Goal: Task Accomplishment & Management: Manage account settings

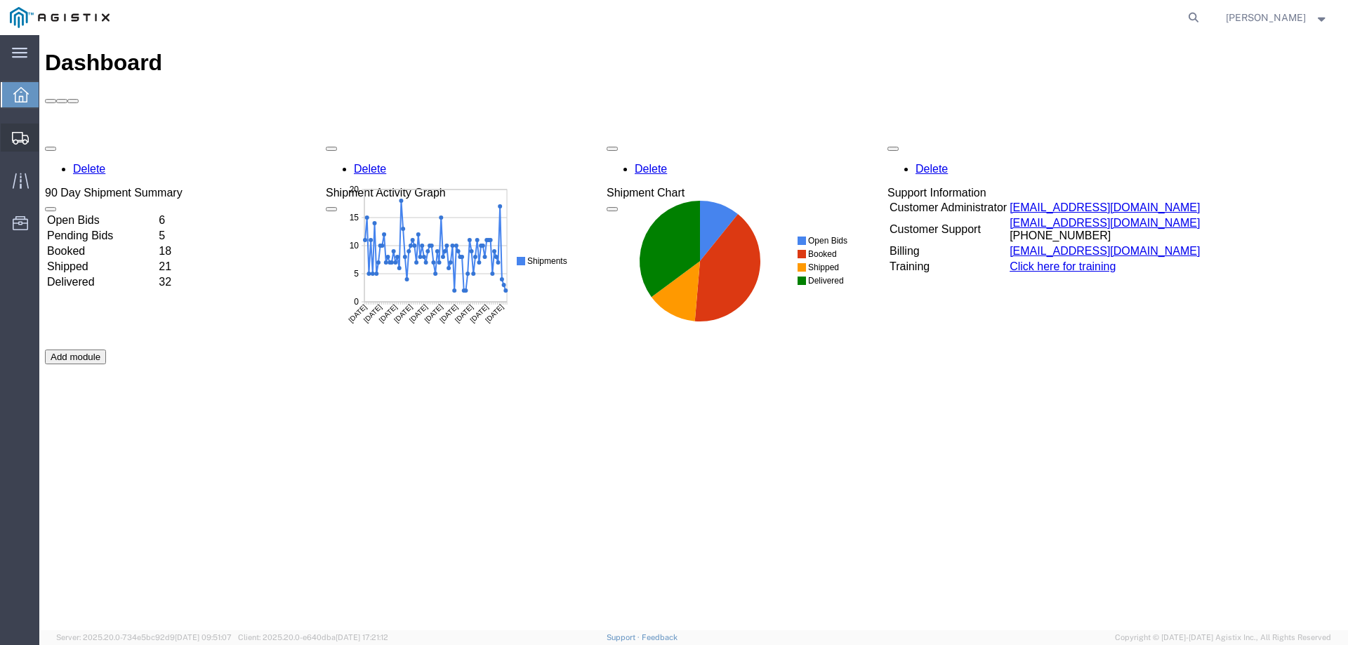
click at [15, 134] on icon at bounding box center [20, 138] width 17 height 13
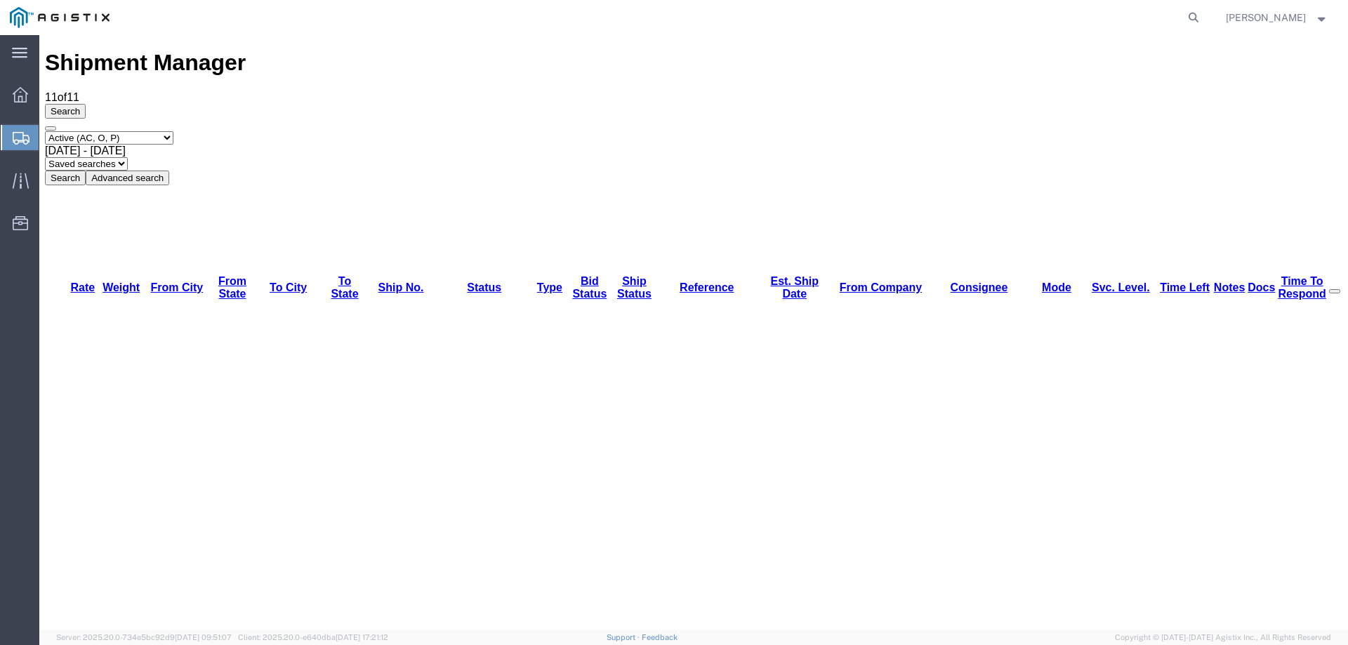
click at [16, 136] on icon at bounding box center [21, 138] width 17 height 13
click at [11, 138] on div at bounding box center [20, 137] width 39 height 25
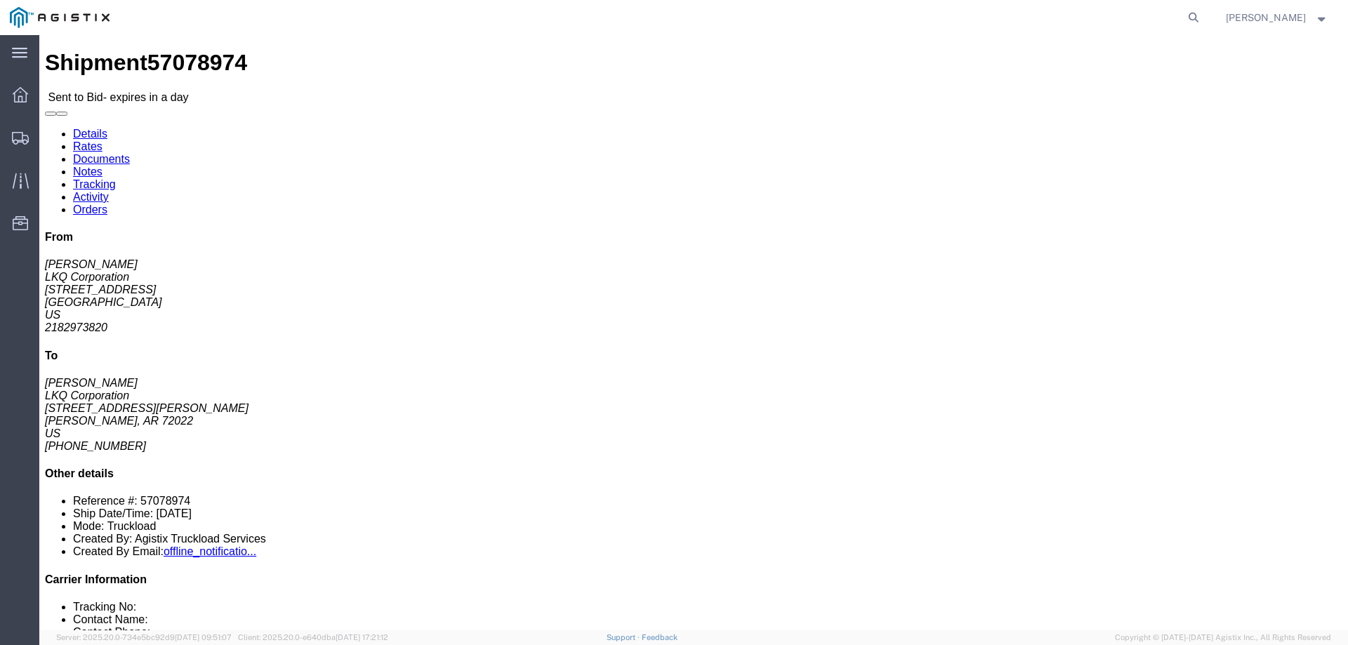
click link "Notes"
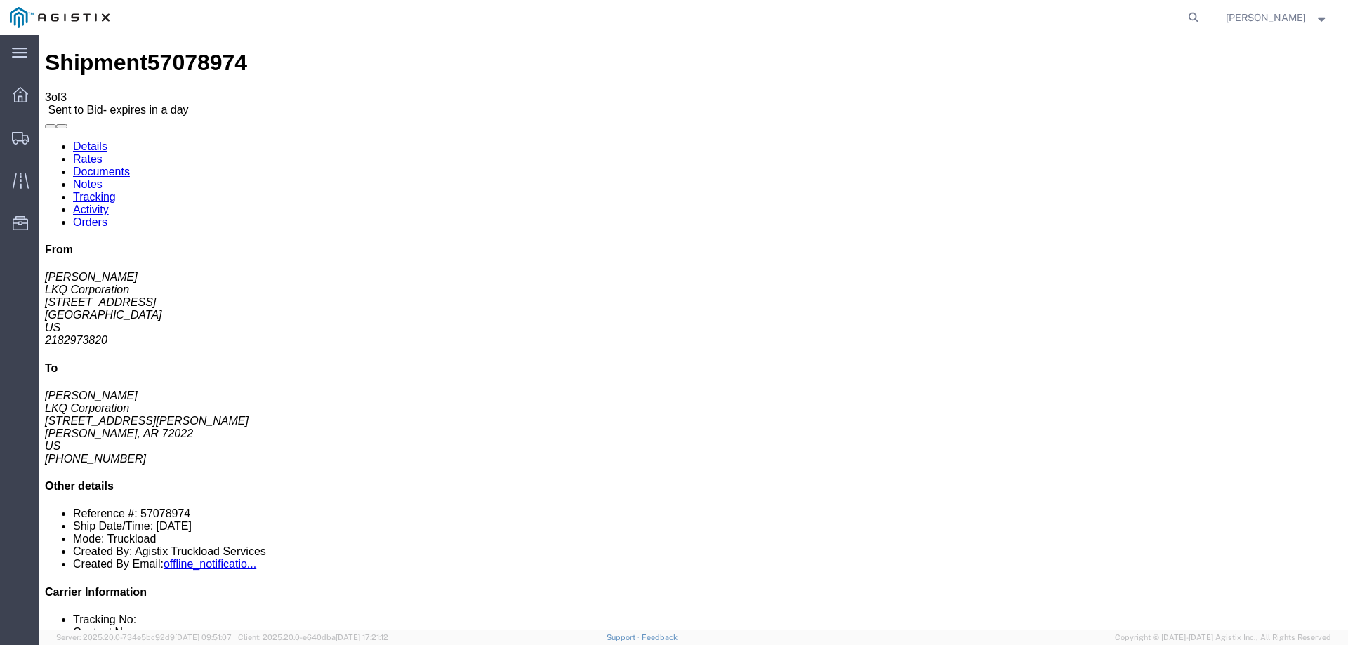
click at [86, 140] on link "Details" at bounding box center [90, 146] width 34 height 12
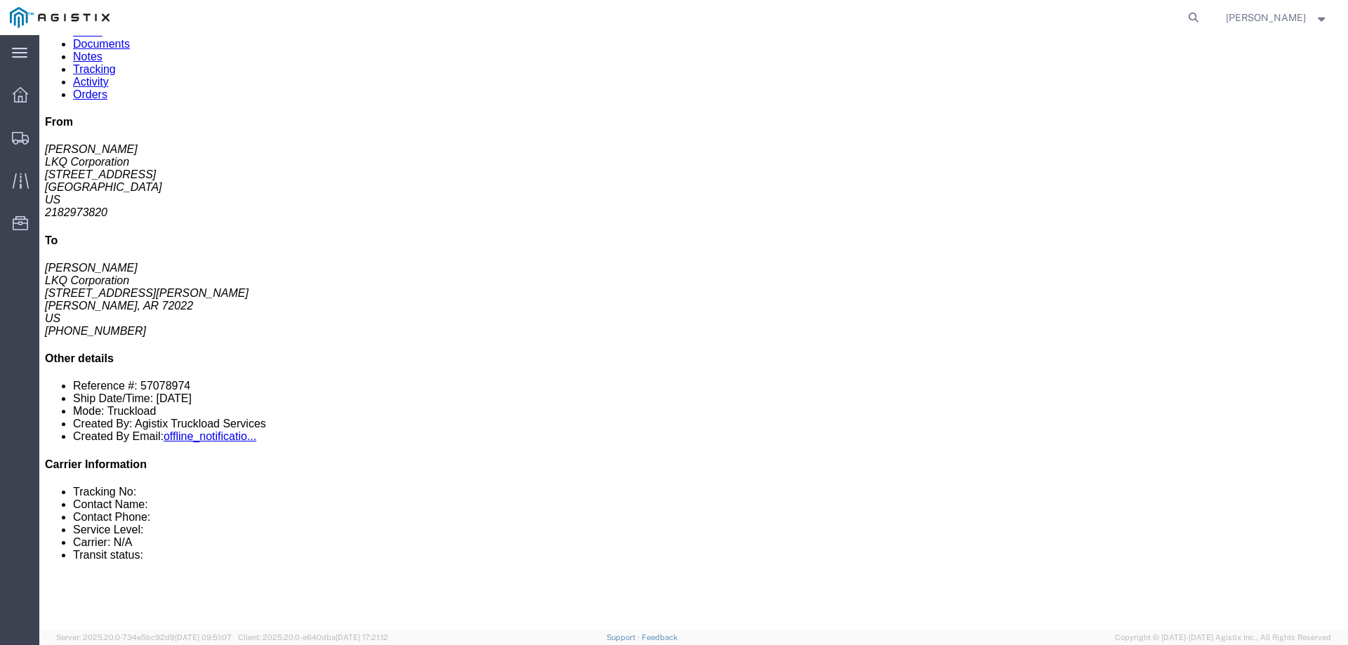
scroll to position [632, 0]
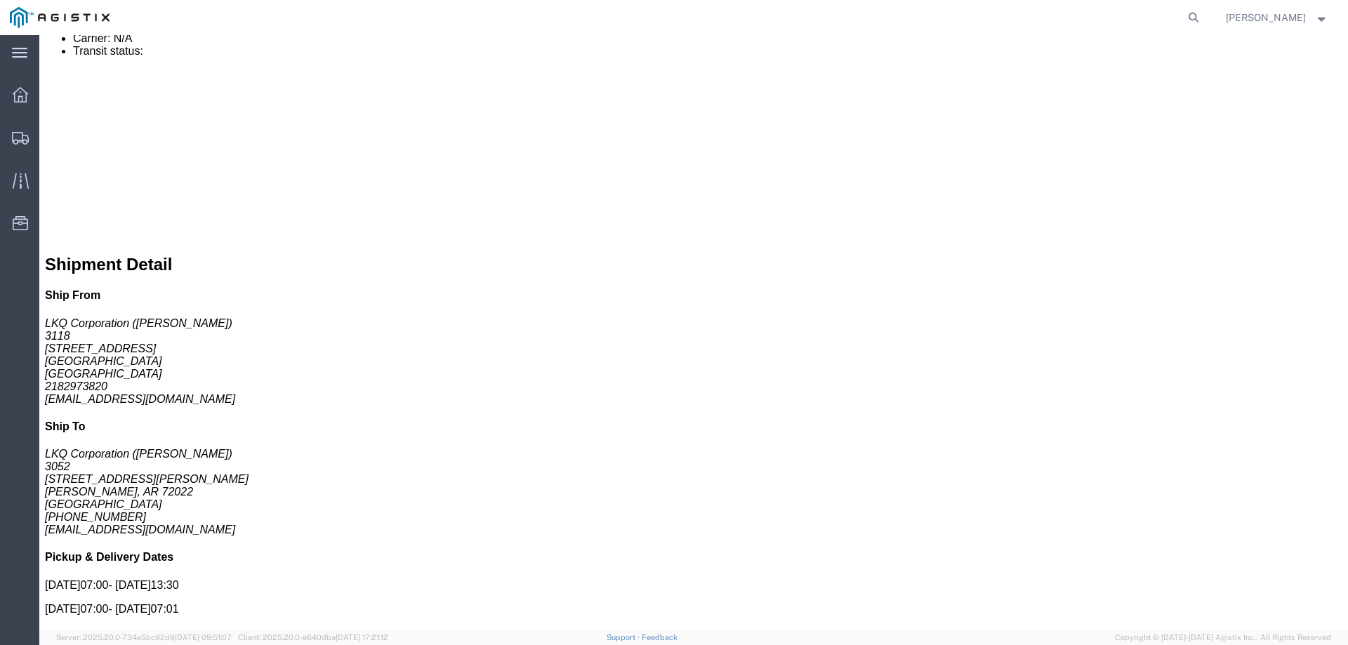
click link "Enter / Modify Bid"
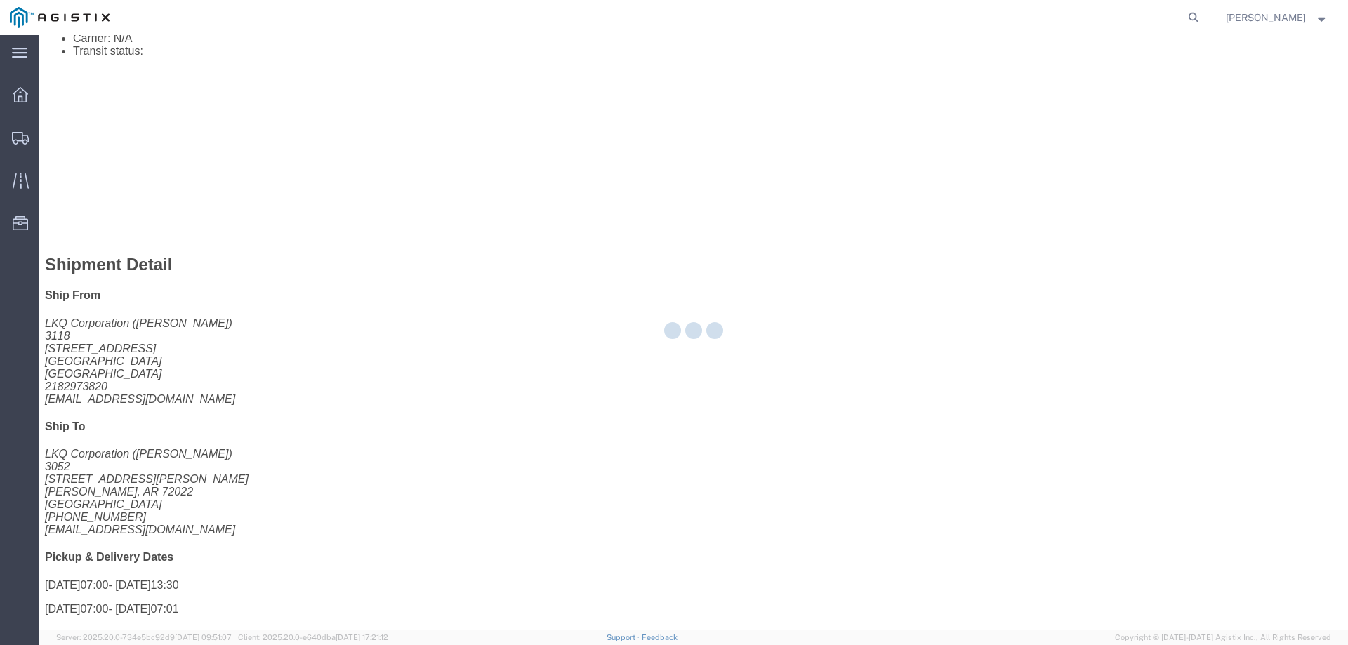
select select "146"
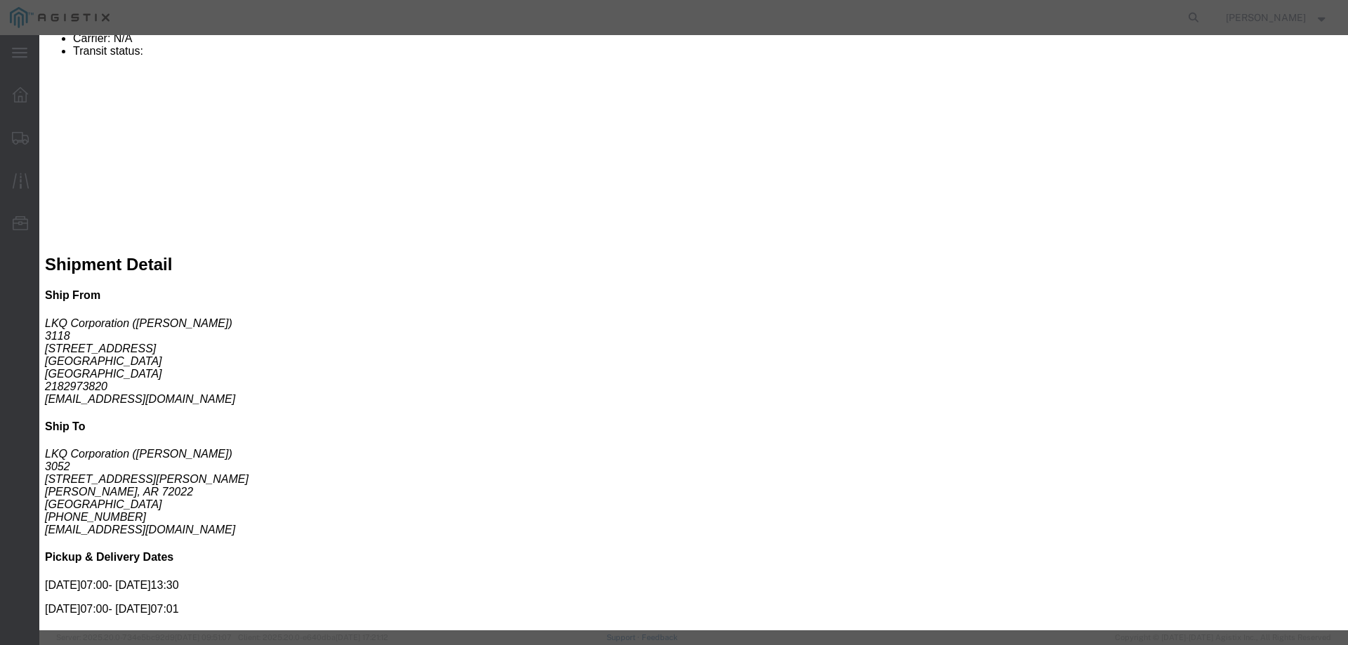
click select "Select CONESTOGA DFRM/STEP Economy TL Flatbed Intermodal LTL Standard Next Day …"
select select "25032"
click select "Select CONESTOGA DFRM/STEP Economy TL Flatbed Intermodal LTL Standard Next Day …"
click div "Bid Information Vendor Select ATS Logistics Service Level Select CONESTOGA DFRM…"
click input "text"
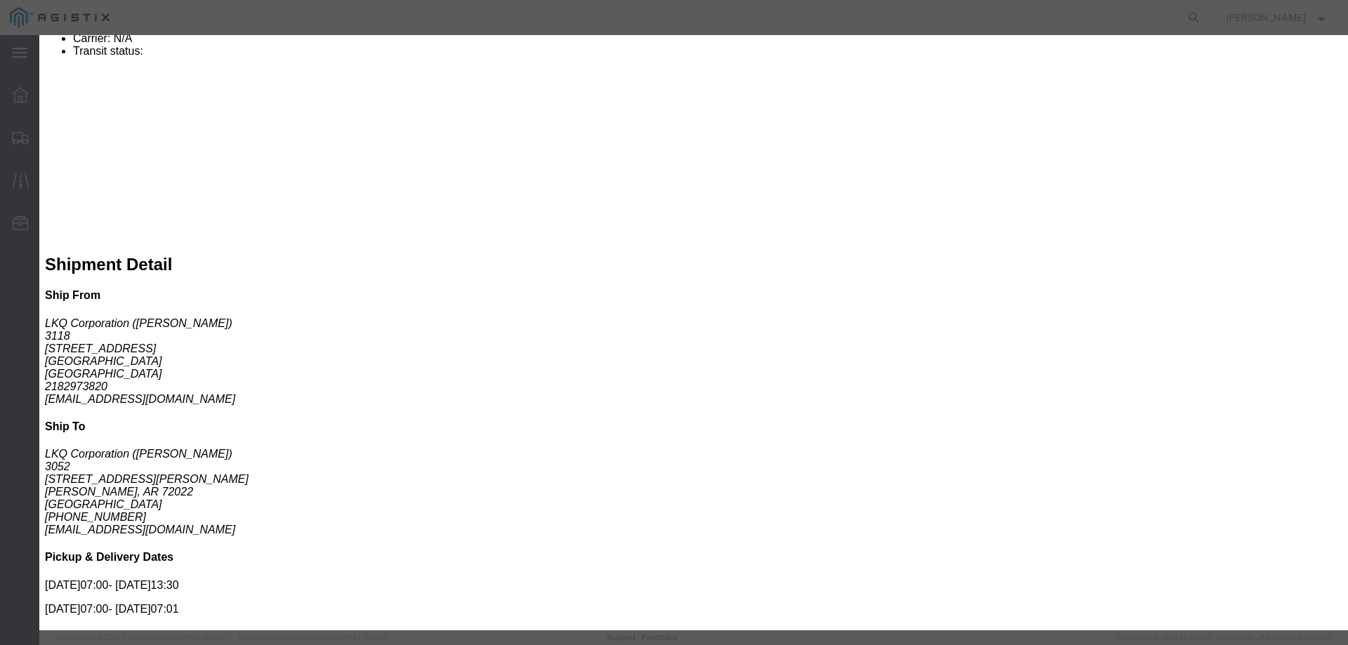
type input "ats"
click input "number"
drag, startPoint x: 934, startPoint y: 276, endPoint x: 885, endPoint y: 270, distance: 48.8
click div "Mode Select Air Less than Truckload Multi-Leg Ocean Freight Rail Small Parcel T…"
type input "1425"
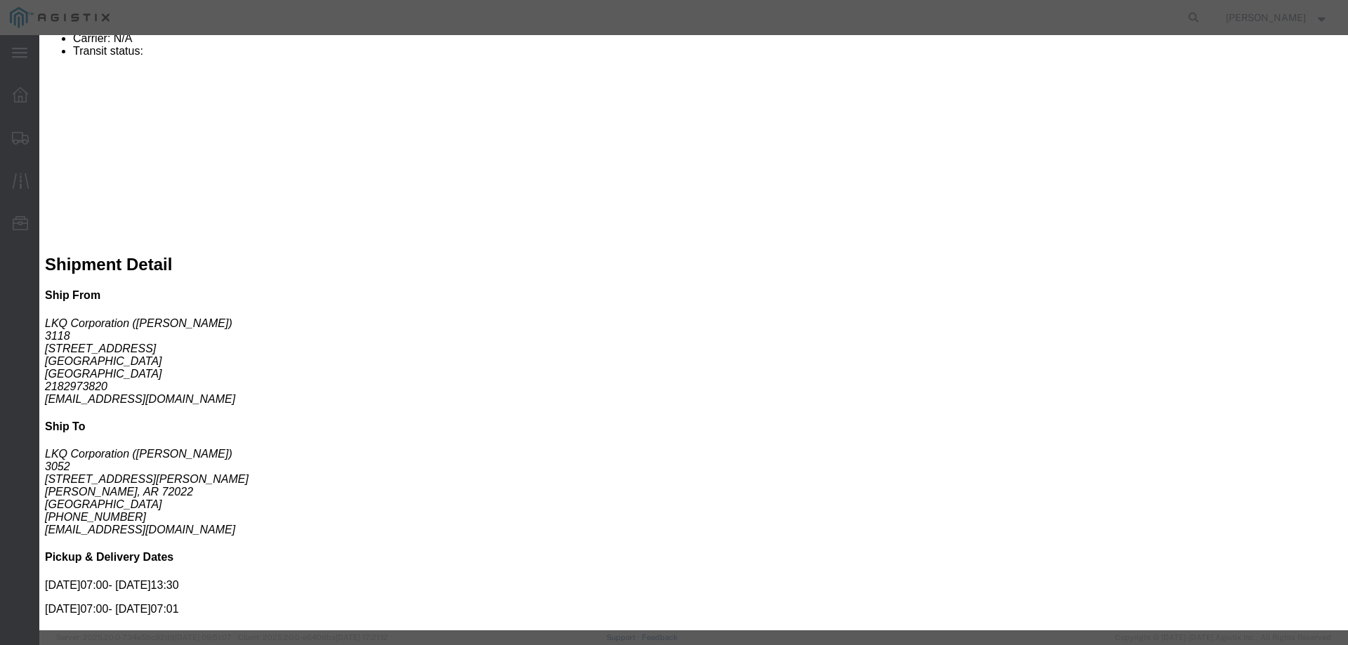
click button "Submit"
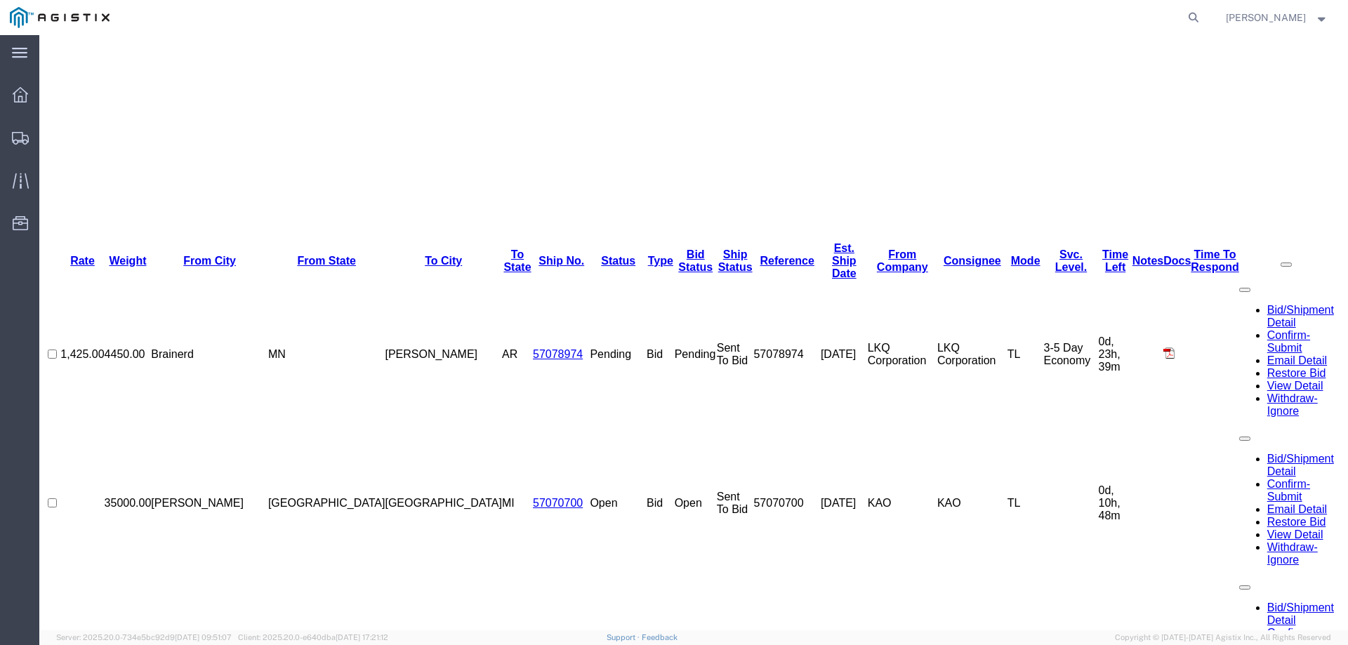
scroll to position [0, 0]
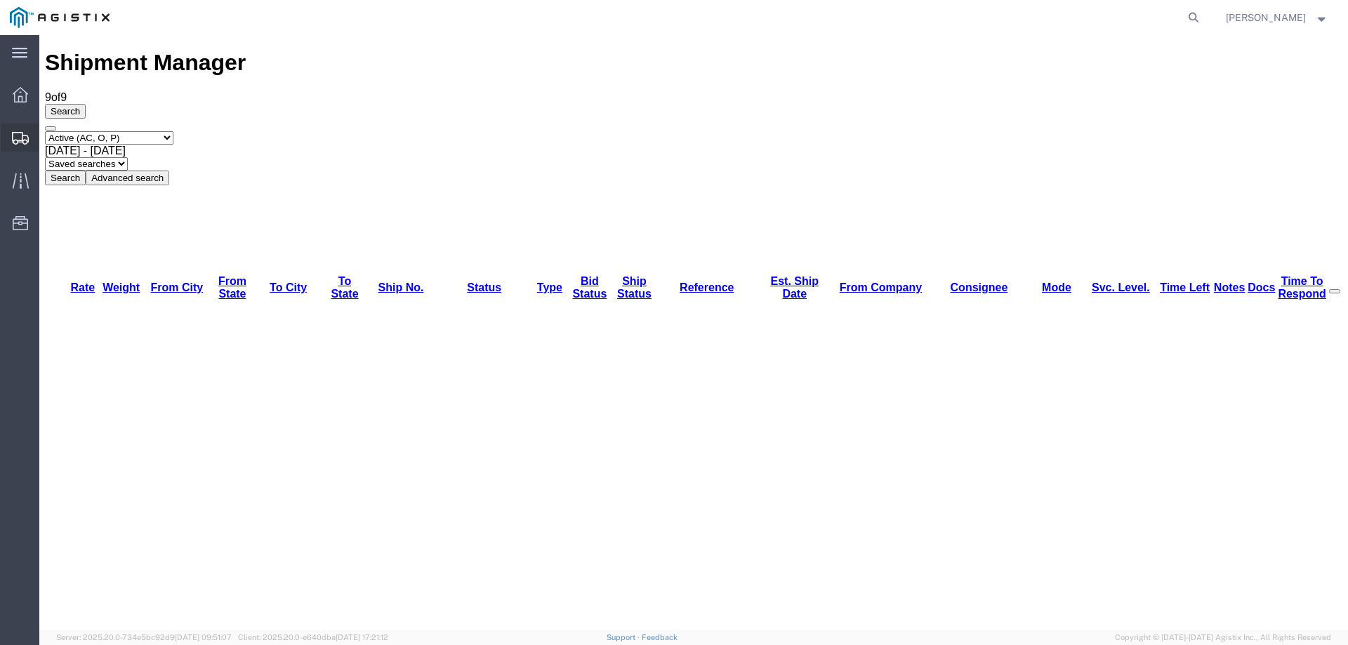
click at [13, 126] on div at bounding box center [20, 138] width 39 height 28
click at [9, 135] on div at bounding box center [20, 137] width 39 height 25
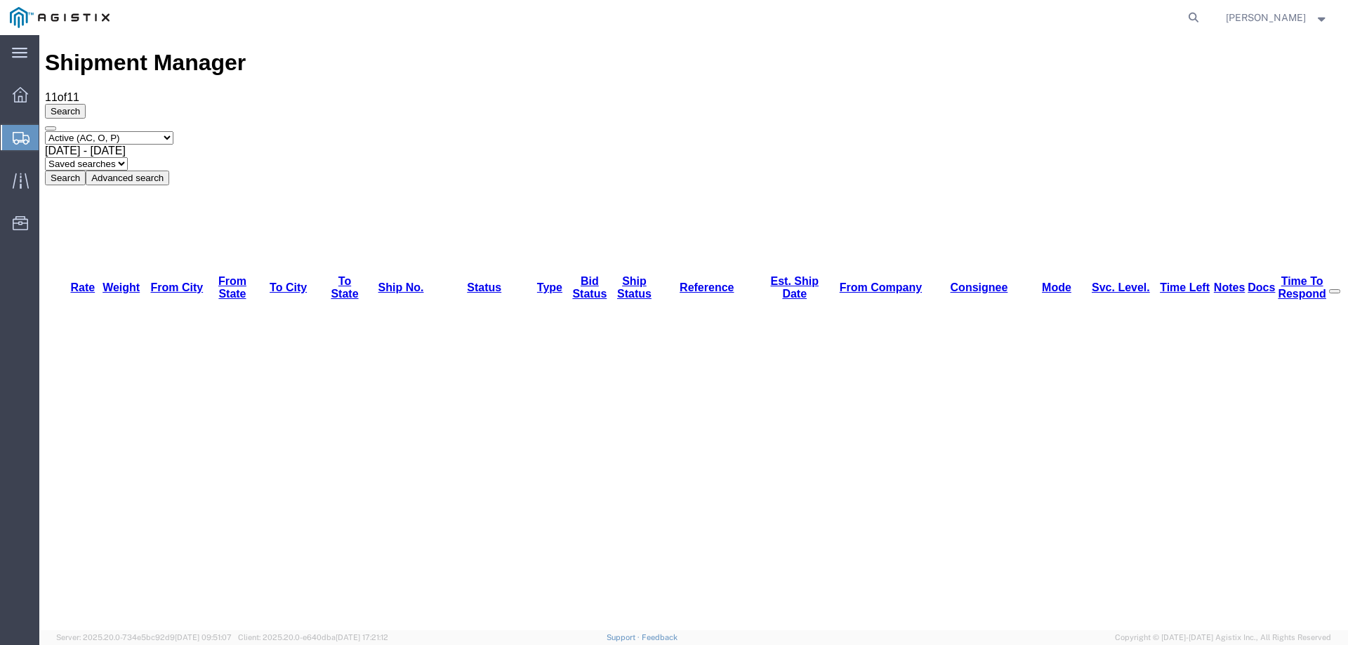
click at [34, 135] on div at bounding box center [20, 137] width 39 height 25
click at [9, 142] on div at bounding box center [20, 137] width 39 height 25
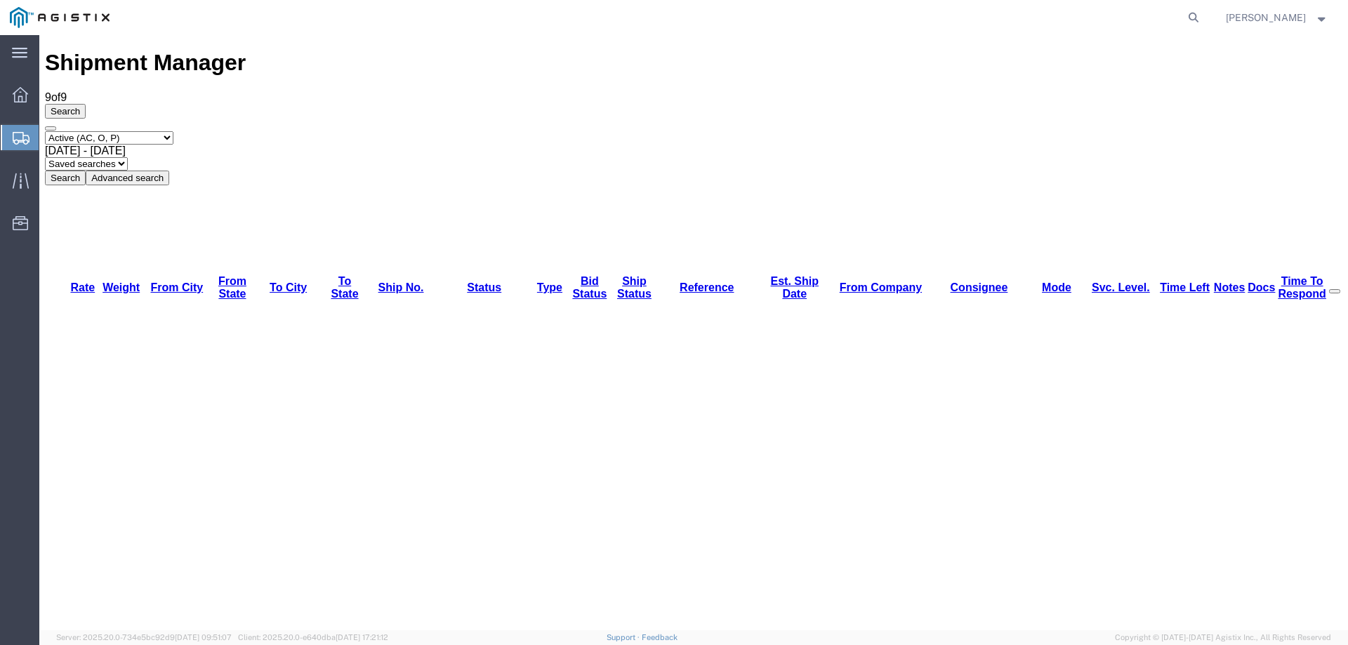
click at [15, 127] on div at bounding box center [20, 137] width 39 height 25
click at [17, 140] on icon at bounding box center [21, 138] width 17 height 13
click at [10, 137] on div at bounding box center [20, 137] width 39 height 25
click at [19, 137] on icon at bounding box center [21, 138] width 17 height 13
click at [20, 130] on div at bounding box center [20, 137] width 39 height 25
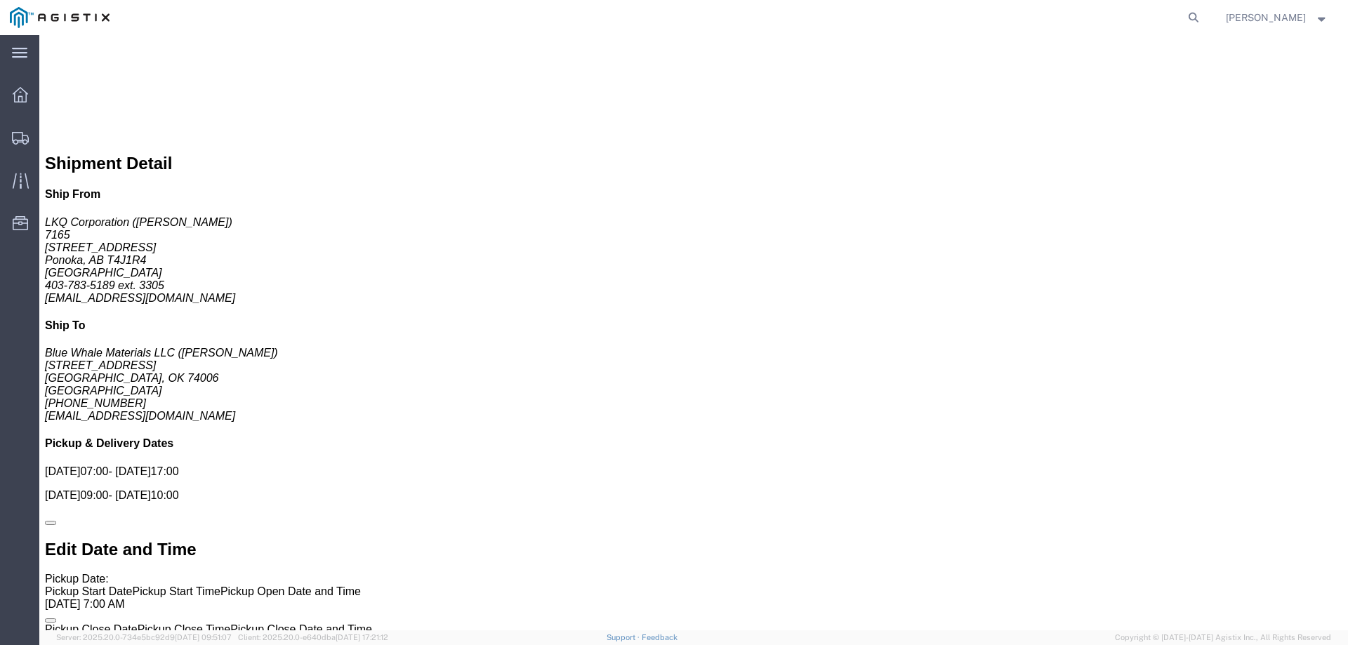
scroll to position [875, 0]
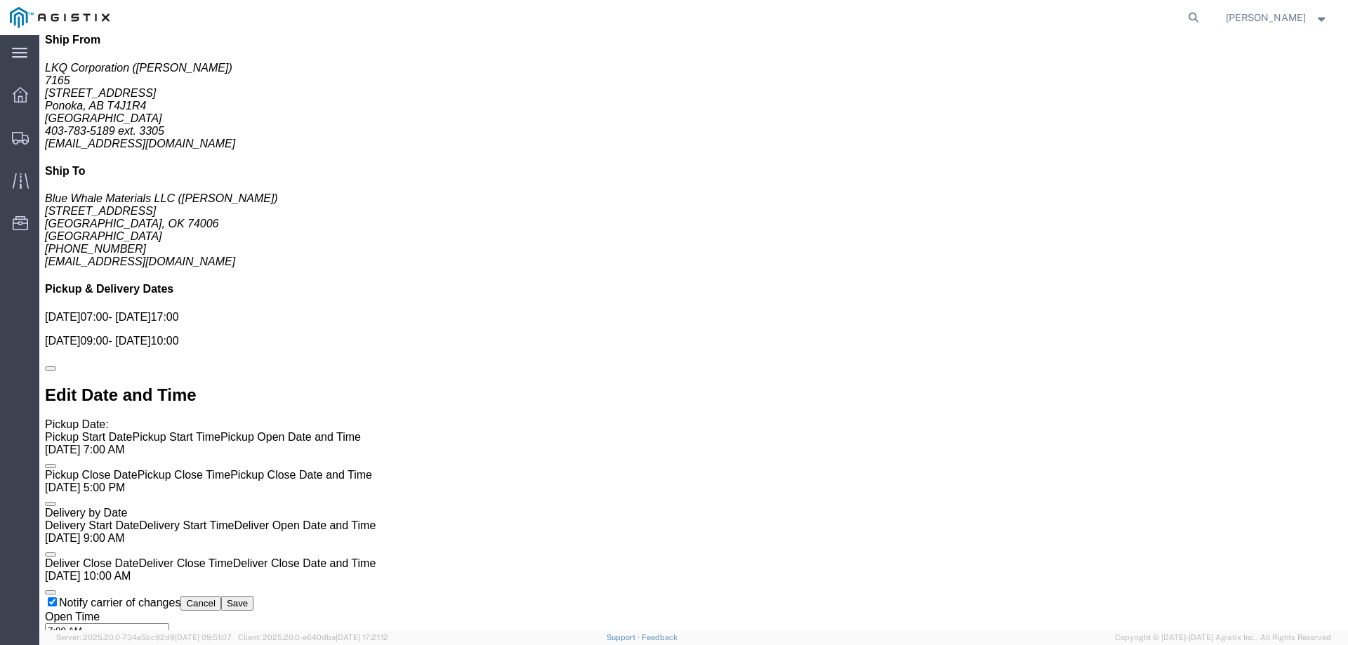
drag, startPoint x: 1181, startPoint y: 558, endPoint x: 697, endPoint y: 433, distance: 499.5
click div "Shipment Detail Ship From LKQ Corporation (Carmen Dutka) 7165 430054 Range Road…"
click link "Enter / Modify Bid"
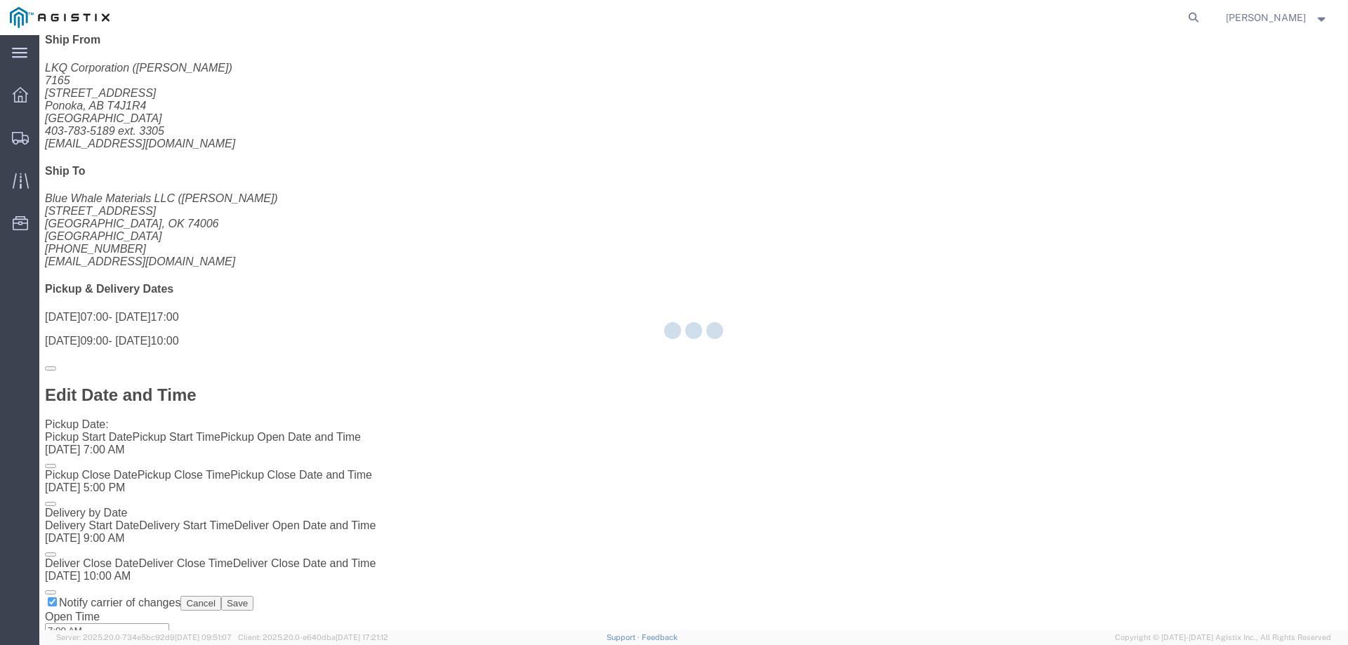
select select "146"
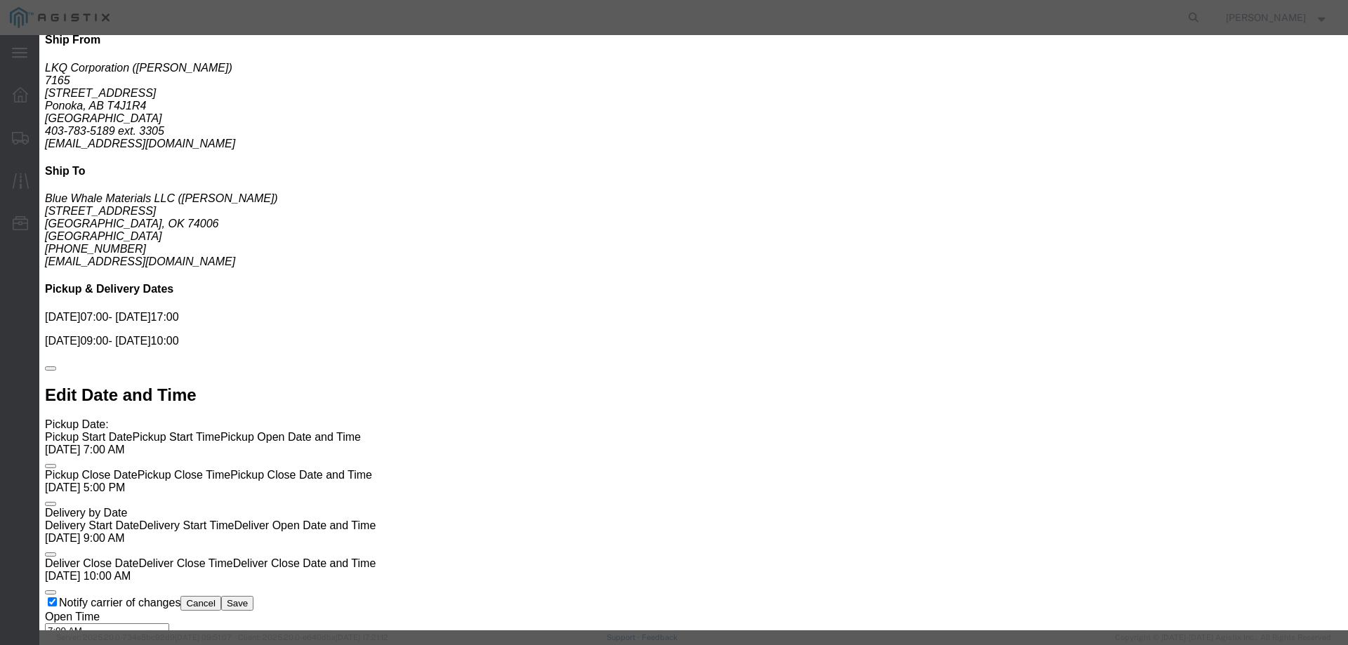
click select "Select CONESTOGA DFRM/STEP Economy TL Flatbed Intermodal LTL Standard Next Day …"
select select "25032"
click select "Select CONESTOGA DFRM/STEP Economy TL Flatbed Intermodal LTL Standard Next Day …"
drag, startPoint x: 940, startPoint y: 127, endPoint x: 952, endPoint y: 139, distance: 17.4
click input "text"
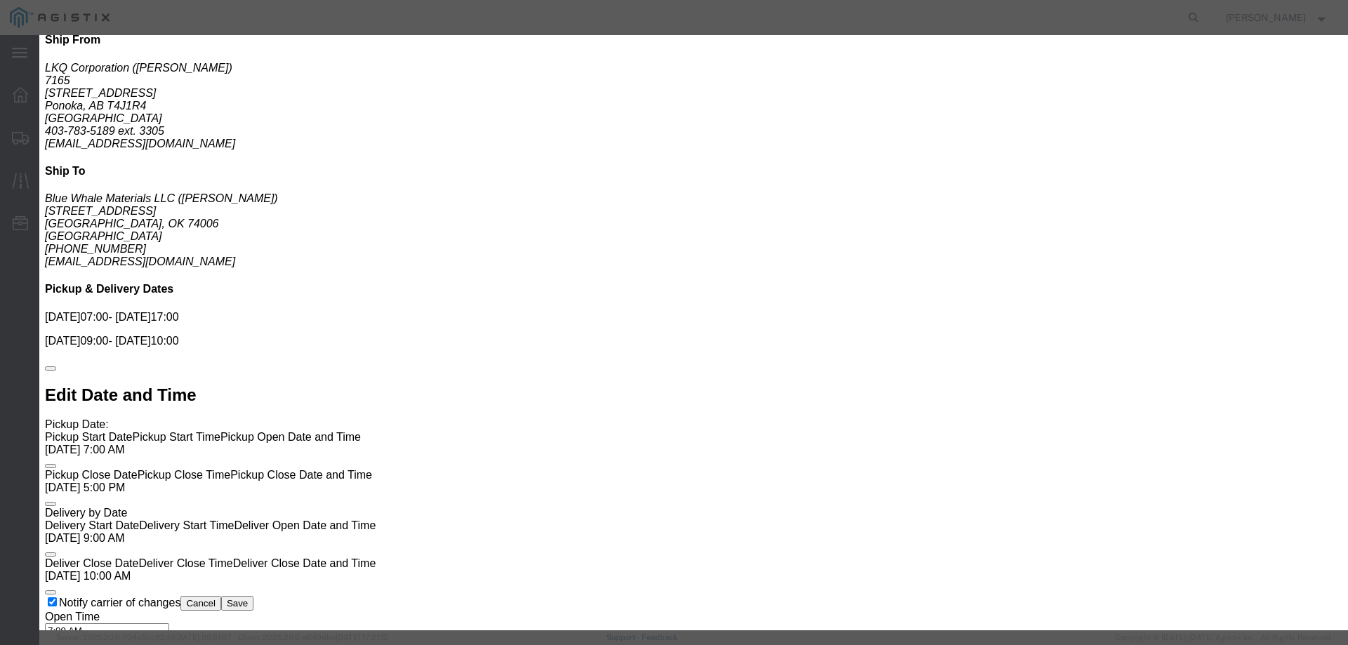
type input "ats"
click input "number"
type input "3325"
click button "Submit"
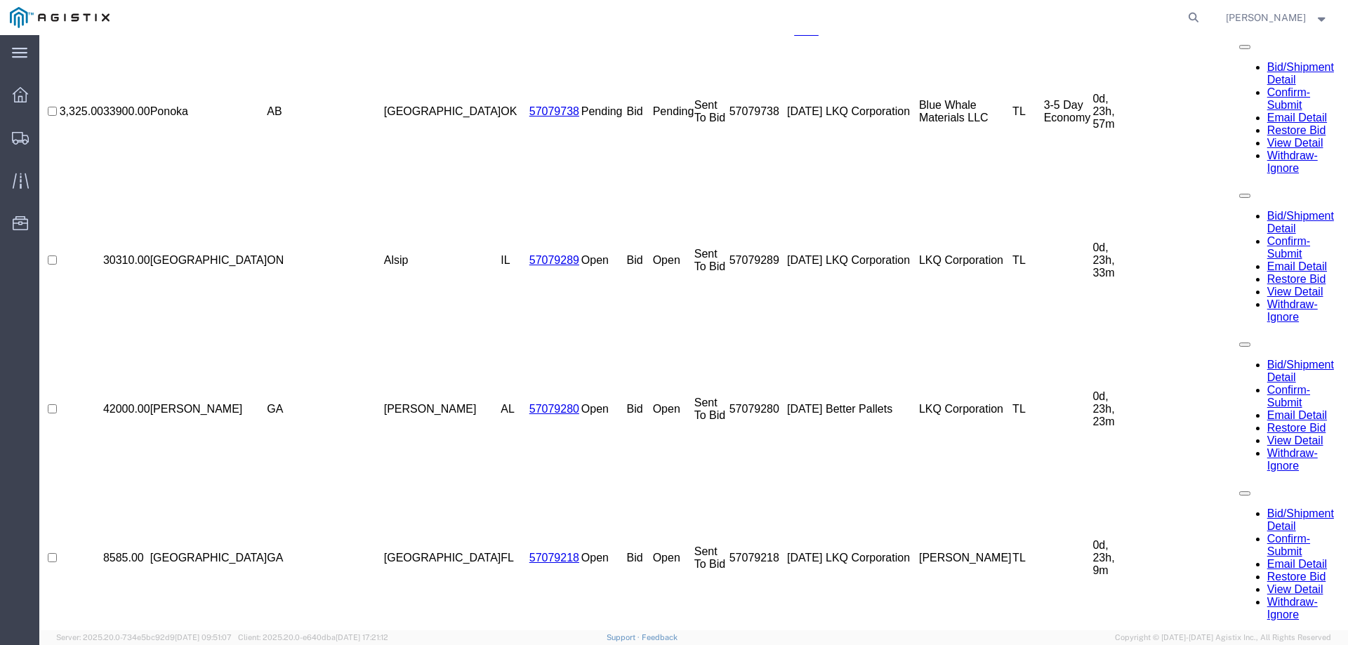
scroll to position [0, 0]
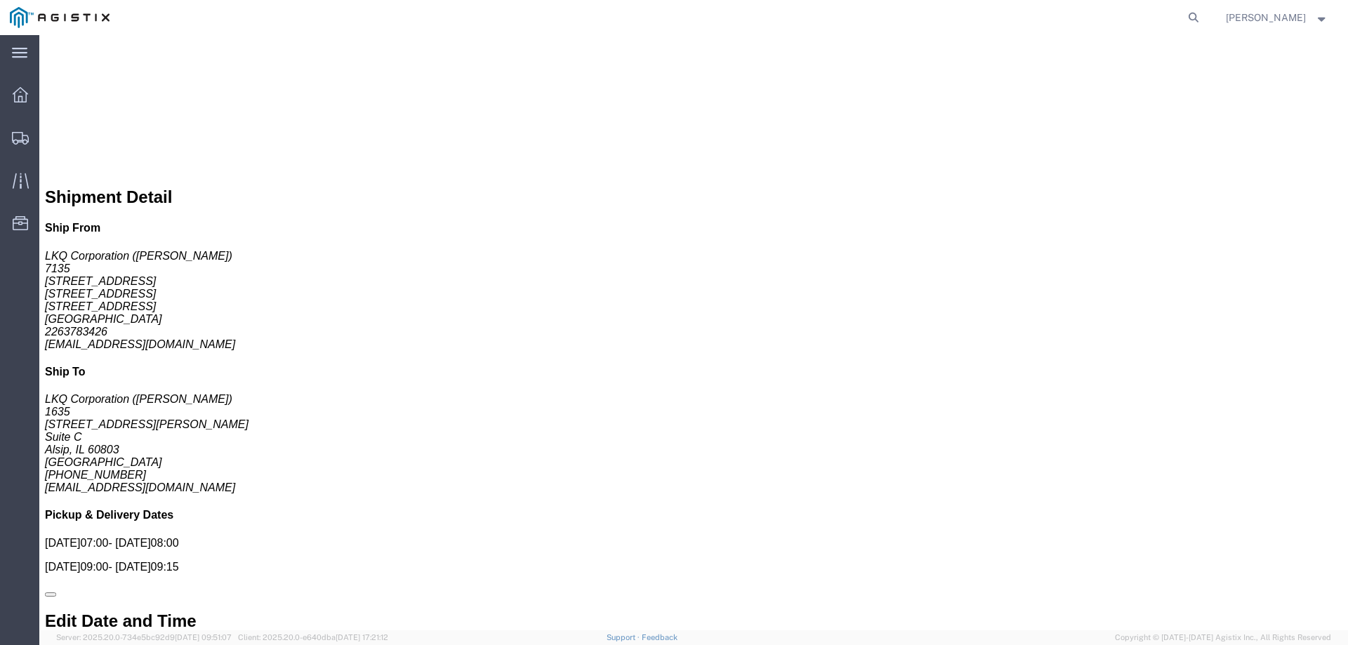
scroll to position [889, 0]
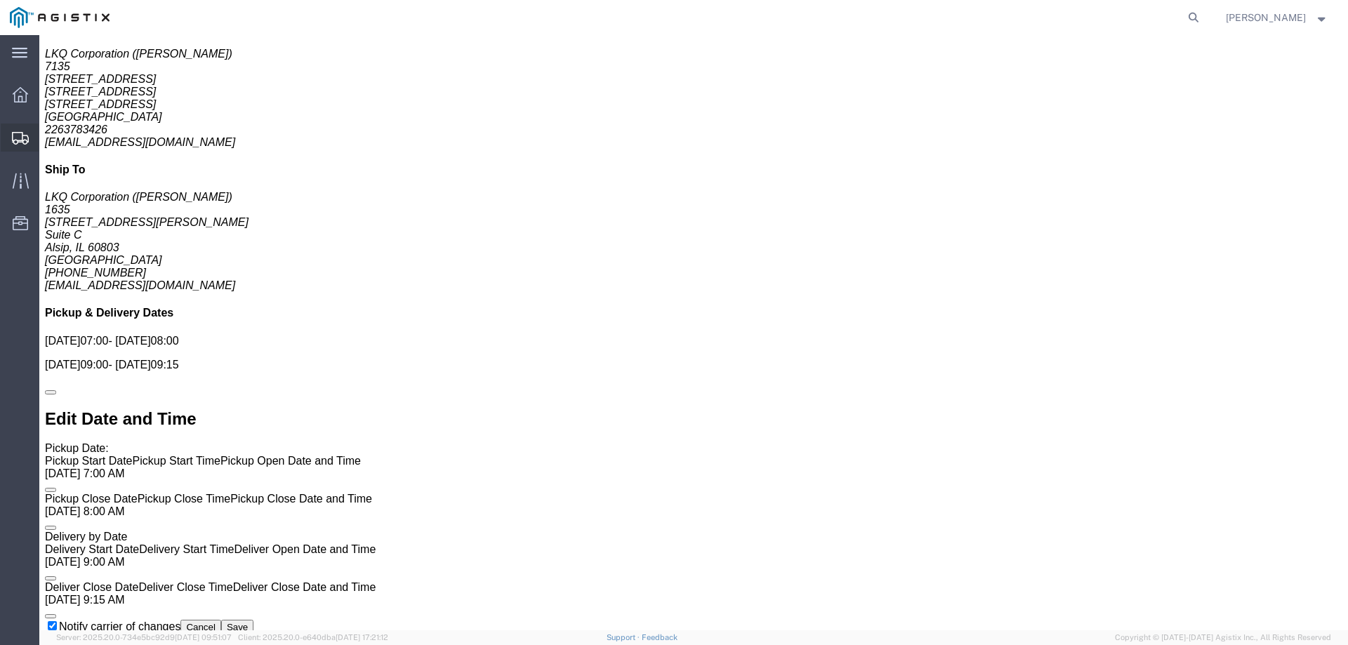
click at [20, 132] on icon at bounding box center [20, 138] width 17 height 13
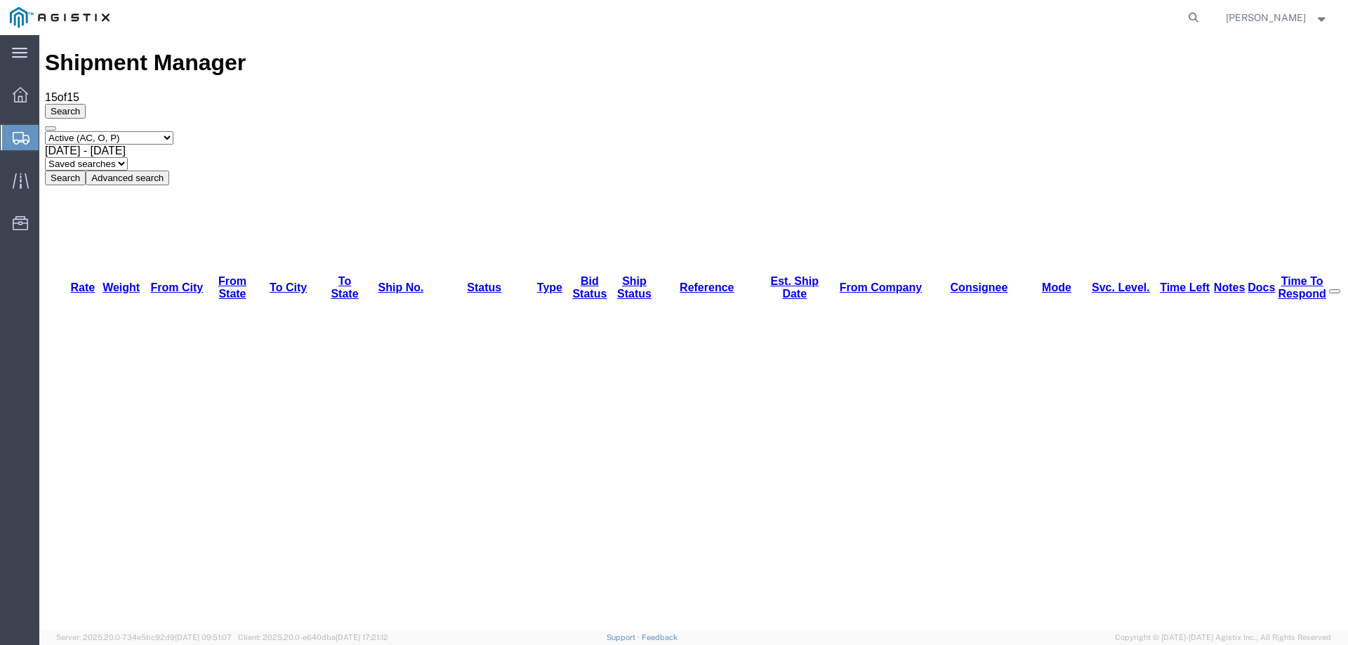
click at [885, 131] on div "Select status Active (AC, O, P) All Approved Awaiting Confirmation (AC) Booked …" at bounding box center [694, 158] width 1298 height 54
click at [27, 135] on icon at bounding box center [21, 138] width 17 height 13
click at [18, 133] on icon at bounding box center [21, 138] width 17 height 13
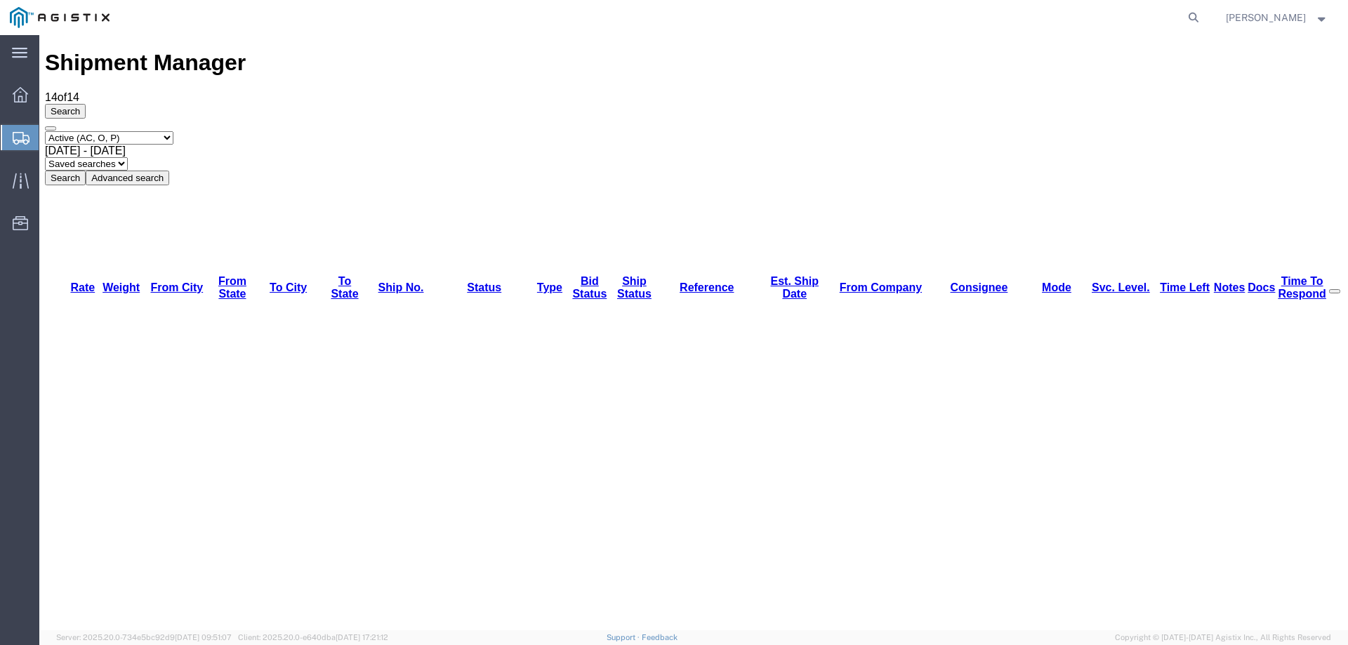
click at [22, 128] on div at bounding box center [20, 137] width 39 height 25
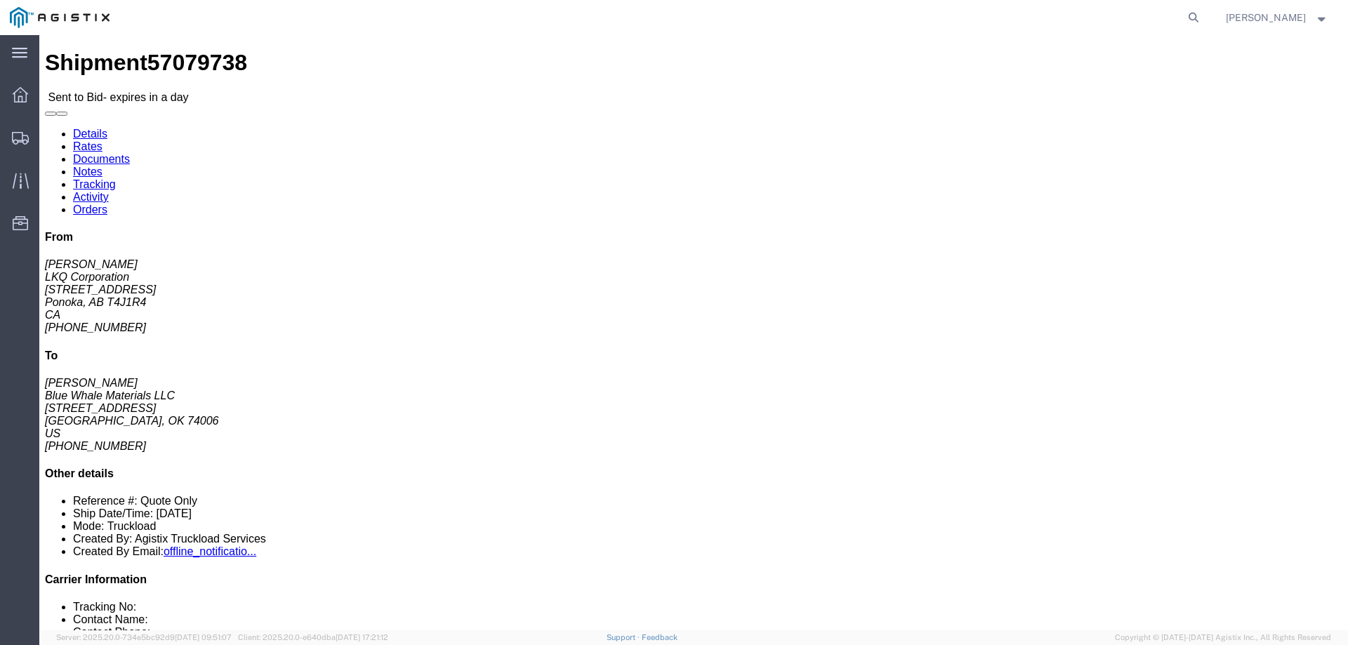
click link "Enter / Modify Bid"
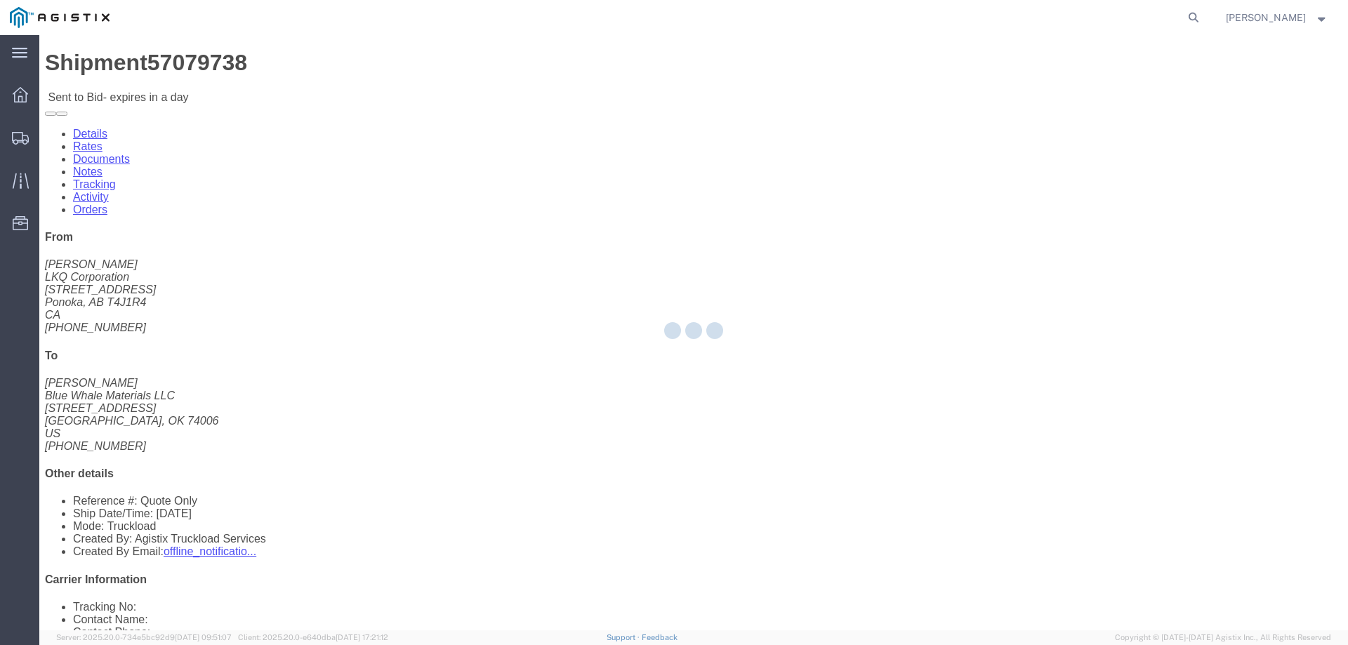
select select "146"
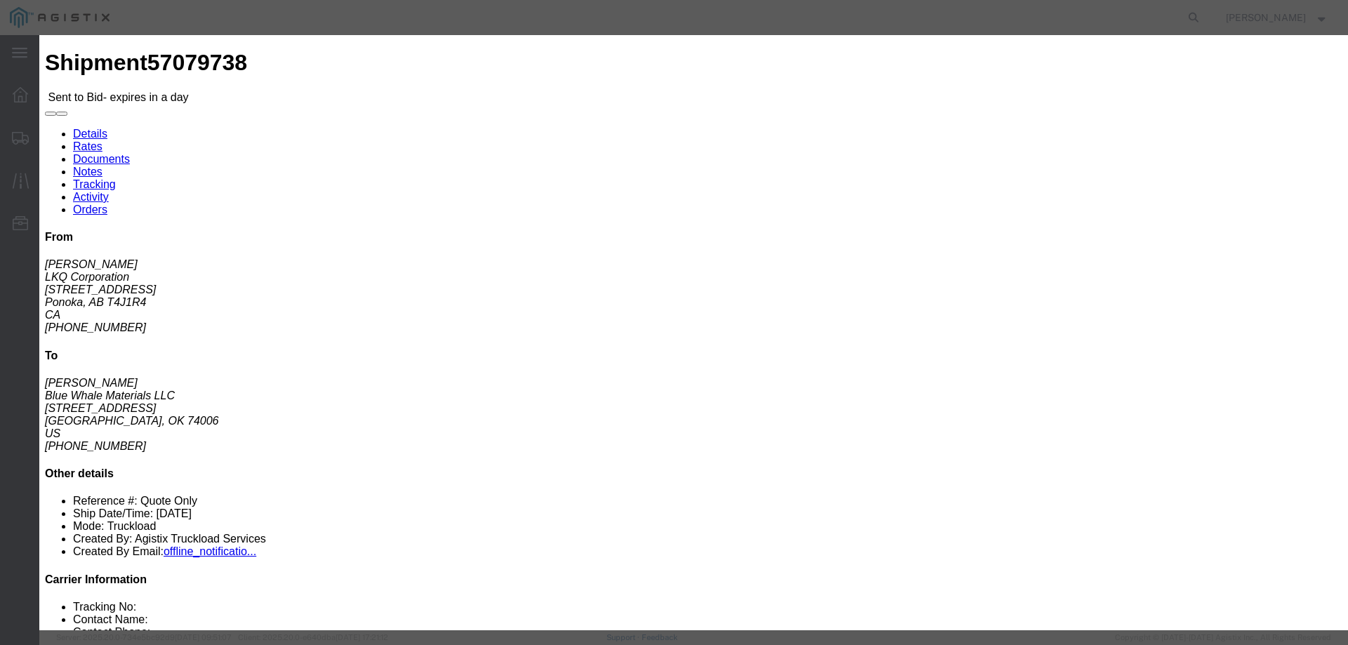
click select "Select CONESTOGA DFRM/STEP Economy TL Flatbed Intermodal LTL Standard Next Day …"
select select "25032"
click select "Select CONESTOGA DFRM/STEP Economy TL Flatbed Intermodal LTL Standard Next Day …"
click input "text"
type input "ats"
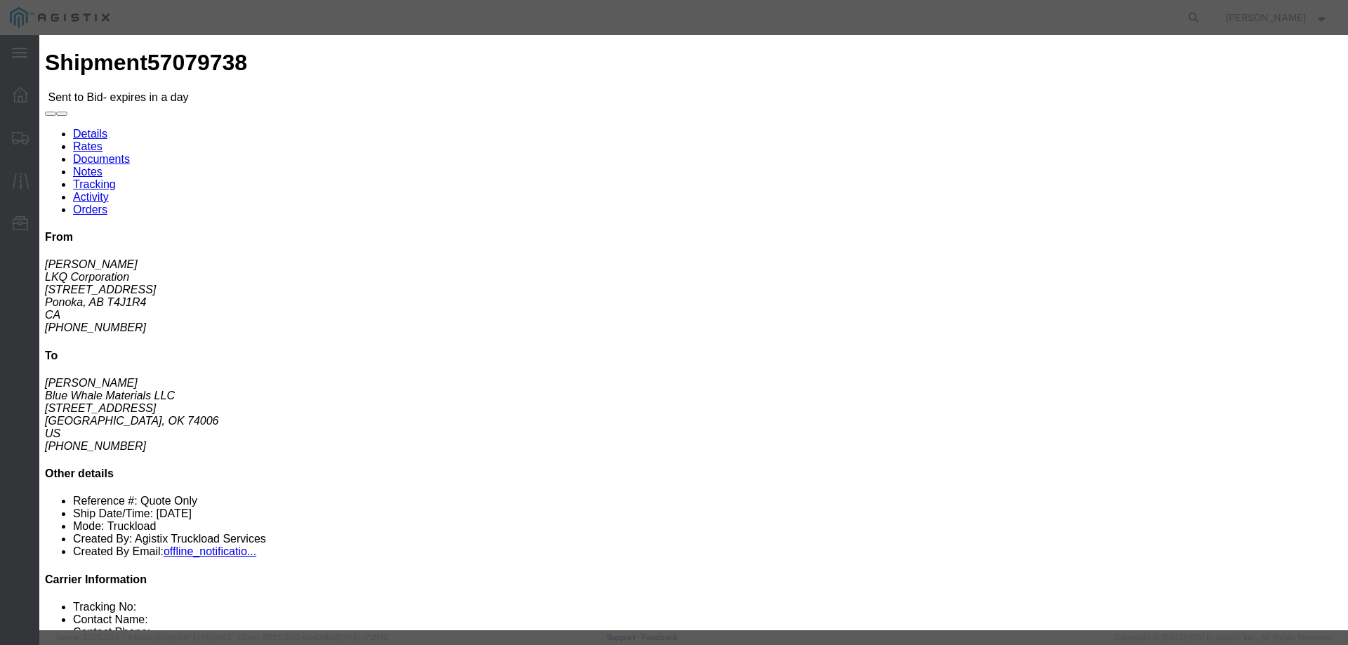
click input "number"
type input "3375"
click button "Submit"
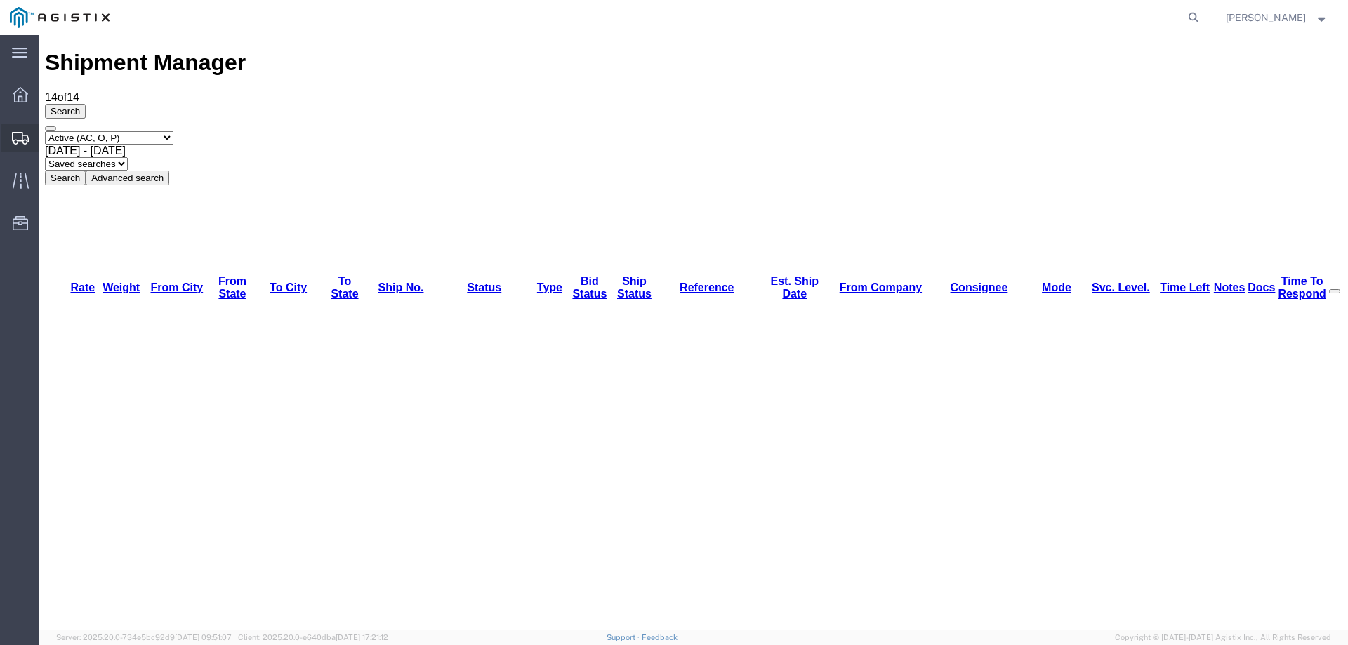
click at [19, 130] on div at bounding box center [20, 138] width 39 height 28
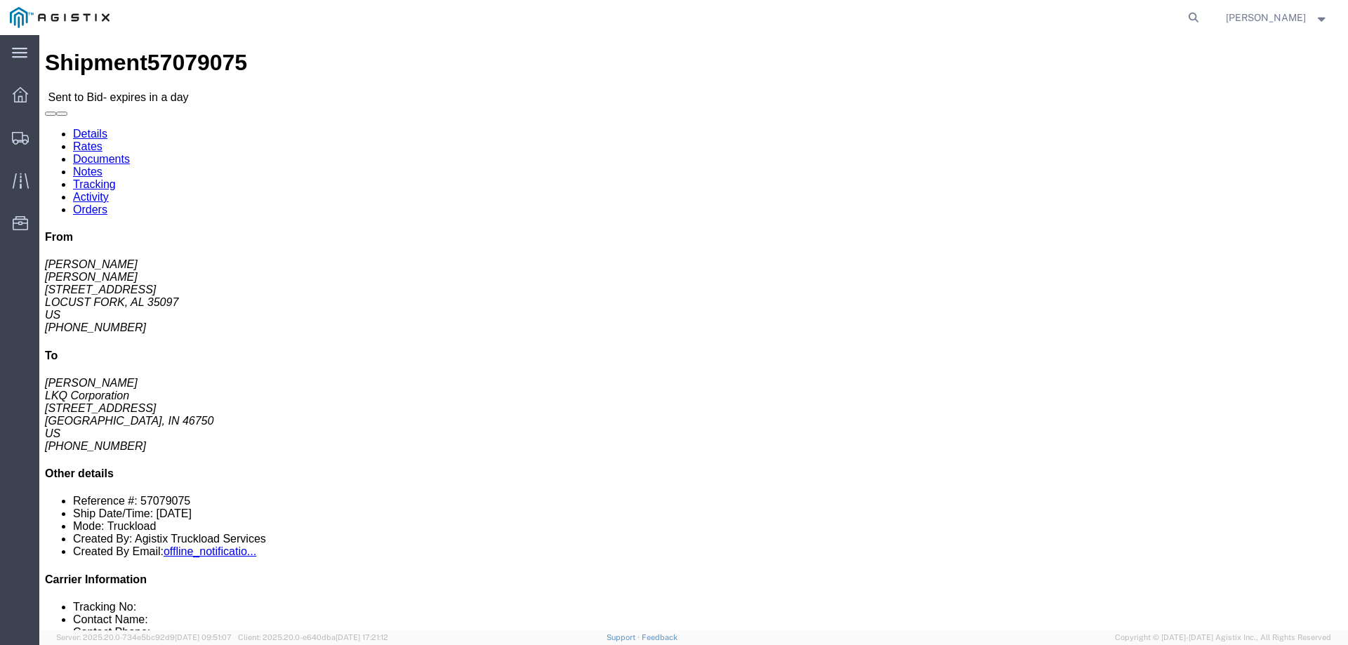
click link "Notes"
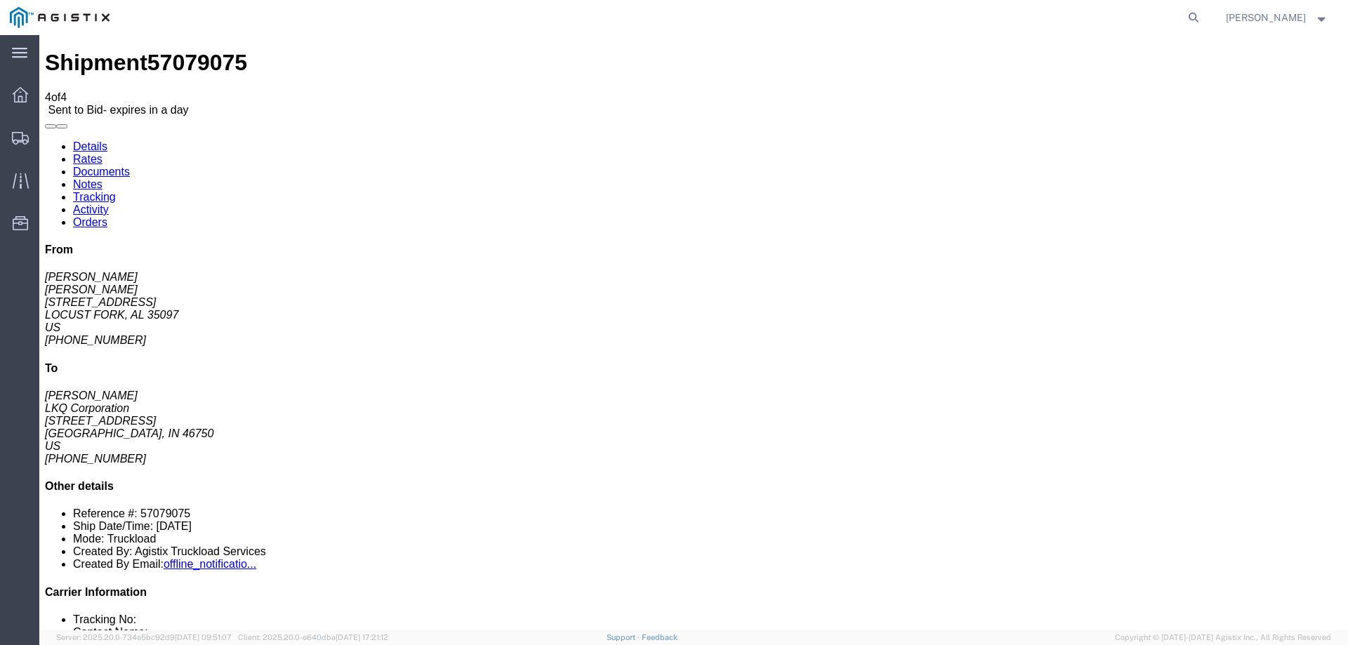
click at [90, 140] on link "Details" at bounding box center [90, 146] width 34 height 12
click link "Enter / Modify Bid"
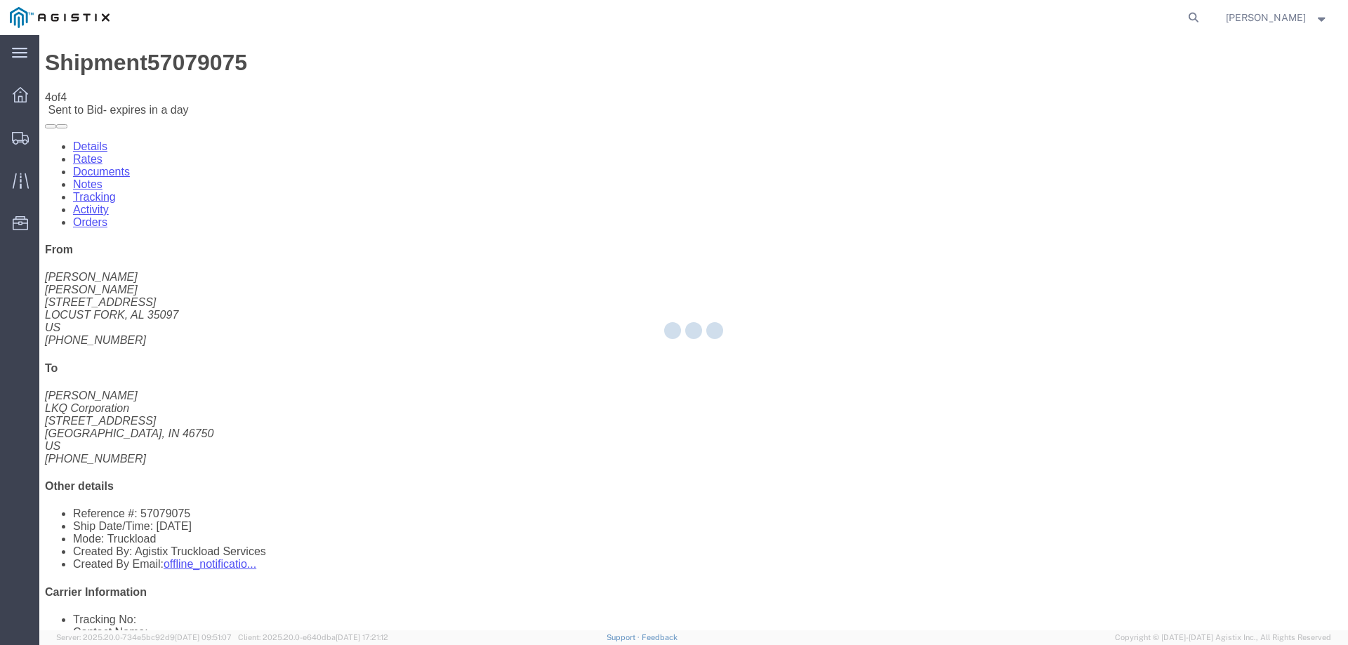
select select "146"
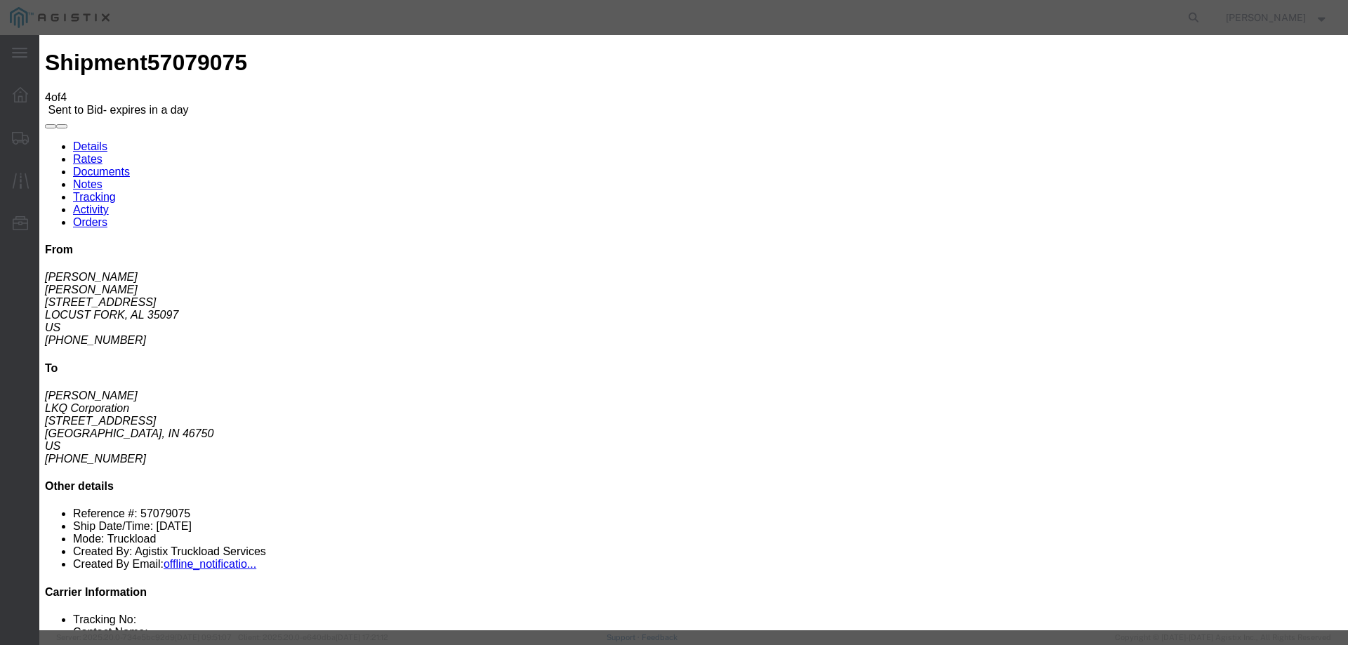
click select "Select CONESTOGA DFRM/STEP Economy TL Flatbed Intermodal LTL Standard Next Day …"
select select "25032"
click select "Select CONESTOGA DFRM/STEP Economy TL Flatbed Intermodal LTL Standard Next Day …"
click input "text"
type input "ats"
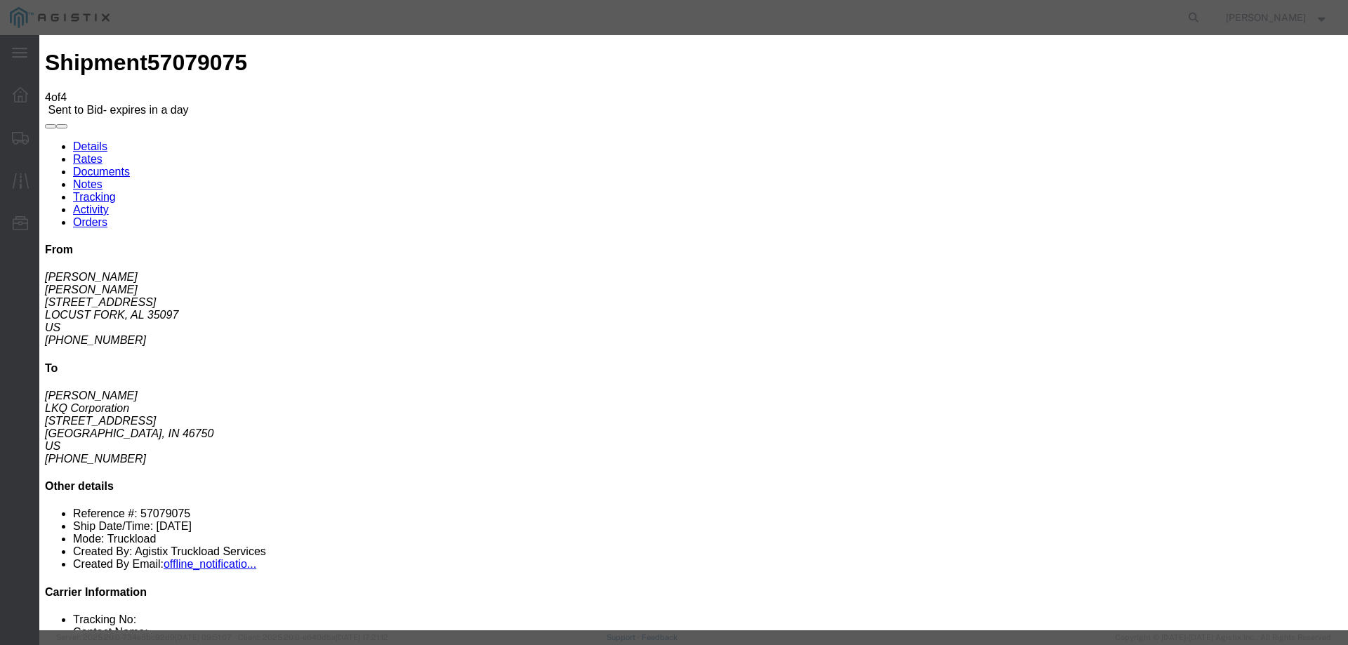
click input "number"
type input "875"
click button "Submit"
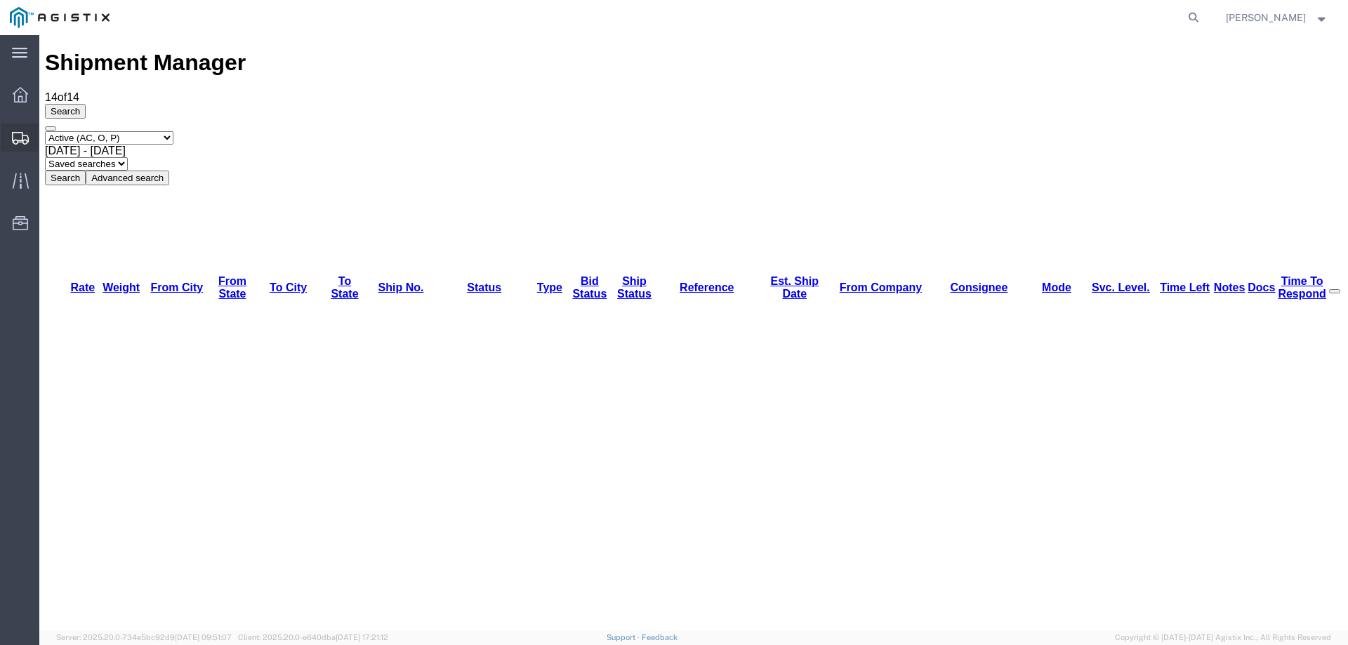
click at [22, 132] on icon at bounding box center [20, 138] width 17 height 13
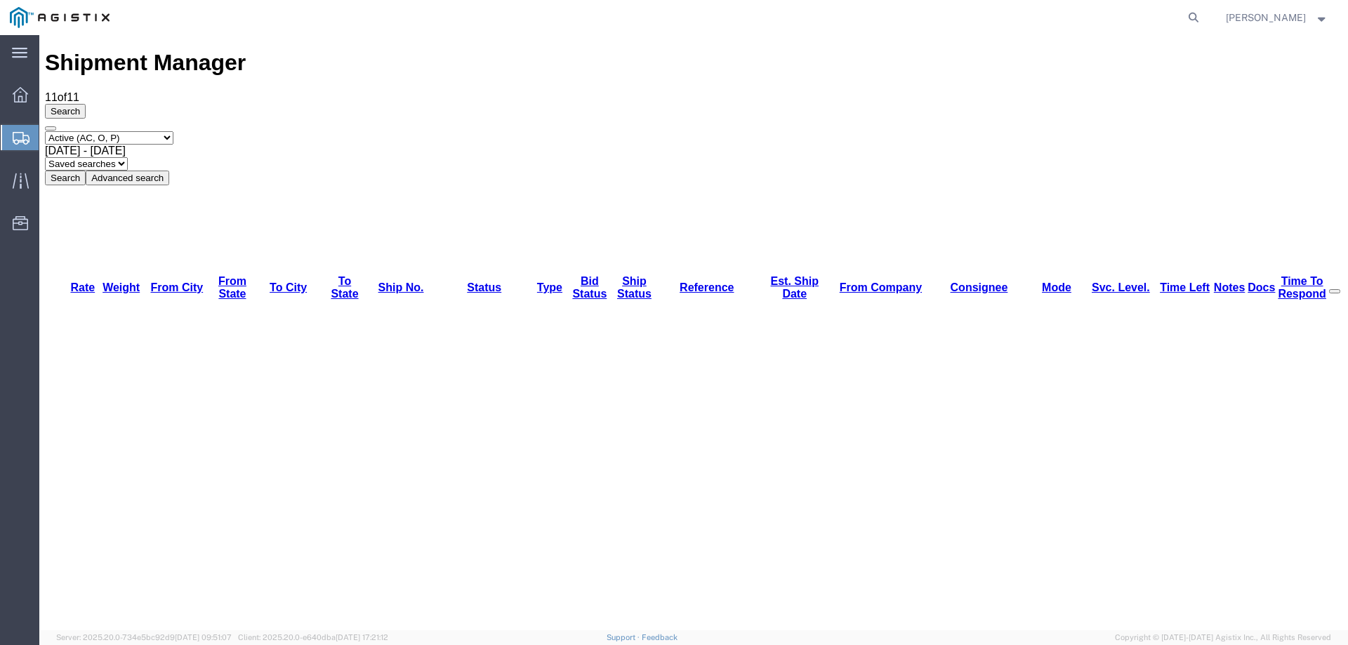
click at [22, 136] on icon at bounding box center [21, 138] width 17 height 13
click at [1204, 17] on icon at bounding box center [1194, 18] width 20 height 20
click at [955, 18] on input "search" at bounding box center [970, 18] width 427 height 34
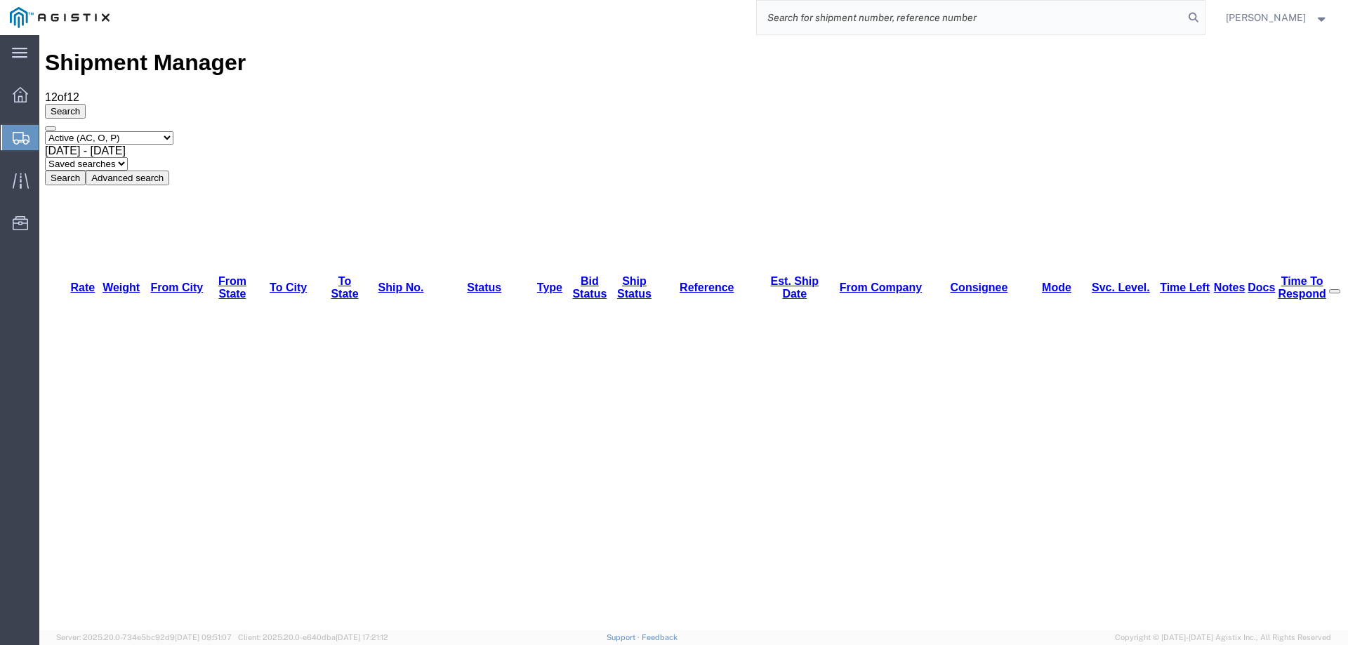
paste input "56968183"
type input "56968183"
click at [1204, 22] on icon at bounding box center [1194, 18] width 20 height 20
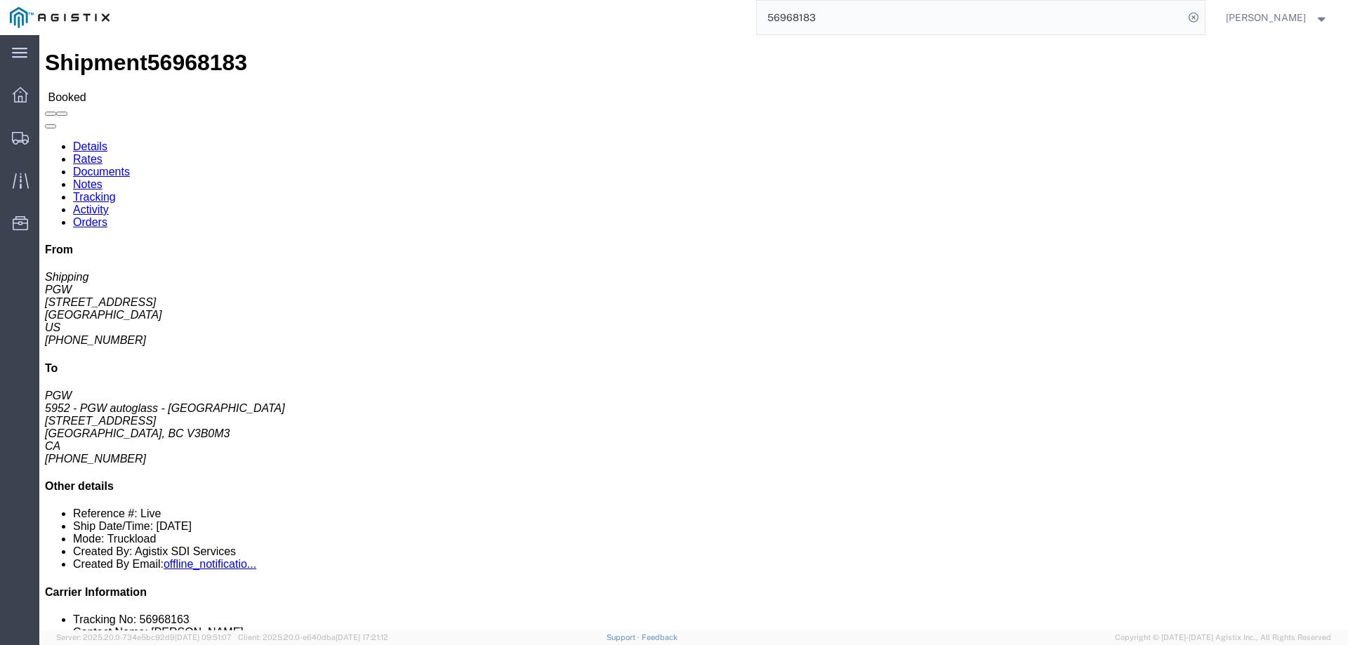
click link "Details"
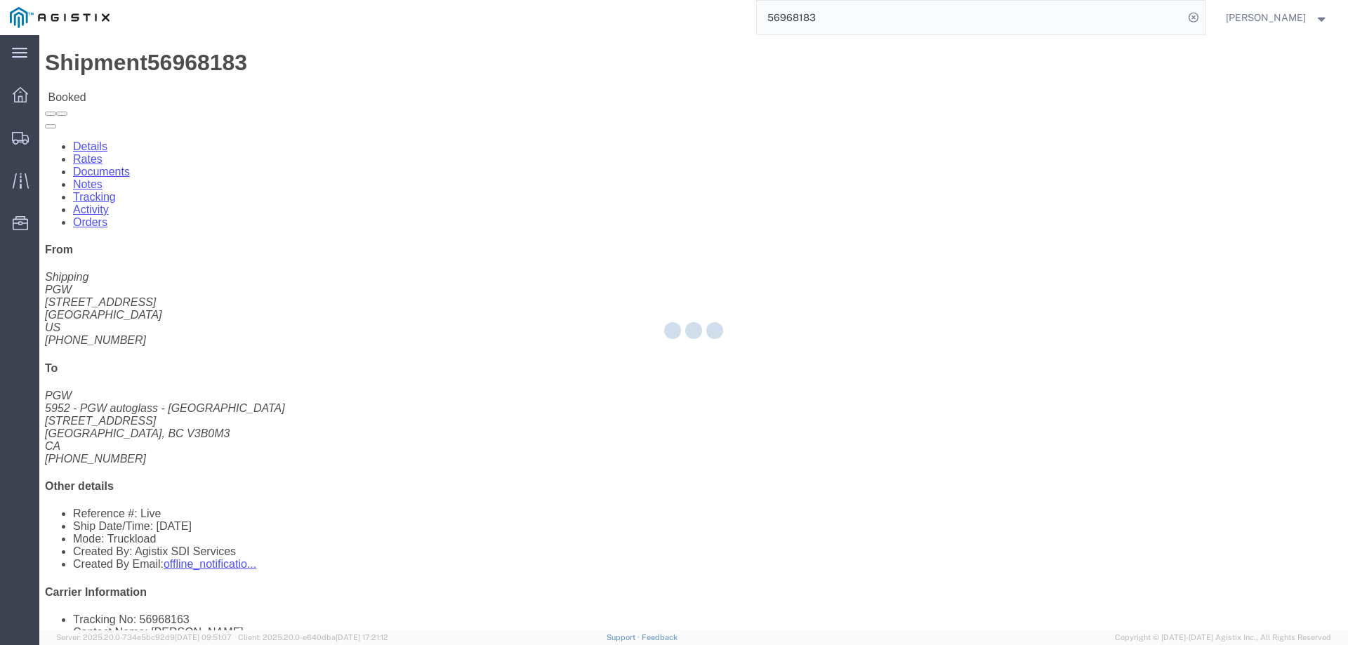
click at [135, 88] on div at bounding box center [693, 332] width 1309 height 595
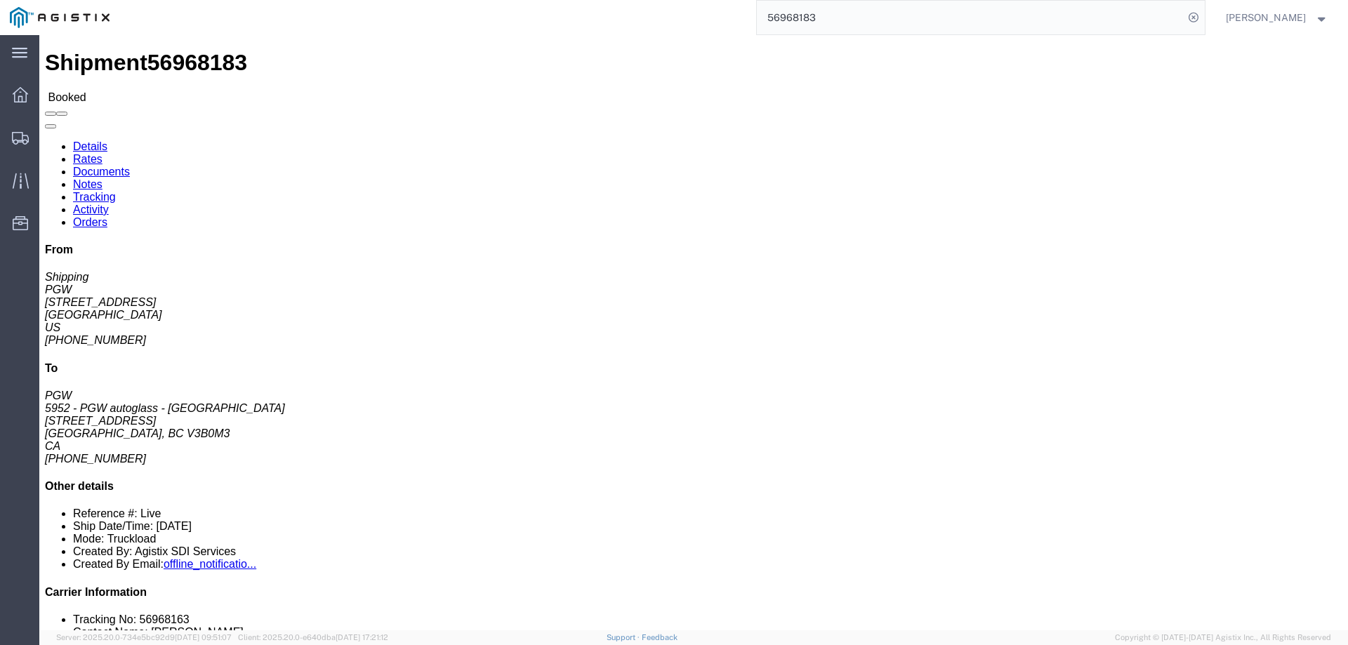
click link "Rates"
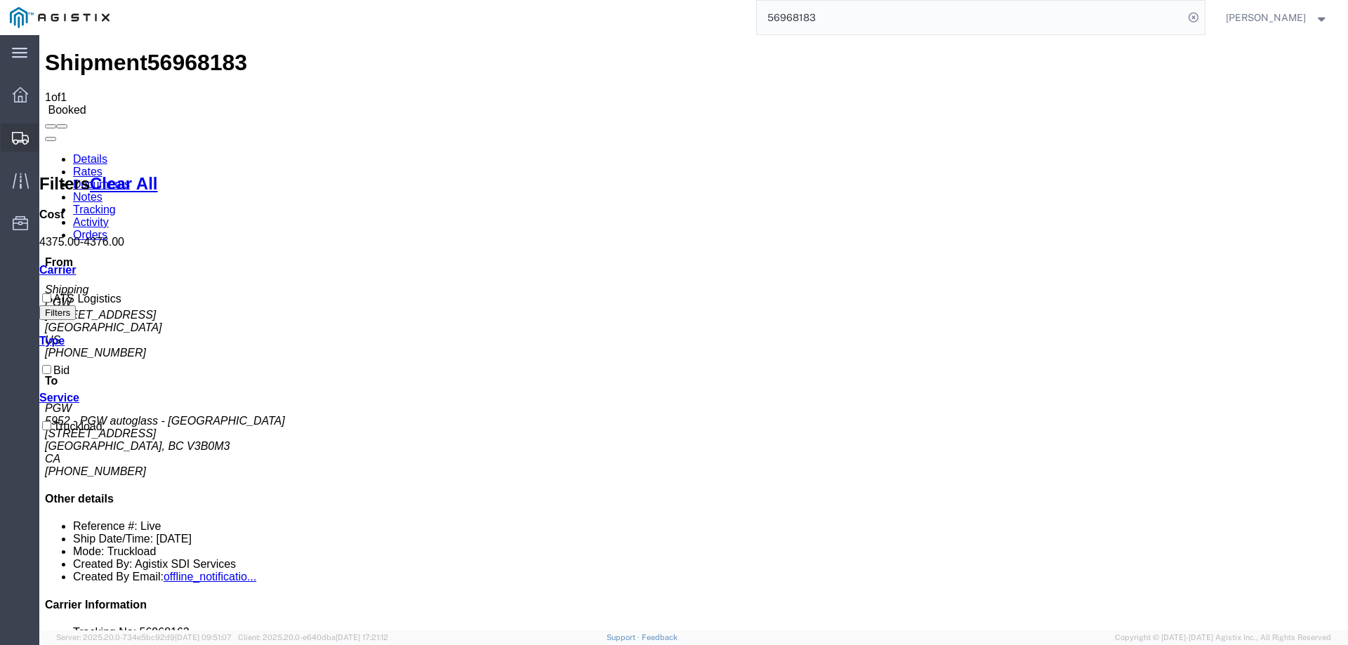
click at [23, 140] on icon at bounding box center [20, 138] width 17 height 13
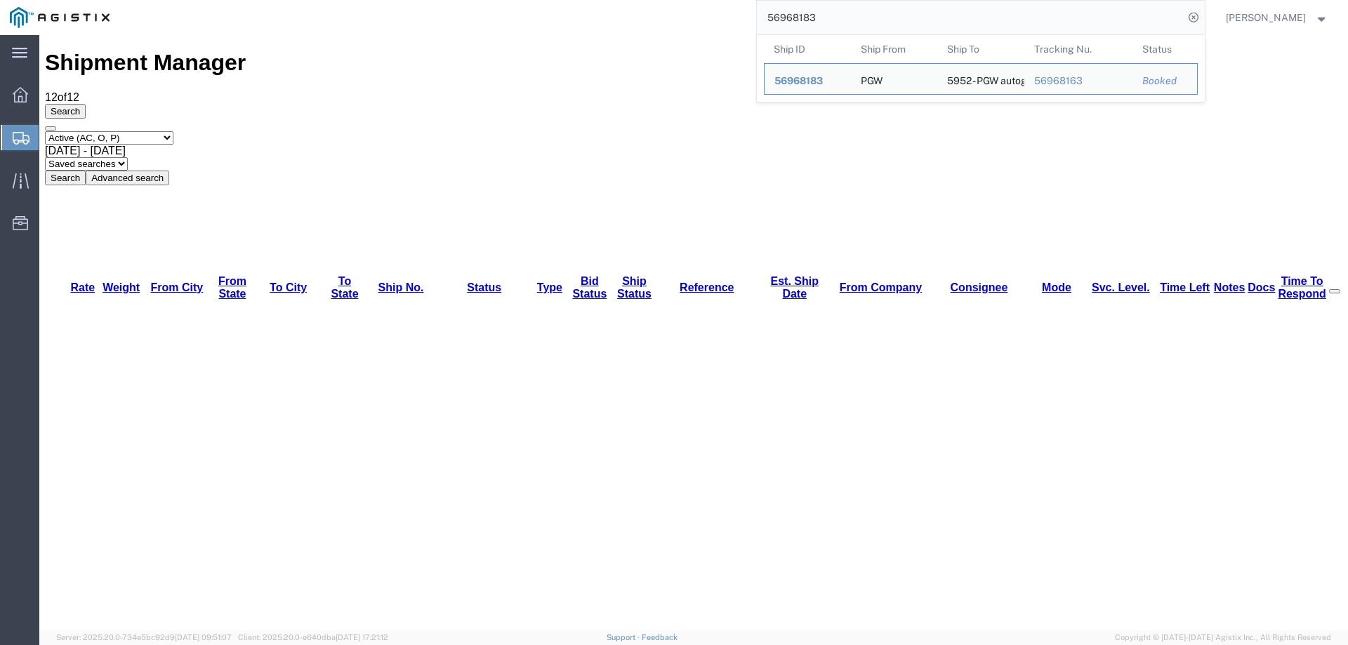
click at [860, 24] on input "56968183" at bounding box center [970, 18] width 427 height 34
drag, startPoint x: 867, startPoint y: 18, endPoint x: 701, endPoint y: 18, distance: 166.4
click at [701, 18] on div "56968183 Ship ID Ship From Ship To Tracking Nu. Status Ship ID 56968183 Ship Fr…" at bounding box center [662, 17] width 1086 height 35
click at [812, 86] on span "56968183" at bounding box center [799, 80] width 48 height 11
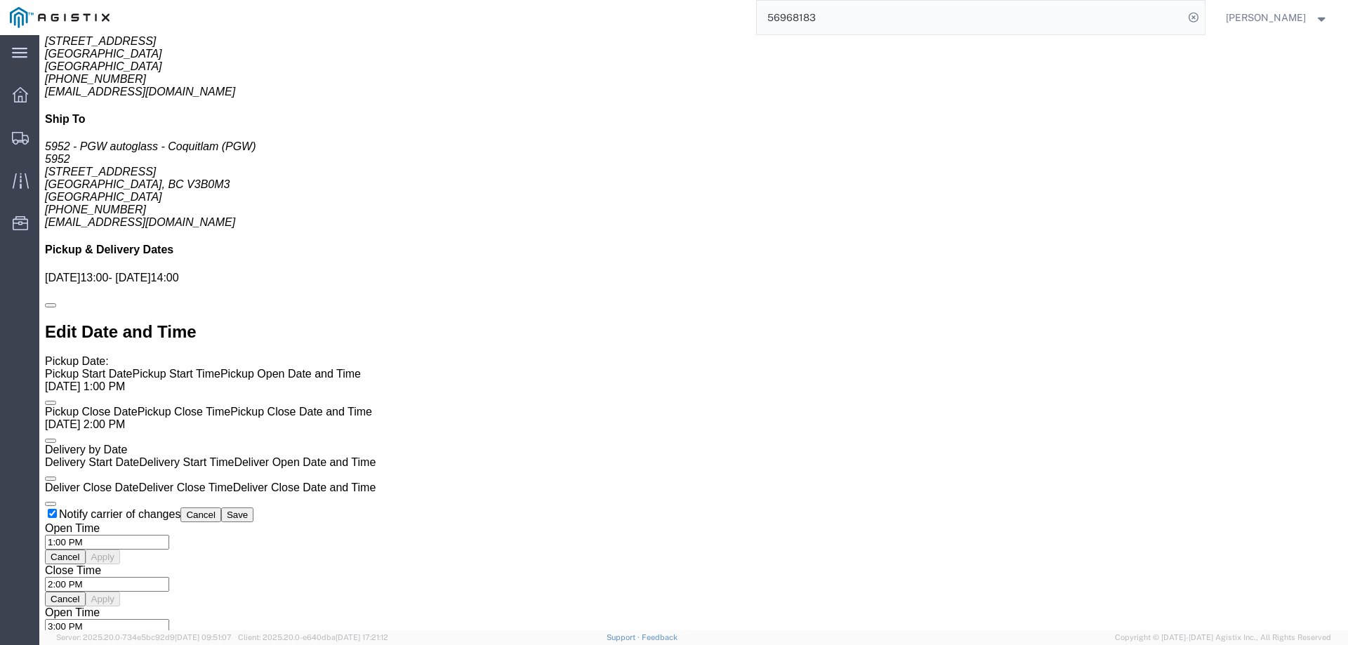
scroll to position [1166, 0]
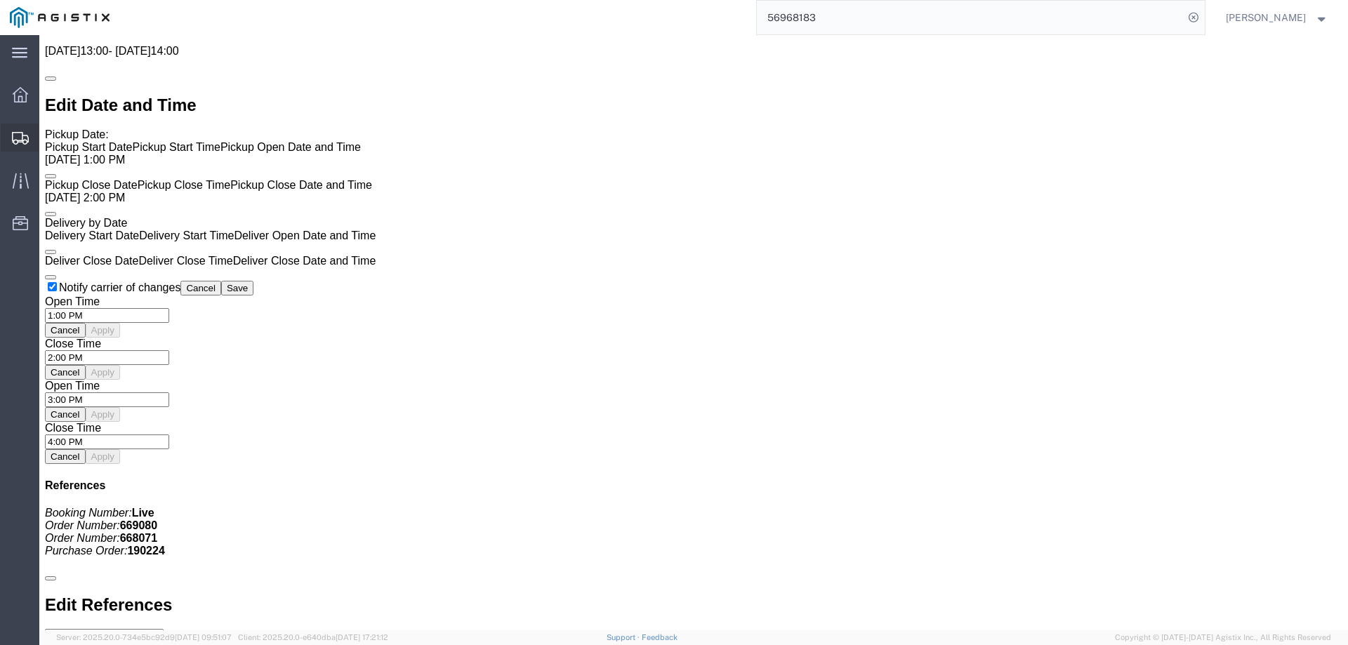
click at [15, 134] on icon at bounding box center [20, 138] width 17 height 13
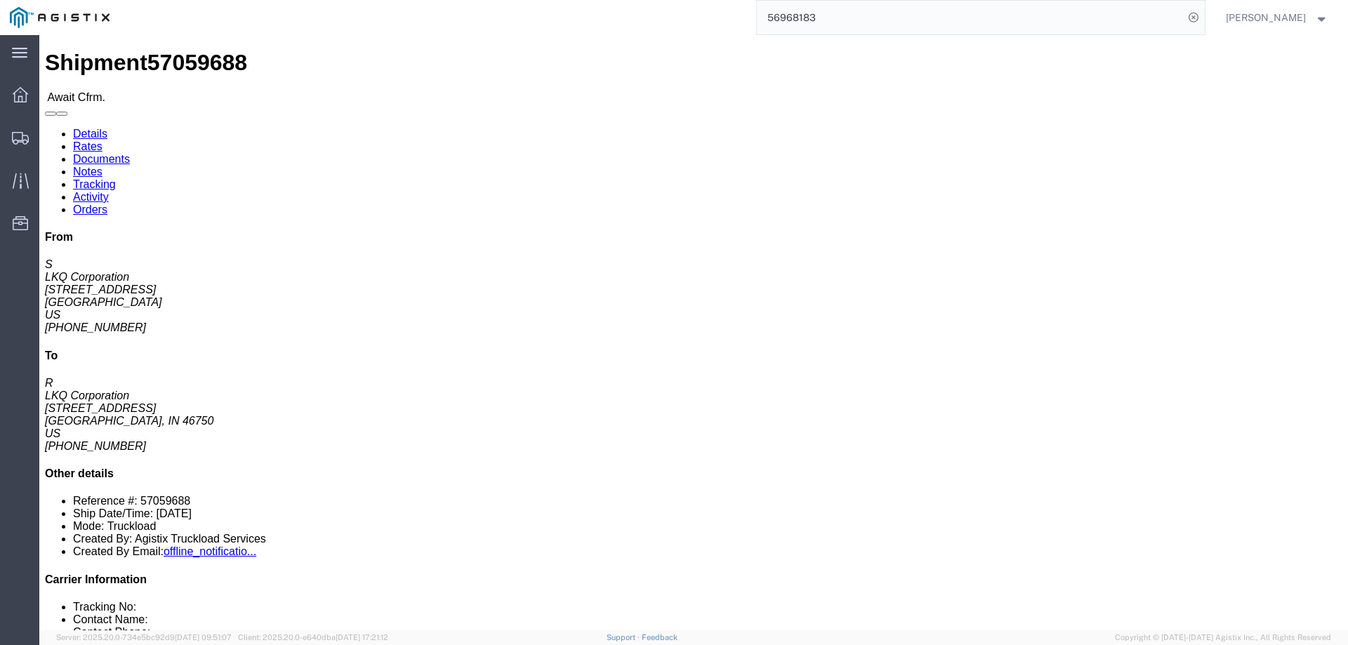
click link "Notes"
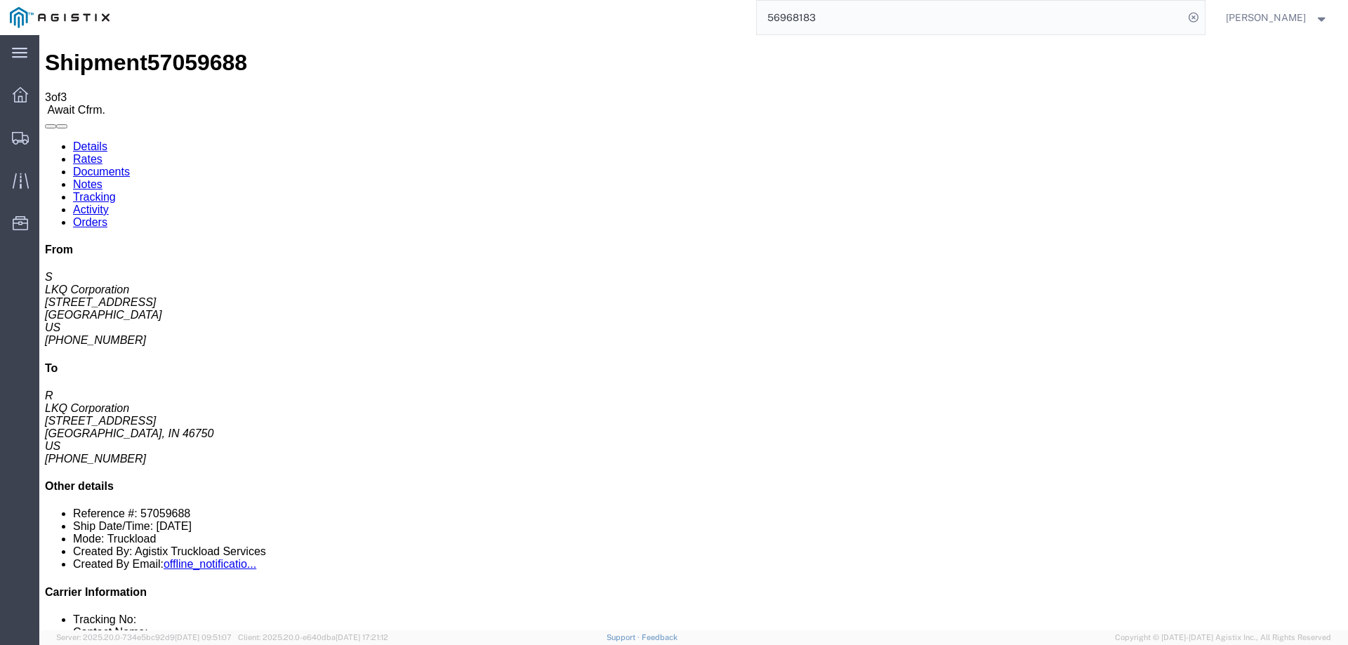
click at [88, 140] on link "Details" at bounding box center [90, 146] width 34 height 12
click b "57059688"
copy b "57059688"
click link "Confirm"
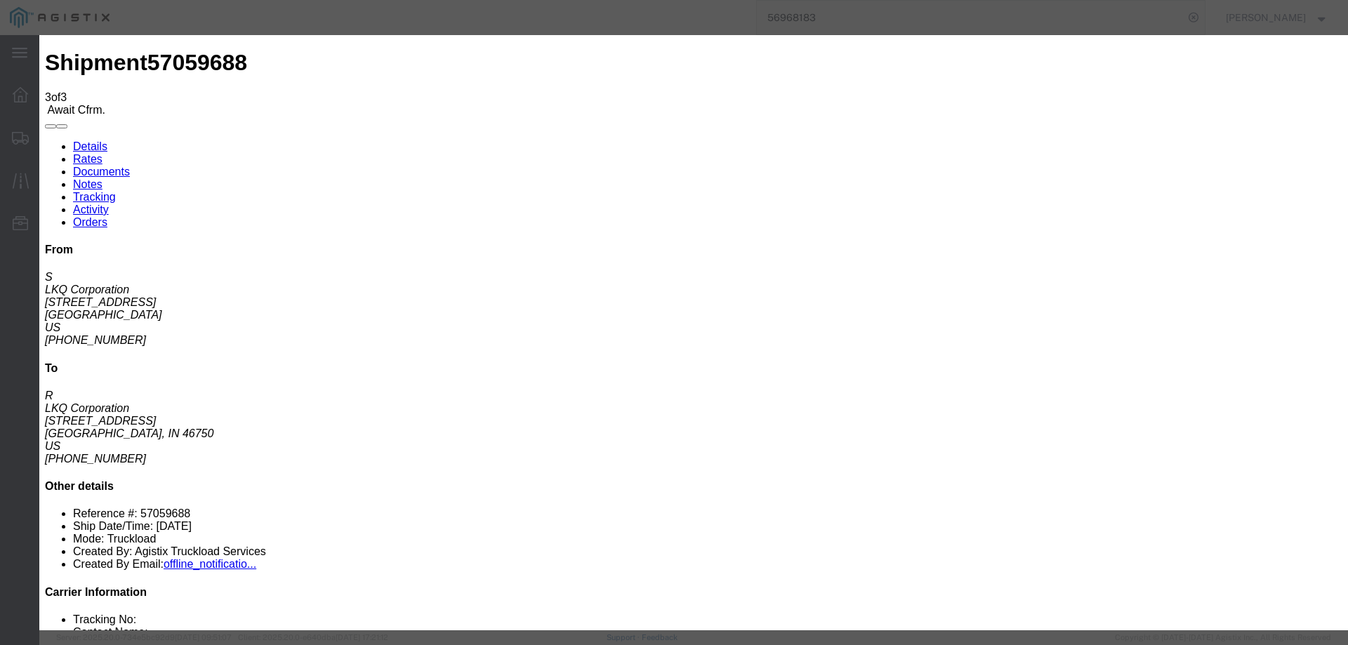
click input "checkbox"
checkbox input "true"
type input "Jesse Jordan"
type input "3204977237"
click input "text"
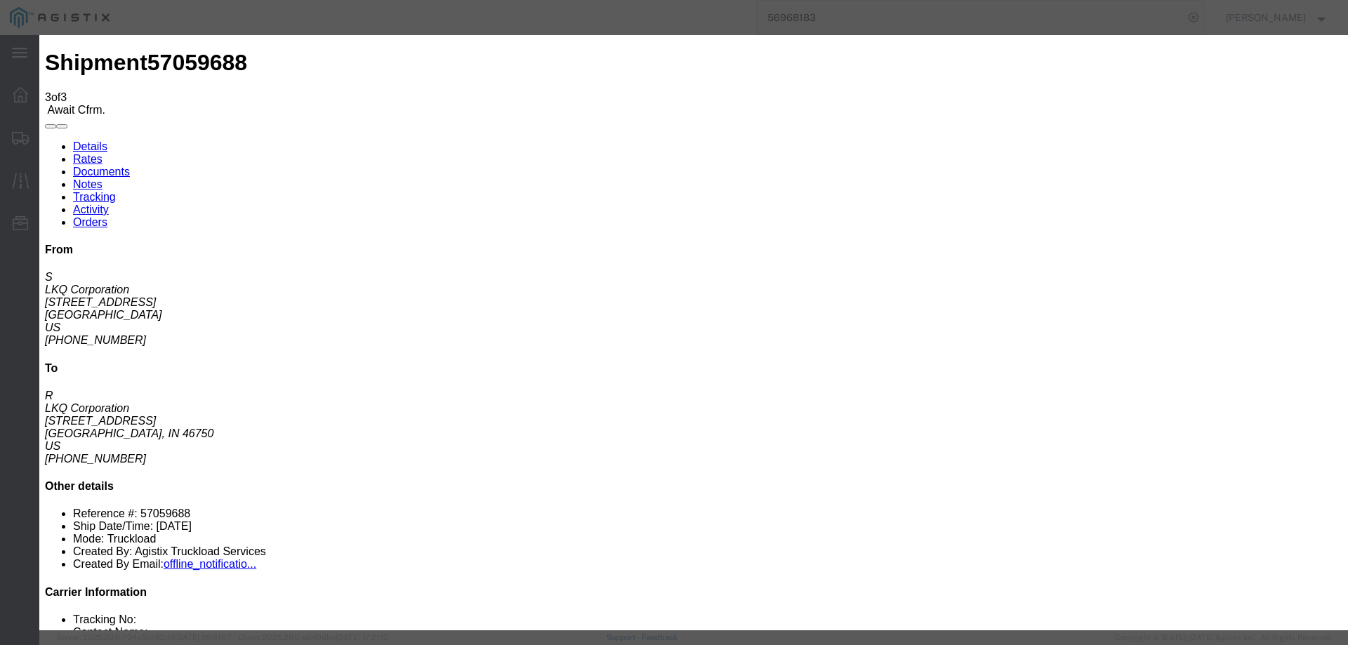
paste input "57059688"
type input "57059688"
click button "Submit"
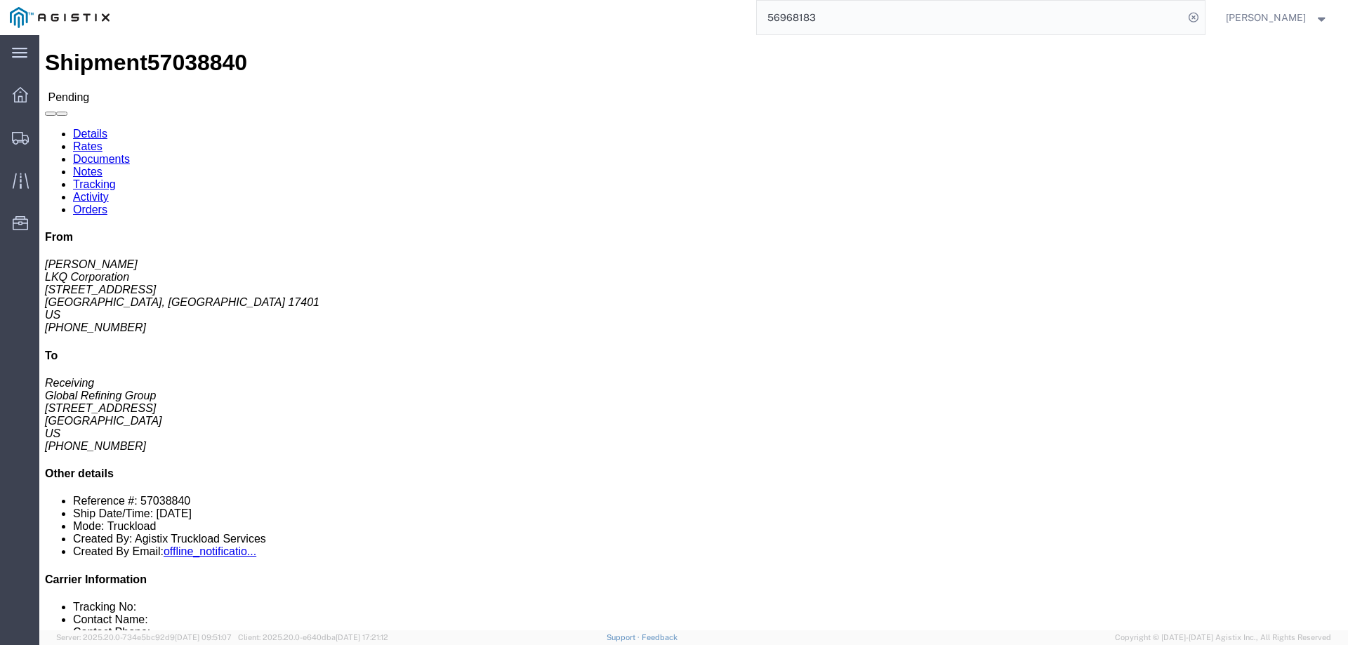
click button "Enter / Modify Bid"
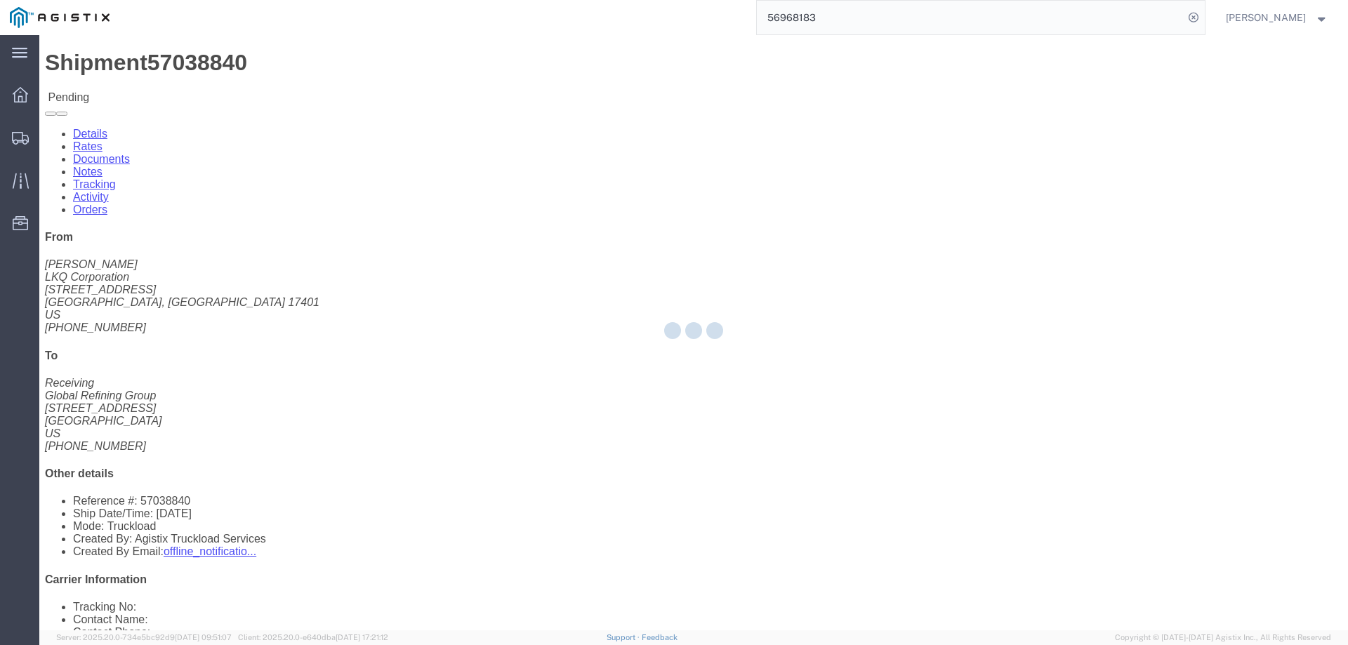
select select "146"
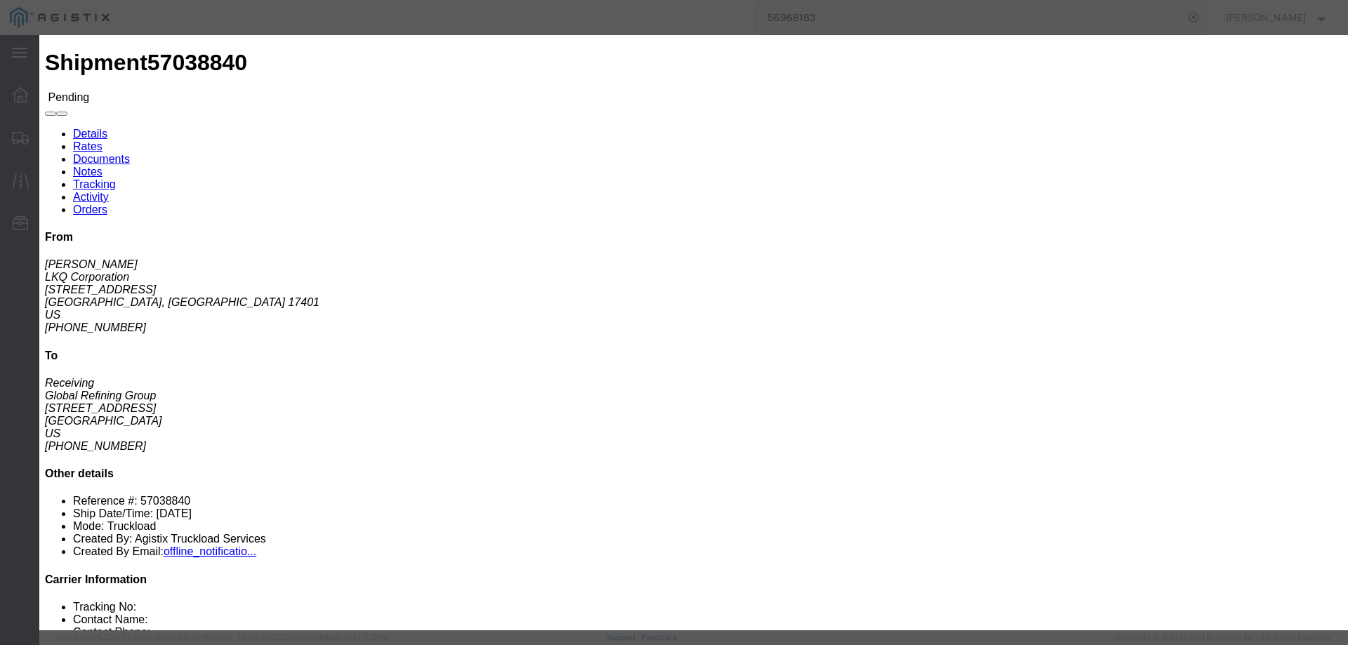
click link "ats - ATS Logistics - Truckload"
drag, startPoint x: 947, startPoint y: 289, endPoint x: 883, endPoint y: 298, distance: 65.3
click div "Select 2 Day Service 3 Axle Winch Truck 3 to 5 Day Service 96L Domestic Flat Ra…"
type input "1178"
click button "Submit"
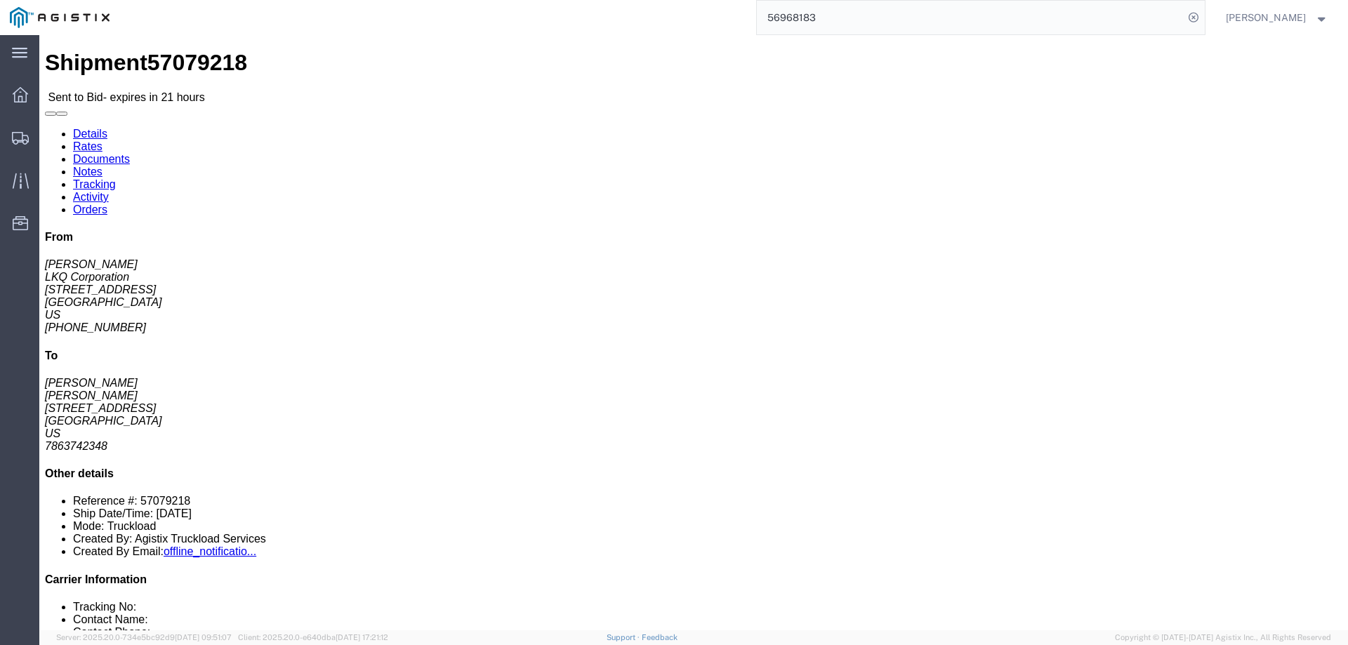
click link "Notes"
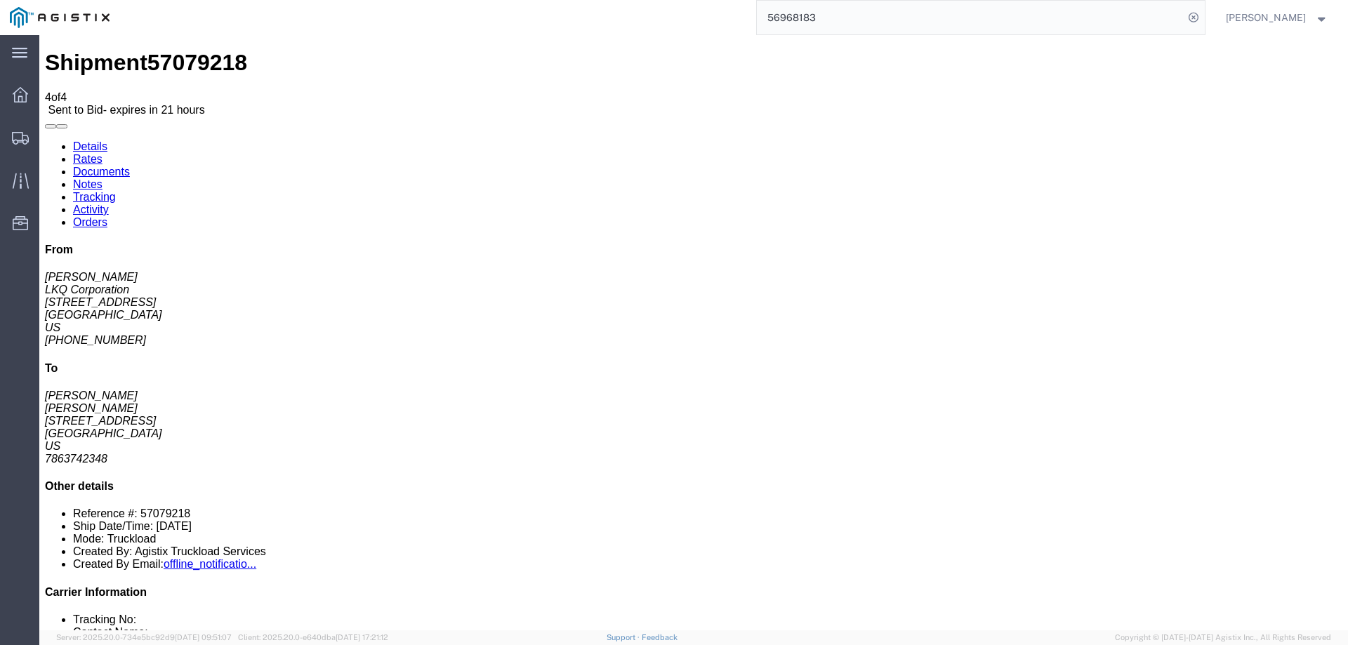
click at [88, 140] on link "Details" at bounding box center [90, 146] width 34 height 12
click at [20, 137] on icon at bounding box center [20, 138] width 17 height 13
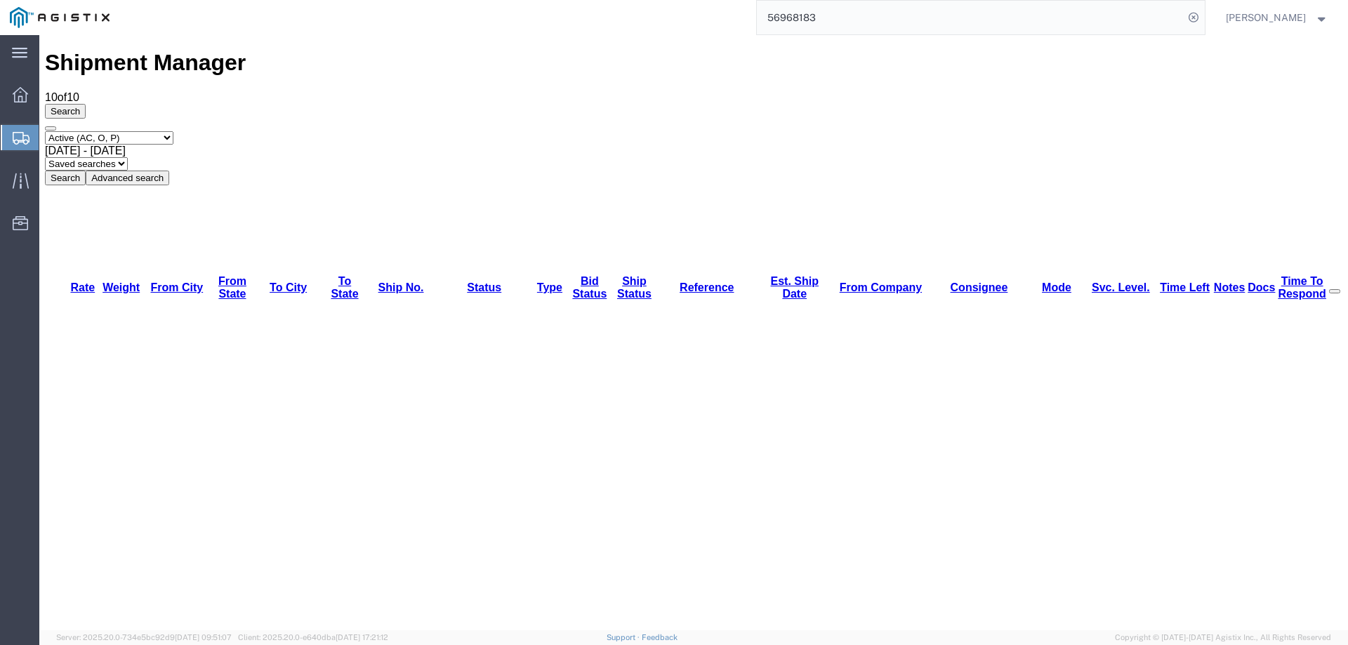
click at [15, 135] on icon at bounding box center [21, 138] width 17 height 13
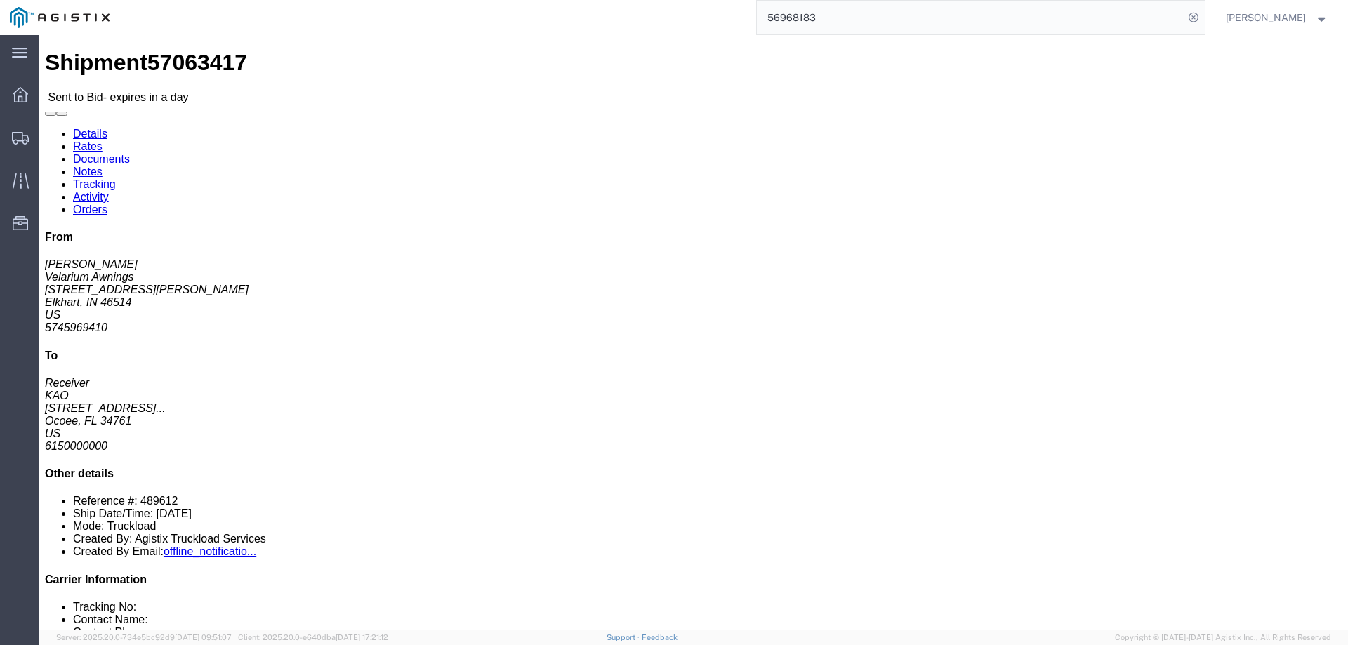
click link "Notes"
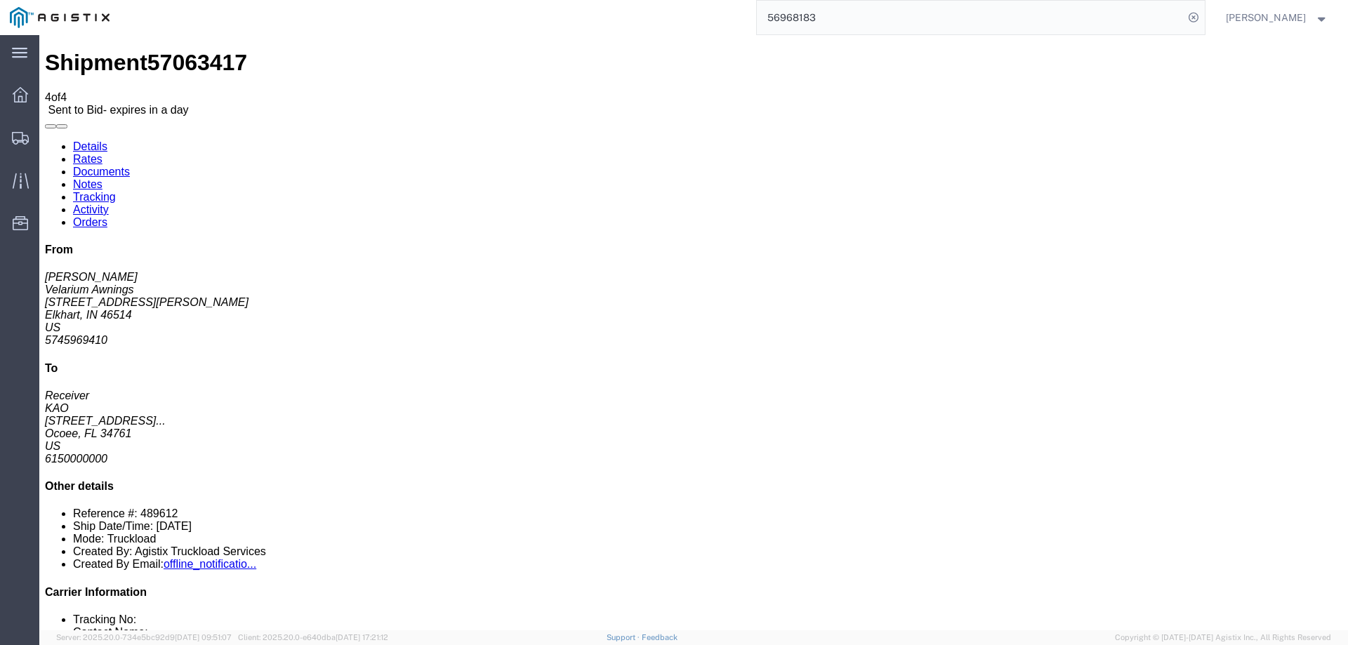
click at [86, 140] on link "Details" at bounding box center [90, 146] width 34 height 12
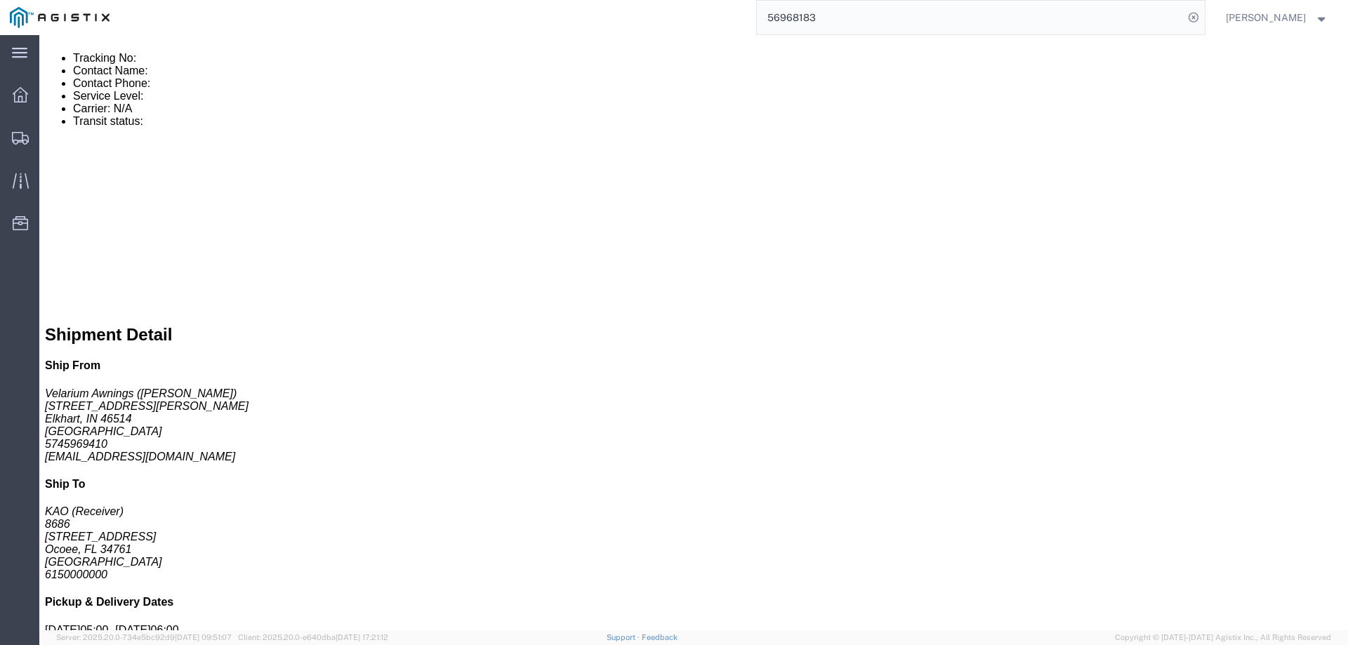
scroll to position [943, 0]
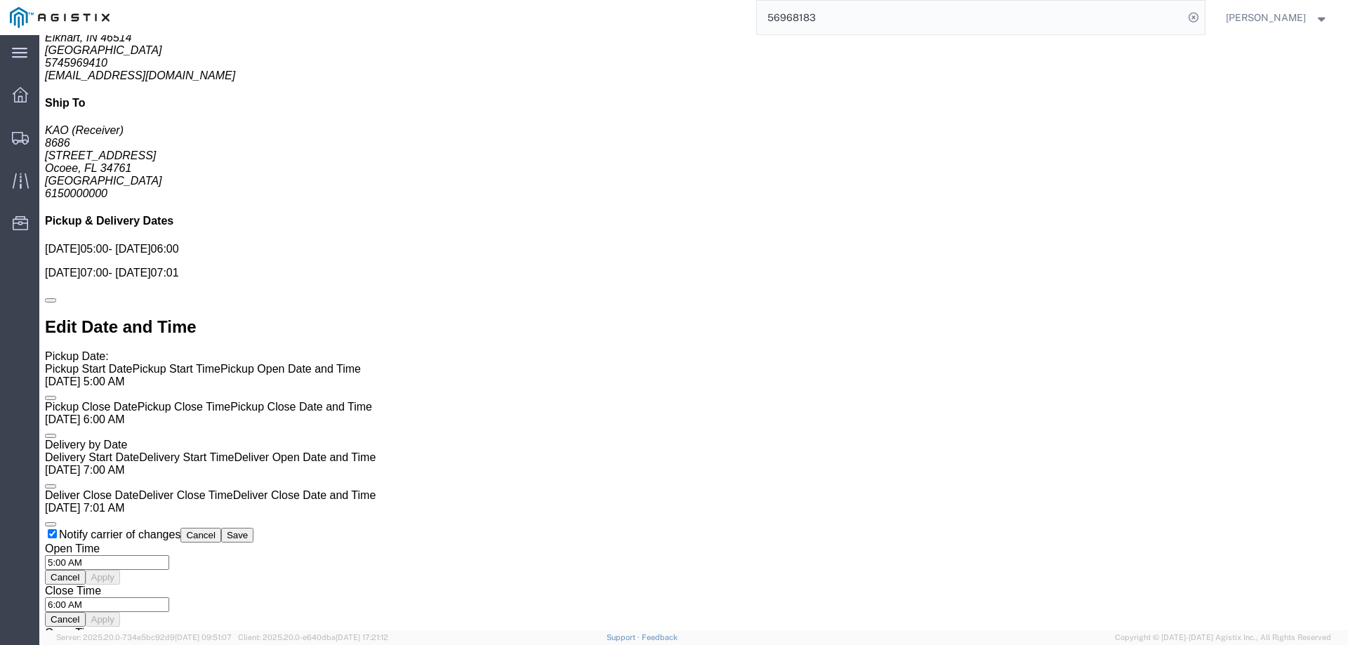
click link "Enter / Modify Bid"
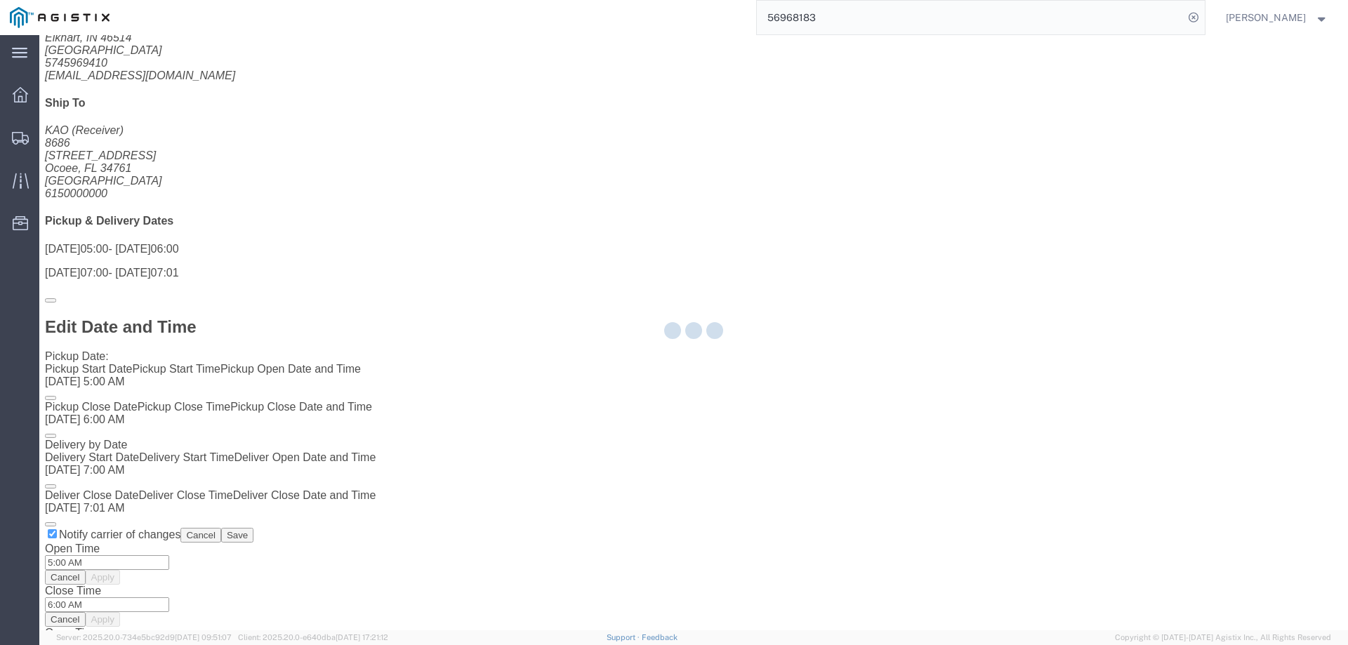
select select "146"
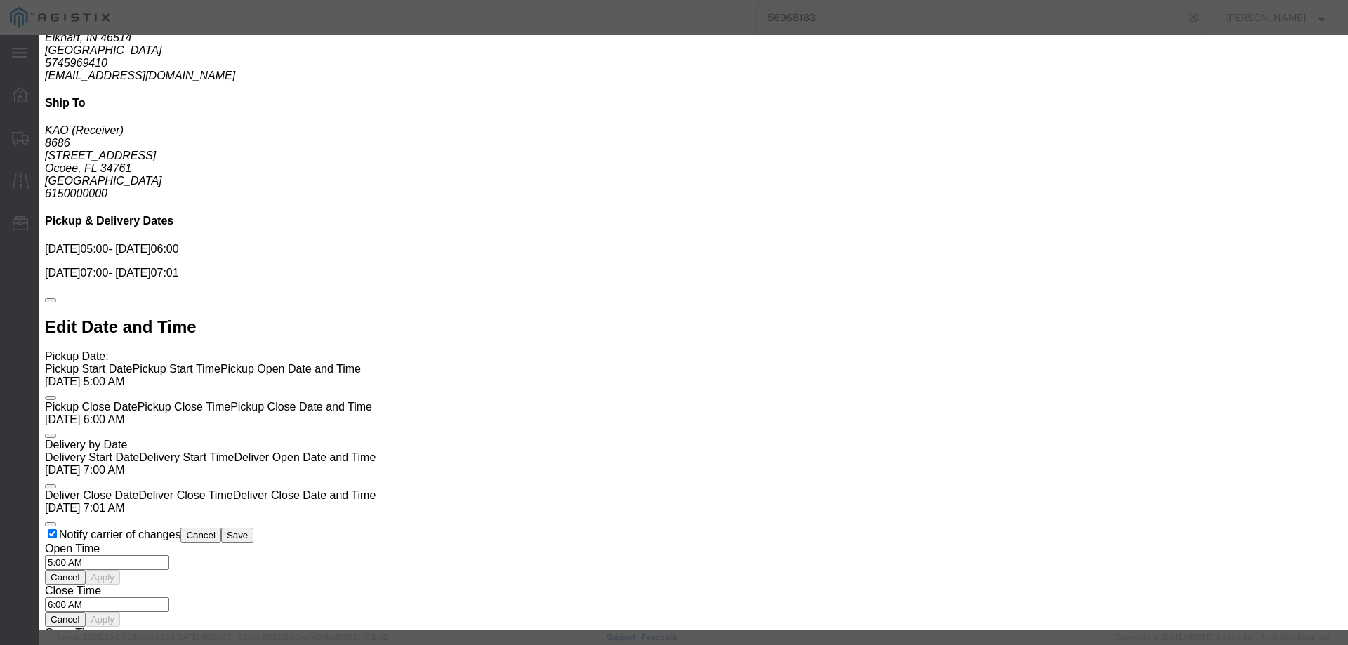
drag, startPoint x: 692, startPoint y: 126, endPoint x: 701, endPoint y: 134, distance: 12.0
click select "Select CONESTOGA DFRM/STEP Economy TL Flatbed Intermodal LTL Standard Next Day …"
select select "25032"
click select "Select CONESTOGA DFRM/STEP Economy TL Flatbed Intermodal LTL Standard Next Day …"
click input "text"
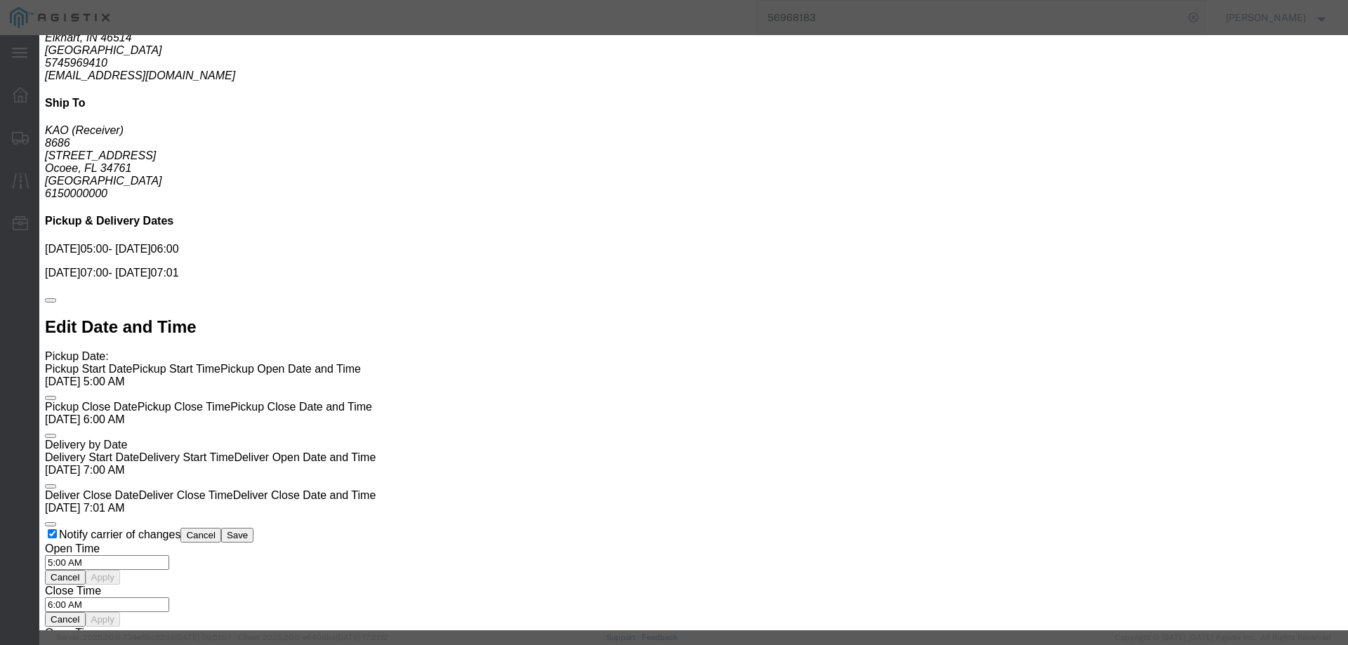
type input "ats"
click input "number"
type input "1375"
click button "Submit"
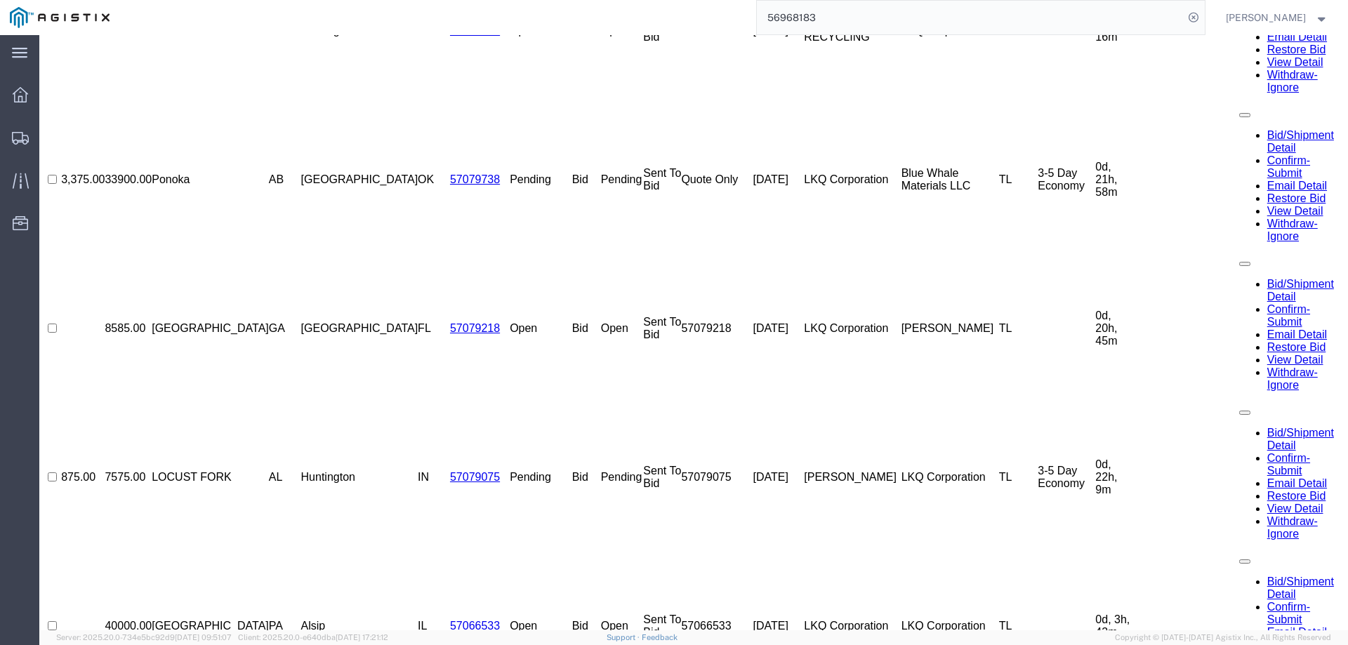
scroll to position [0, 0]
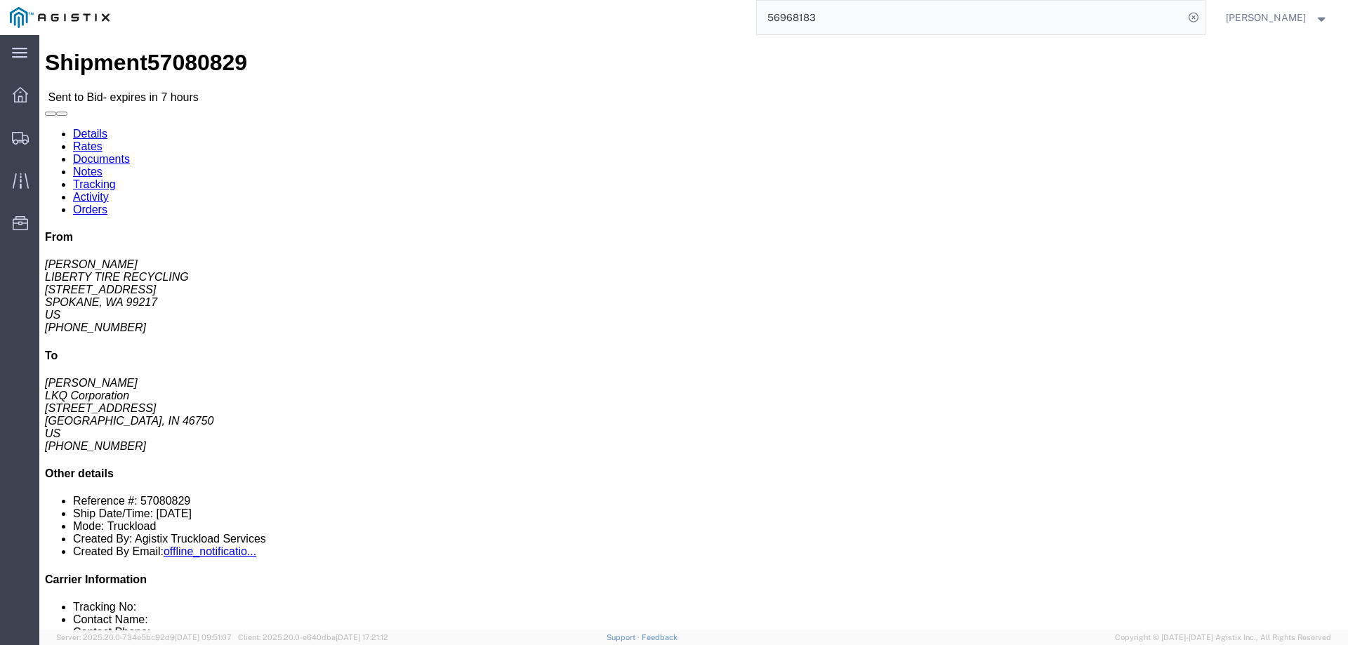
click link "Notes"
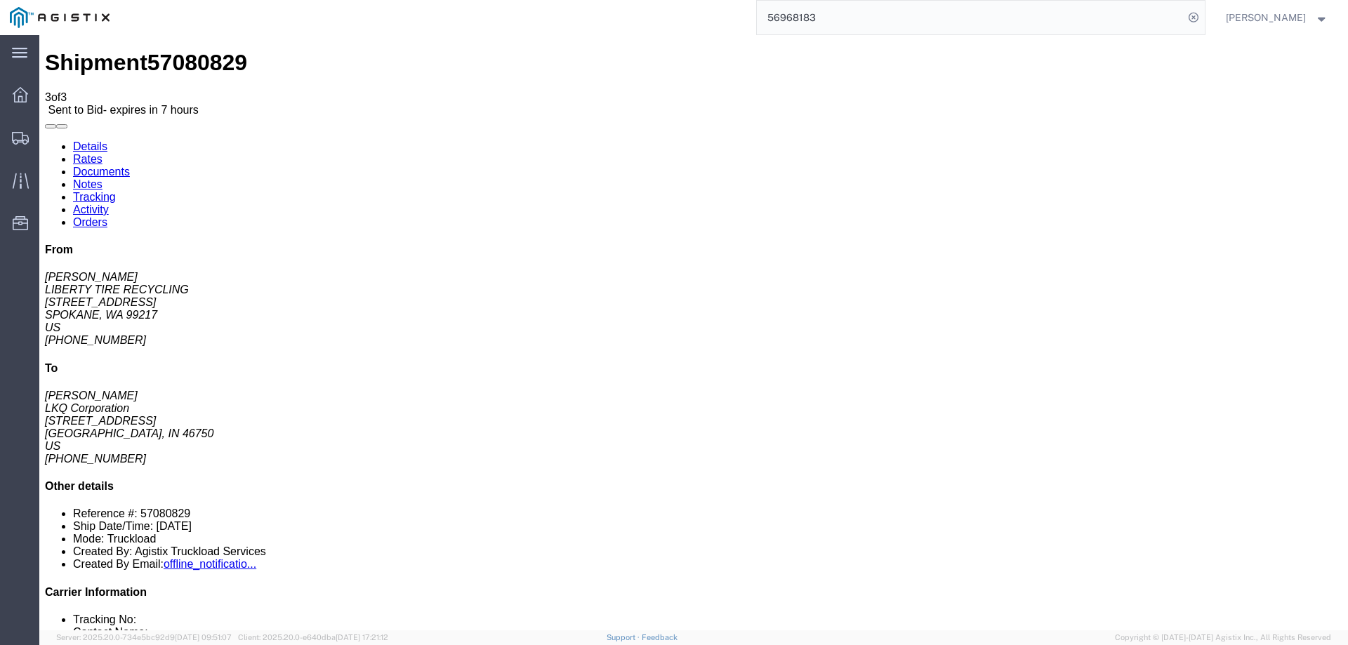
click at [81, 140] on link "Details" at bounding box center [90, 146] width 34 height 12
click link "Enter / Modify Bid"
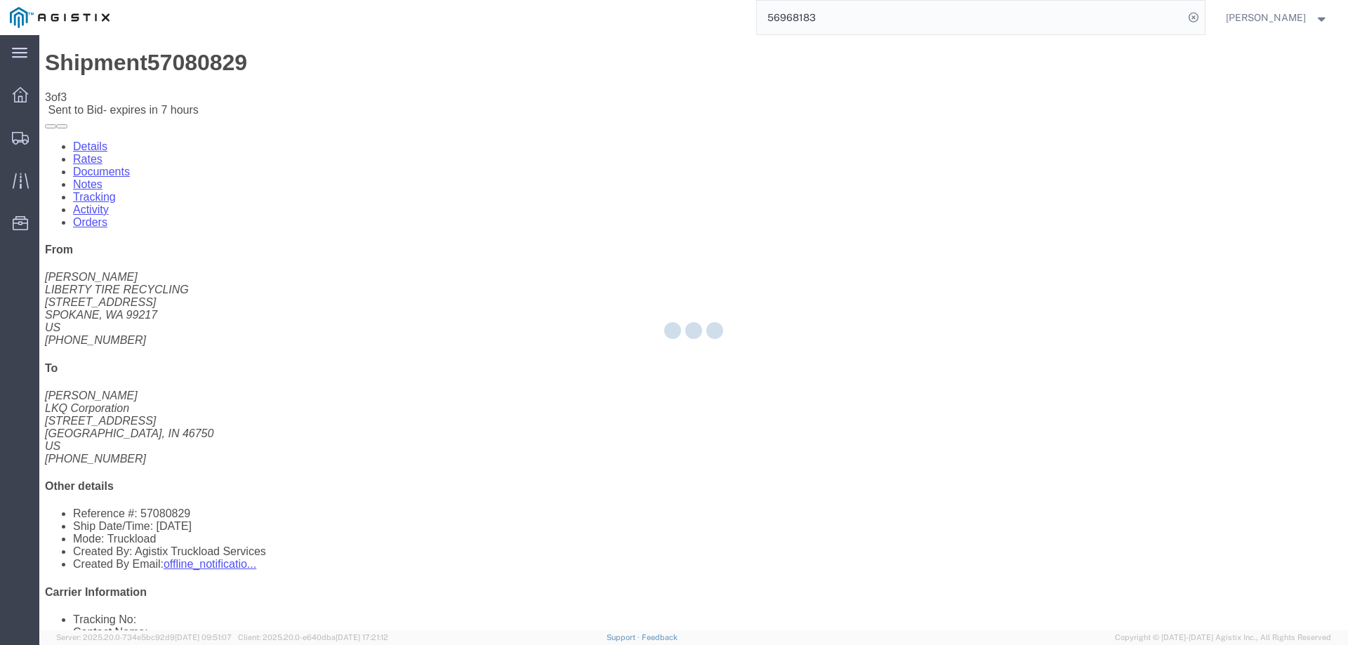
select select "146"
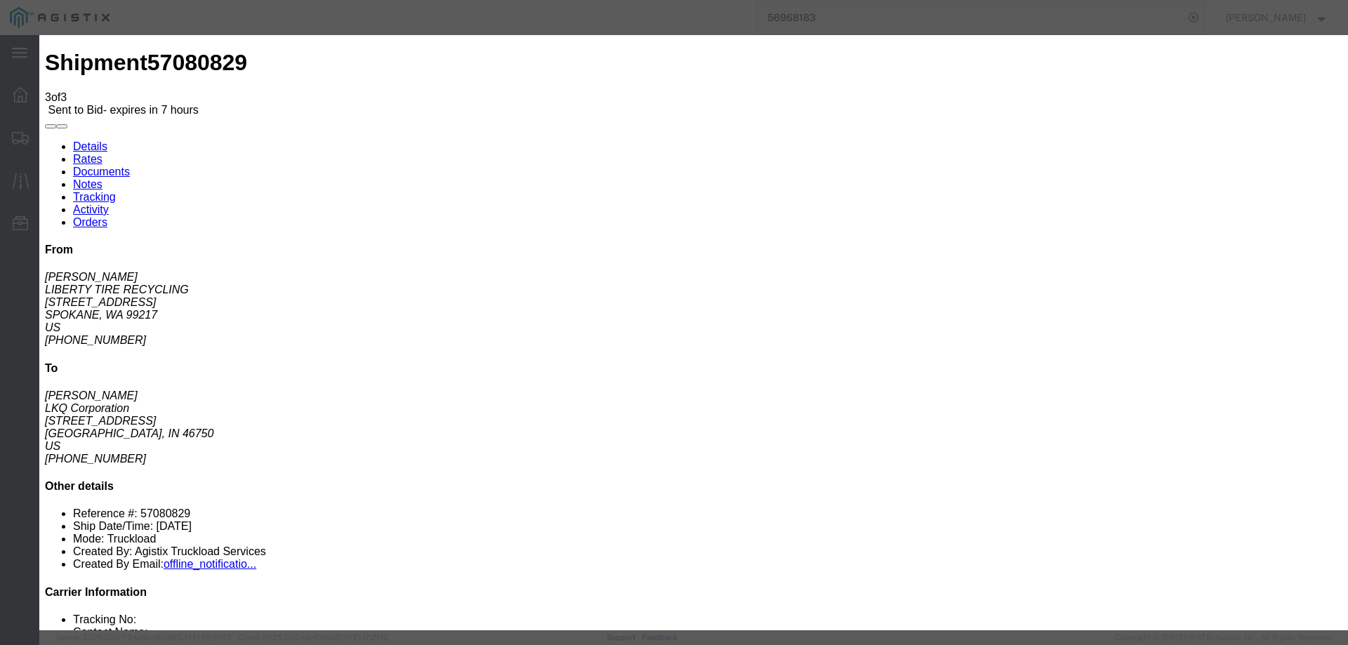
click select "Select CONESTOGA DFRM/STEP Economy TL Flatbed Intermodal LTL Standard Next Day …"
select select "25032"
click select "Select CONESTOGA DFRM/STEP Economy TL Flatbed Intermodal LTL Standard Next Day …"
click input "text"
type input "ats"
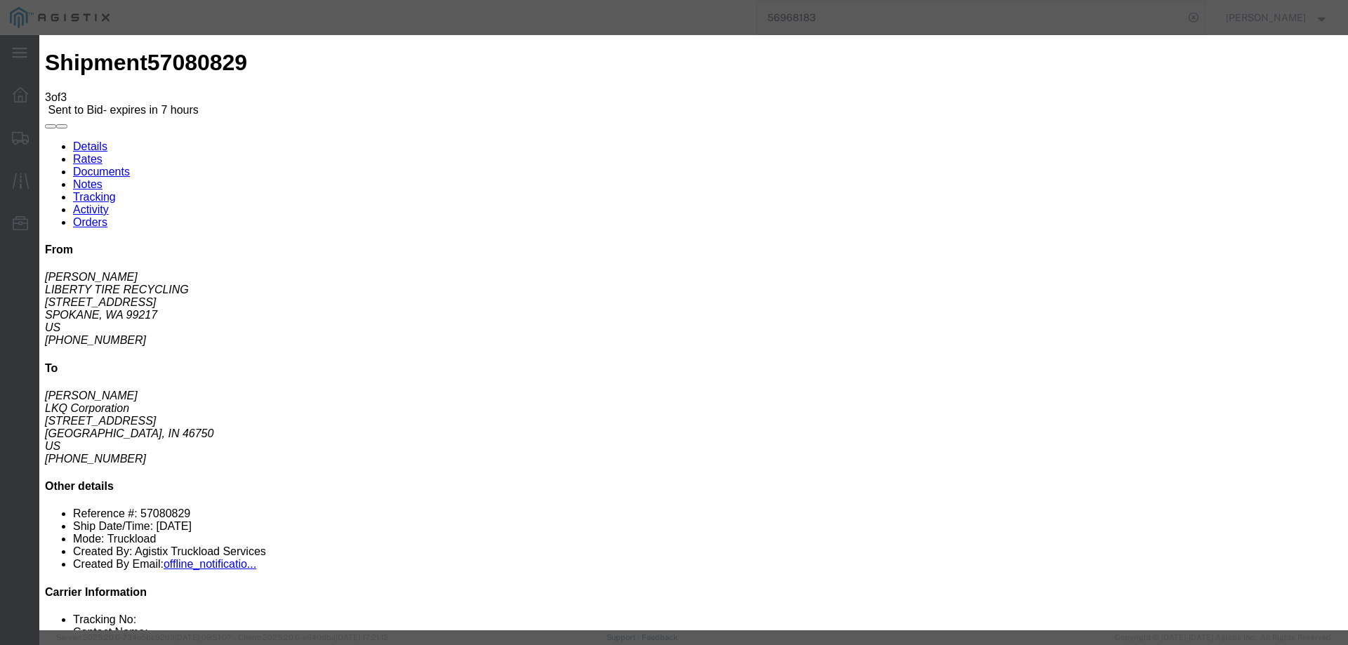
click input "number"
type input "3215"
click button "Submit"
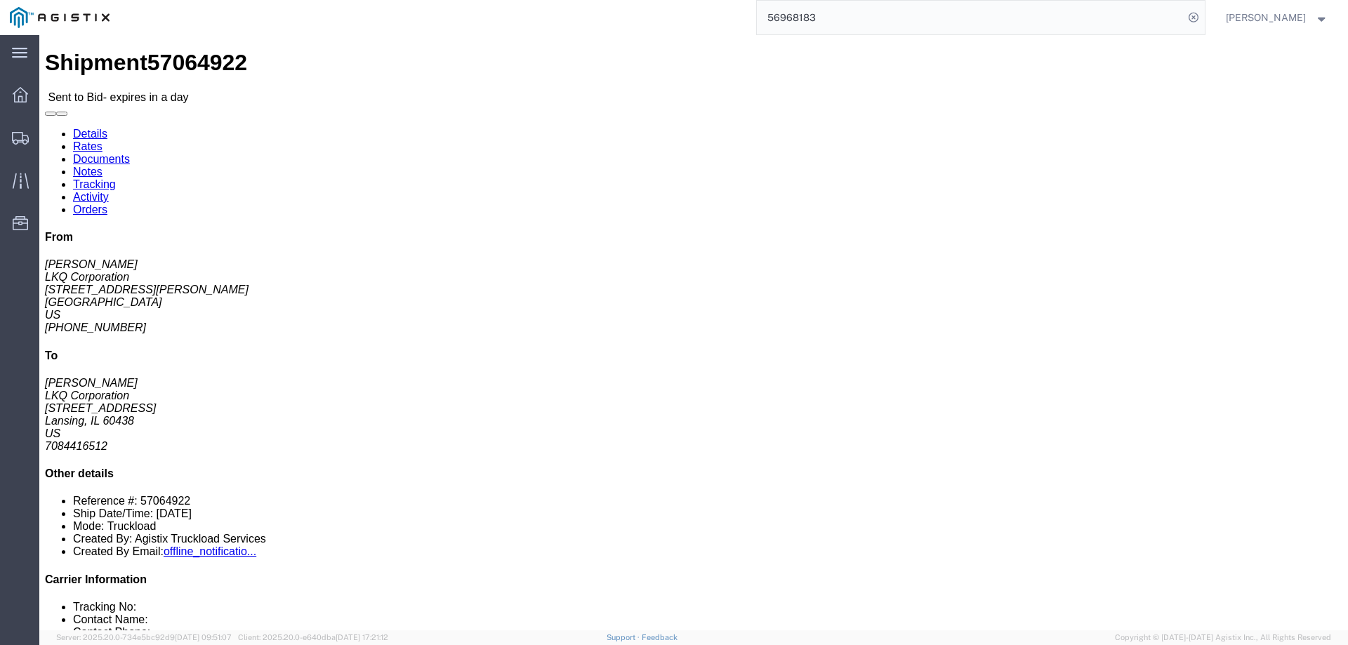
click link "Enter / Modify Bid"
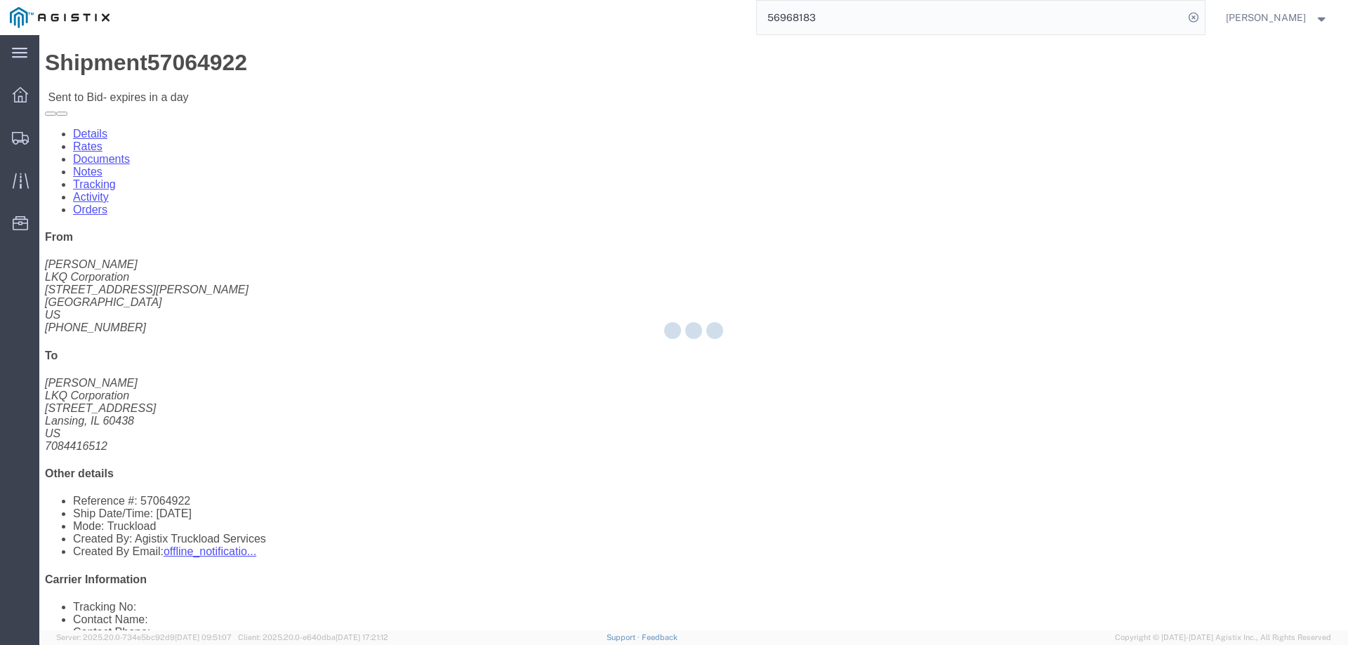
select select "146"
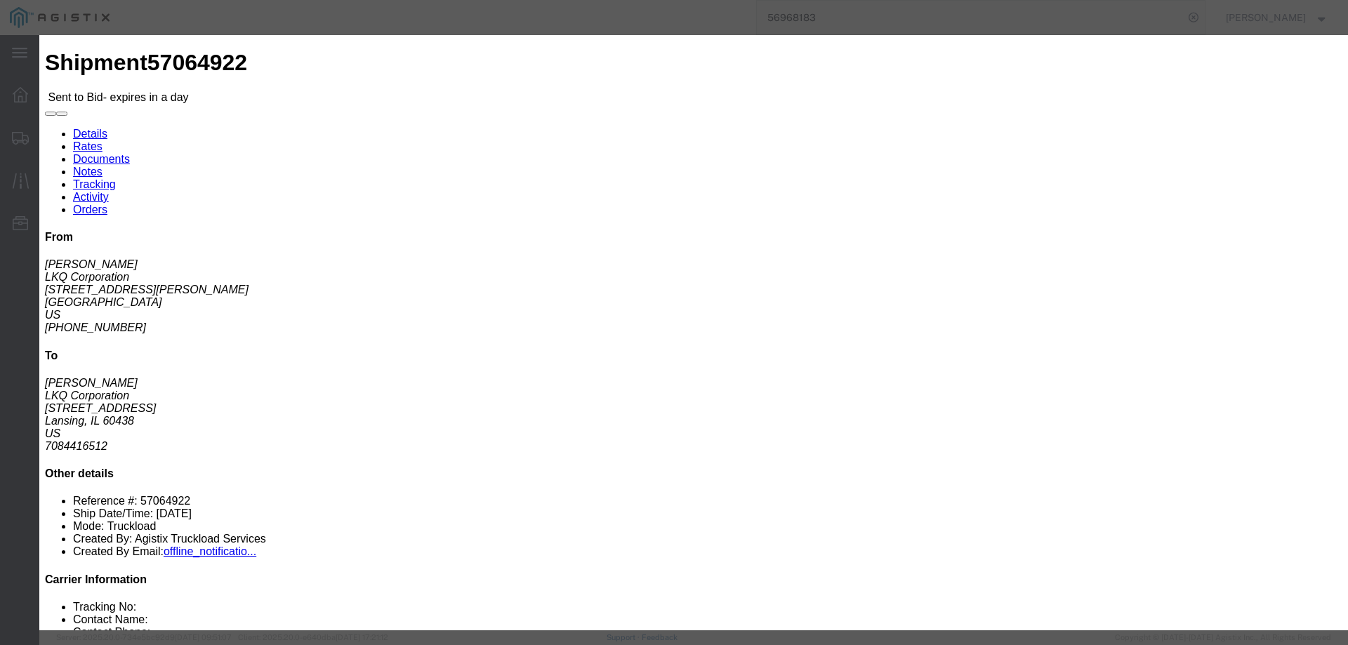
click select "Select CONESTOGA DFRM/STEP Economy TL Flatbed Intermodal LTL Standard Next Day …"
select select "25032"
click select "Select CONESTOGA DFRM/STEP Economy TL Flatbed Intermodal LTL Standard Next Day …"
drag, startPoint x: 930, startPoint y: 129, endPoint x: 952, endPoint y: 138, distance: 24.0
click input "text"
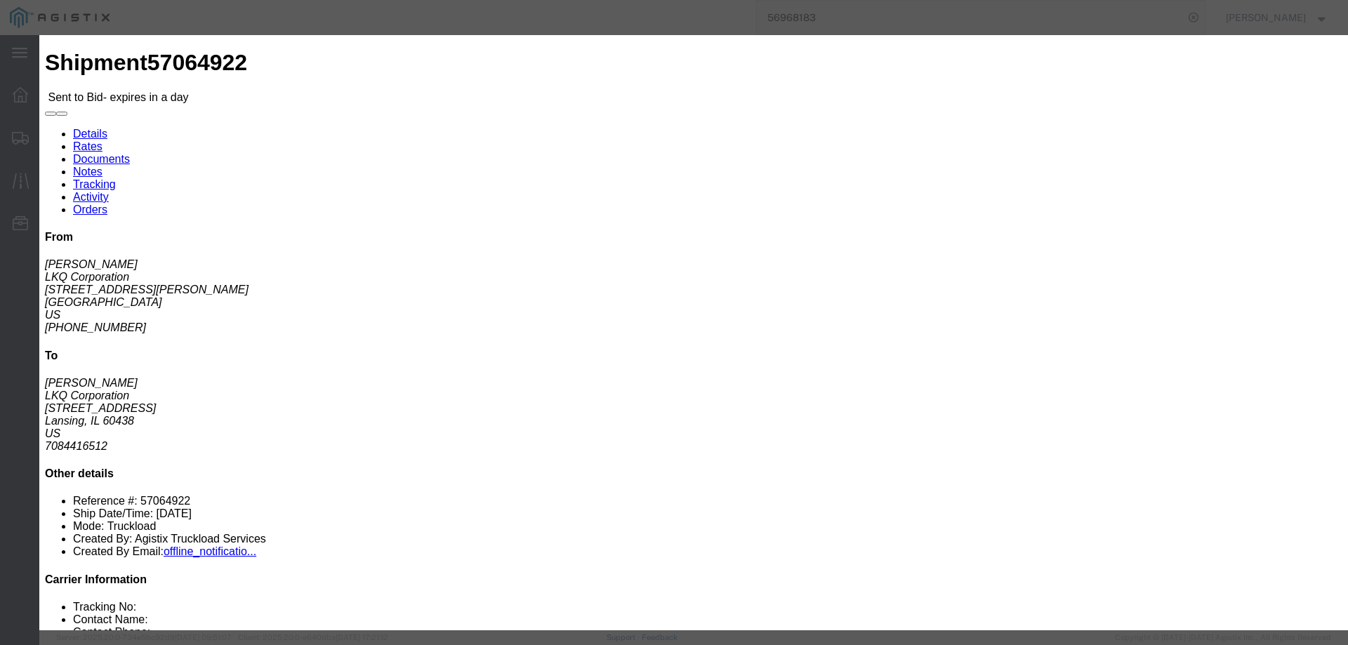
type input "ats"
click input "number"
type input "3125"
click button "Submit"
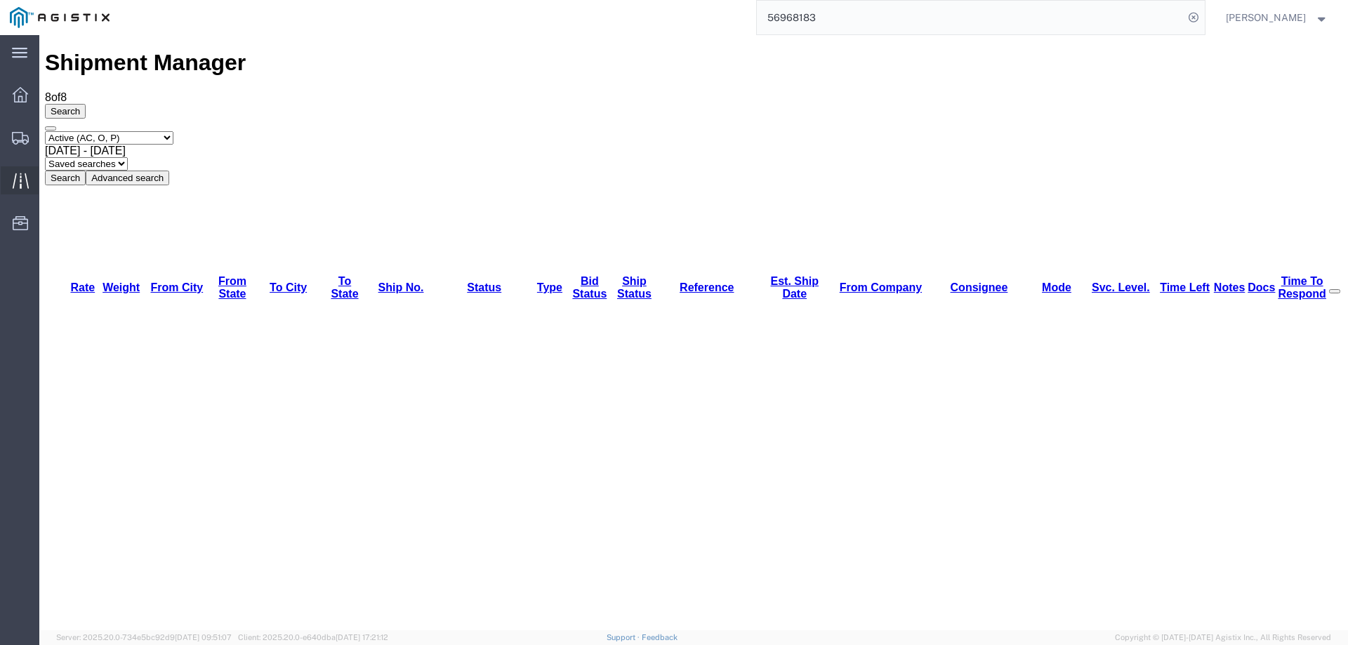
click at [22, 180] on icon at bounding box center [21, 181] width 16 height 16
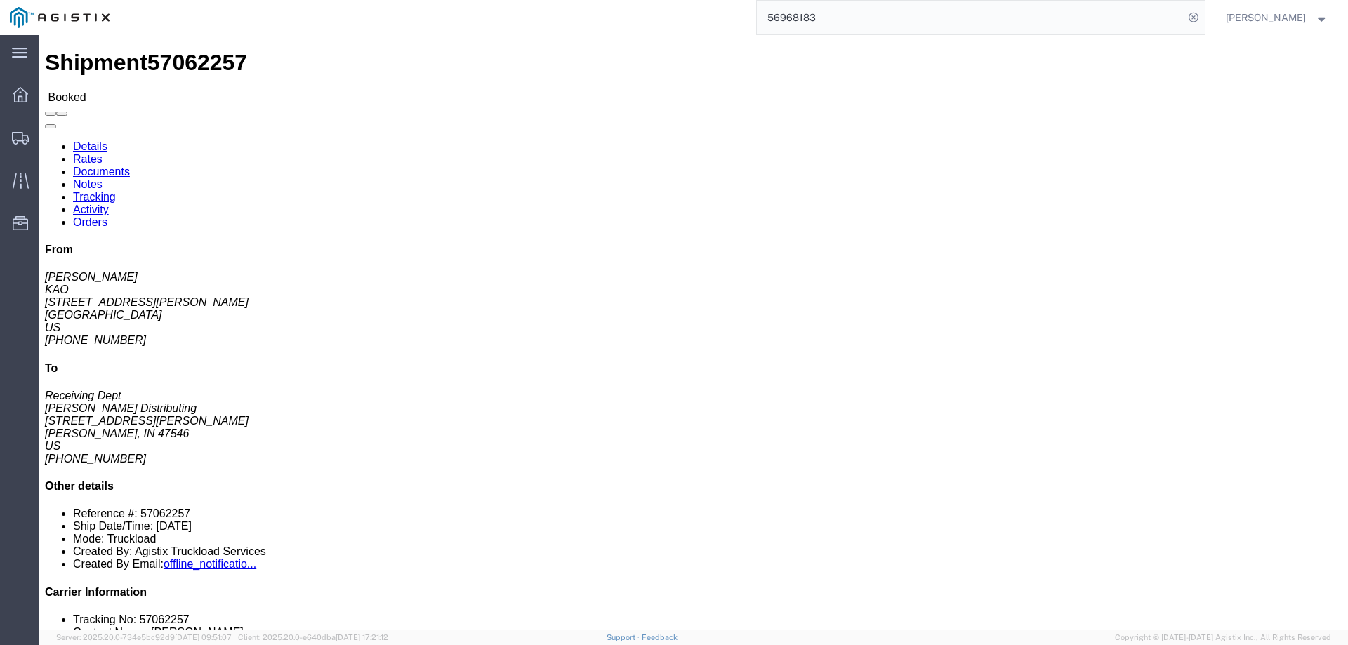
drag, startPoint x: 263, startPoint y: 149, endPoint x: 342, endPoint y: 152, distance: 79.4
click div "Ship To Meyer Distributing (Receiving Dept) 2741 Cathy Lane Jasper, IN 47546 Un…"
copy address "2741 Cathy Lane"
click address "Brian Jones KAO 17950 Dix Toledo Highway Brownstown, MI 48193 US 585-301-3285"
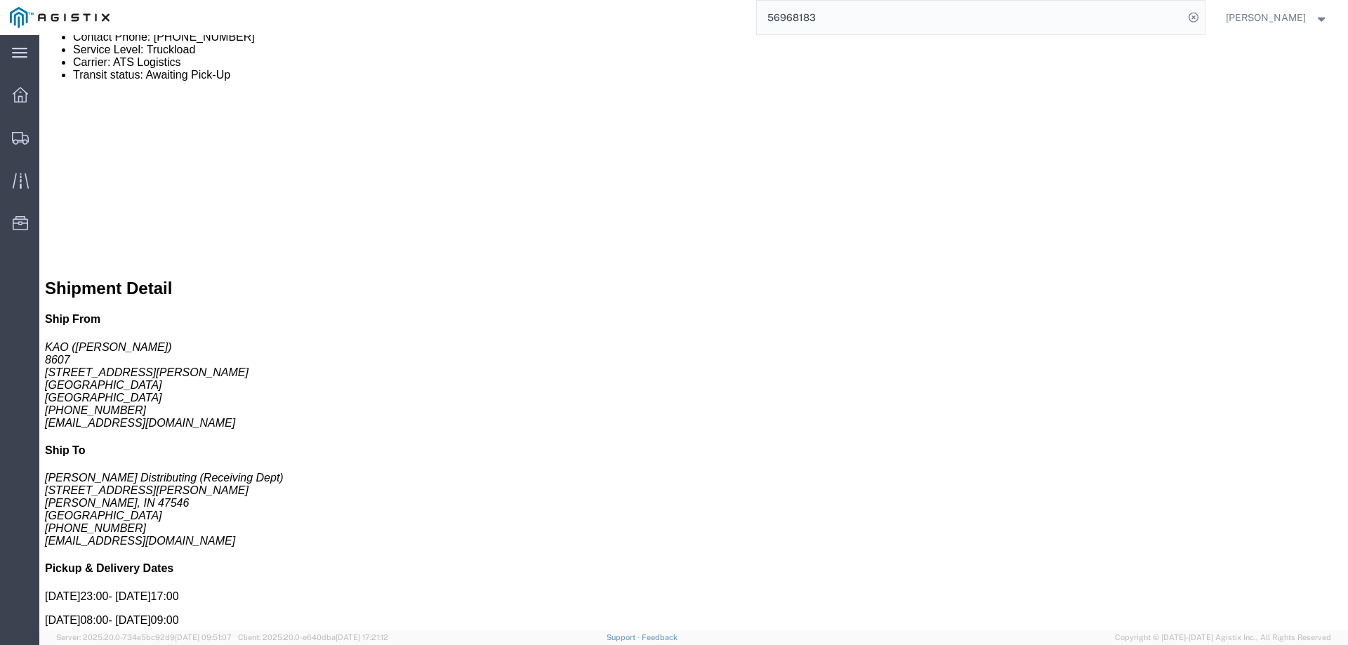
scroll to position [632, 0]
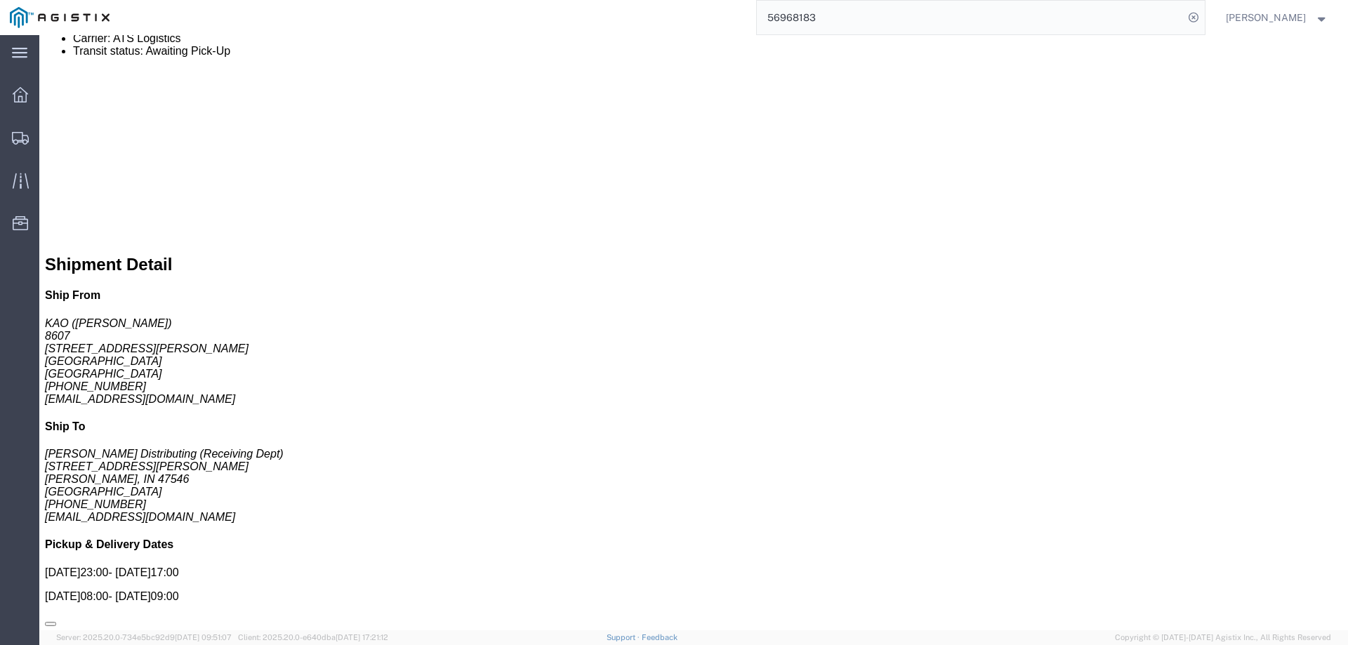
drag, startPoint x: 525, startPoint y: 354, endPoint x: 452, endPoint y: 354, distance: 73.0
click div "STOP 2 : Meyer Distributing 2741 Cathy Lane, Jasper, IN, 47546, US"
copy small "2741 Cathy Lane, Jasper, IN, 47546, US"
click at [15, 139] on icon at bounding box center [20, 138] width 17 height 13
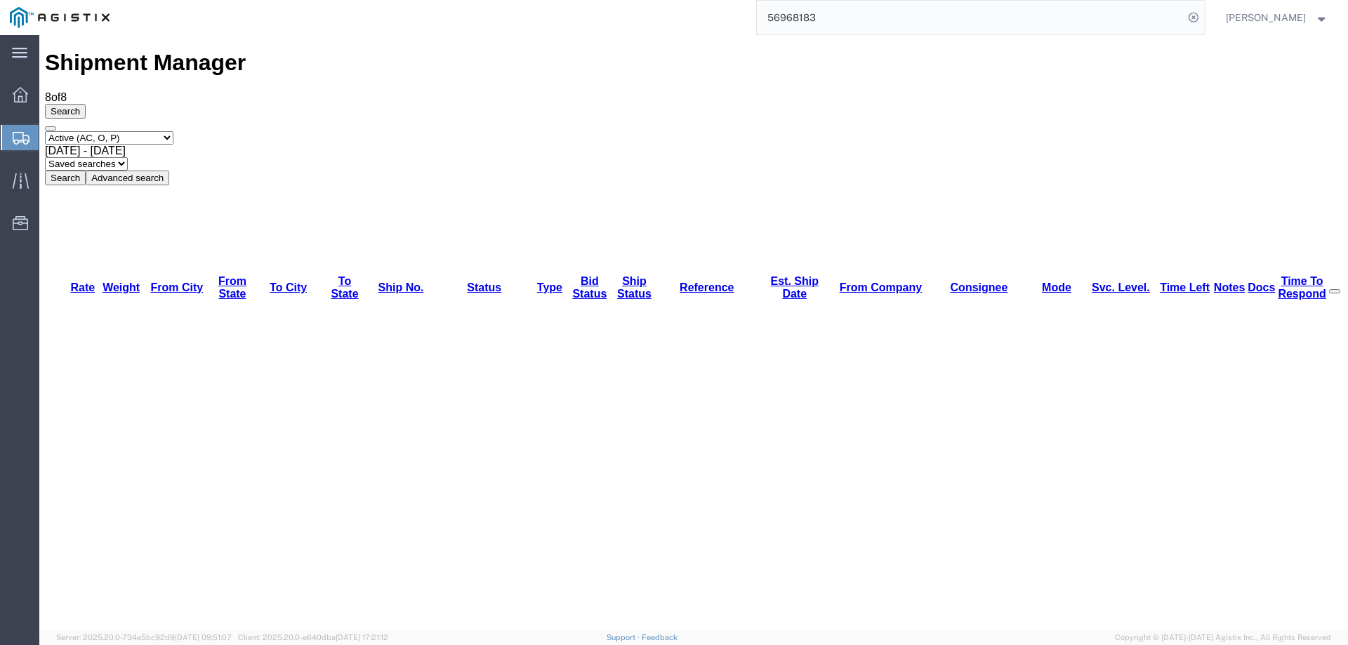
drag, startPoint x: 403, startPoint y: 298, endPoint x: 344, endPoint y: 298, distance: 59.0
copy link "57063417"
click at [18, 133] on icon at bounding box center [21, 138] width 17 height 13
click at [18, 135] on icon at bounding box center [21, 138] width 17 height 13
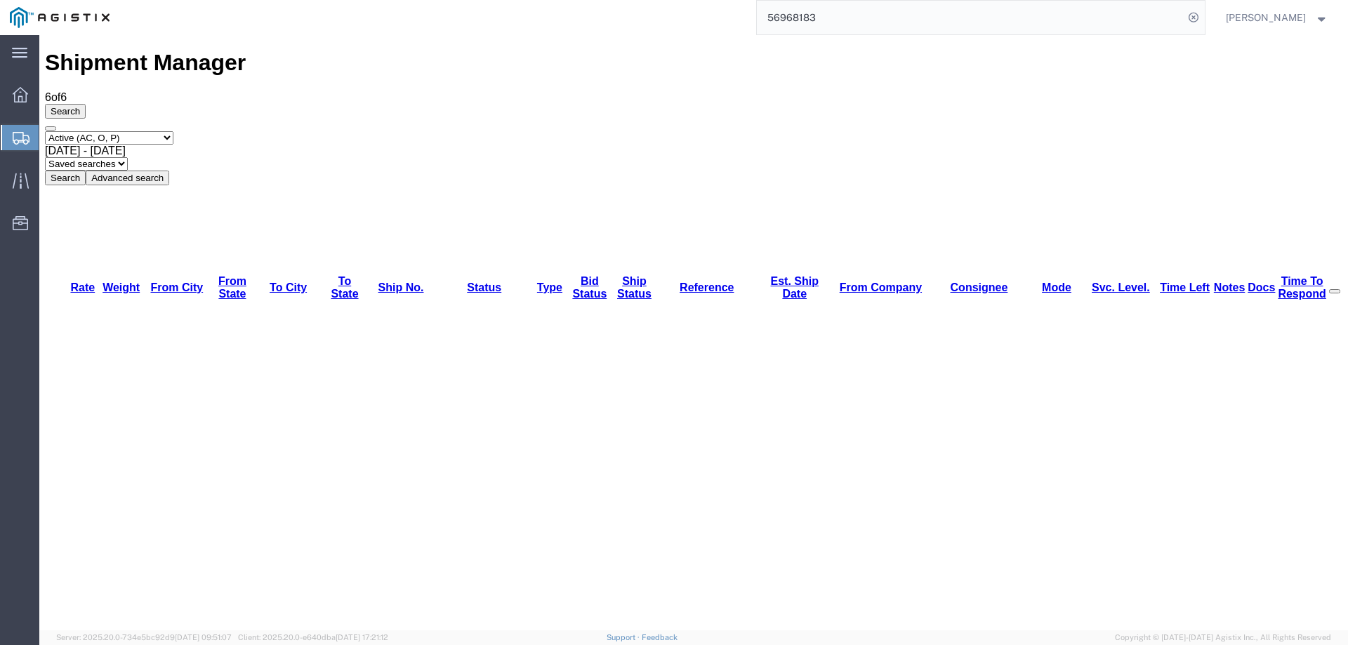
click at [13, 136] on icon at bounding box center [21, 138] width 17 height 13
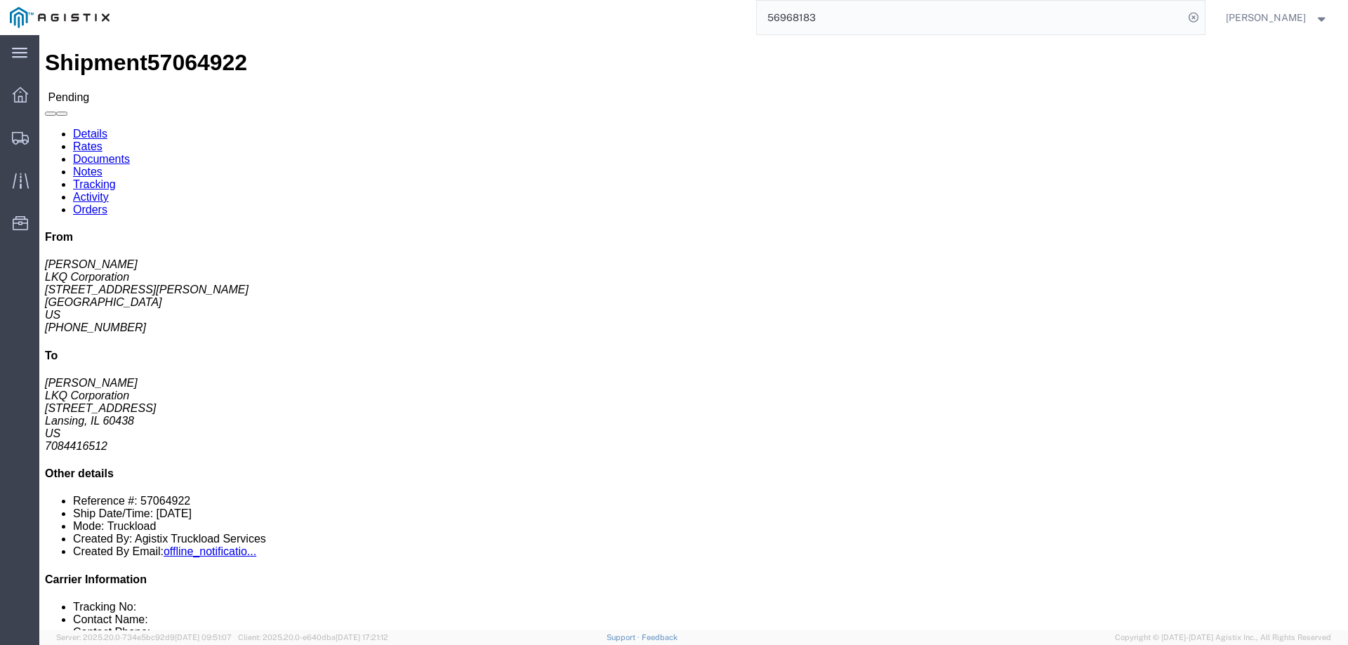
click button "Enter / Modify Bid"
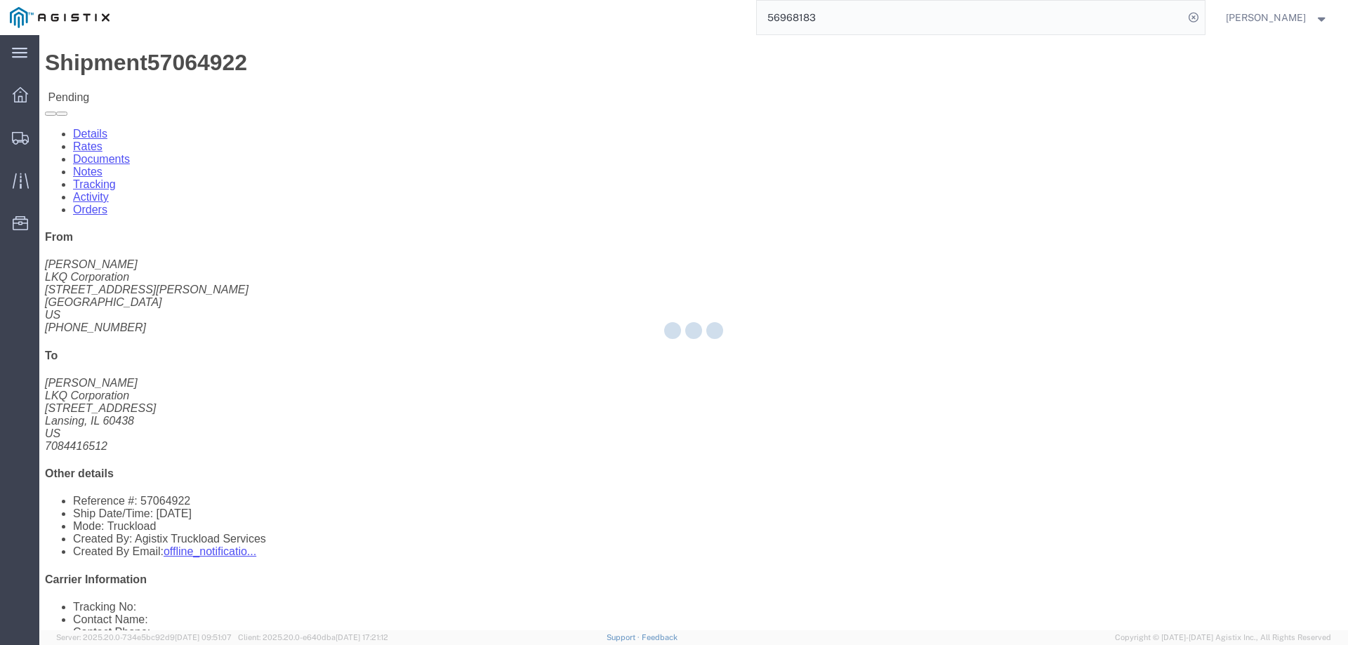
select select "146"
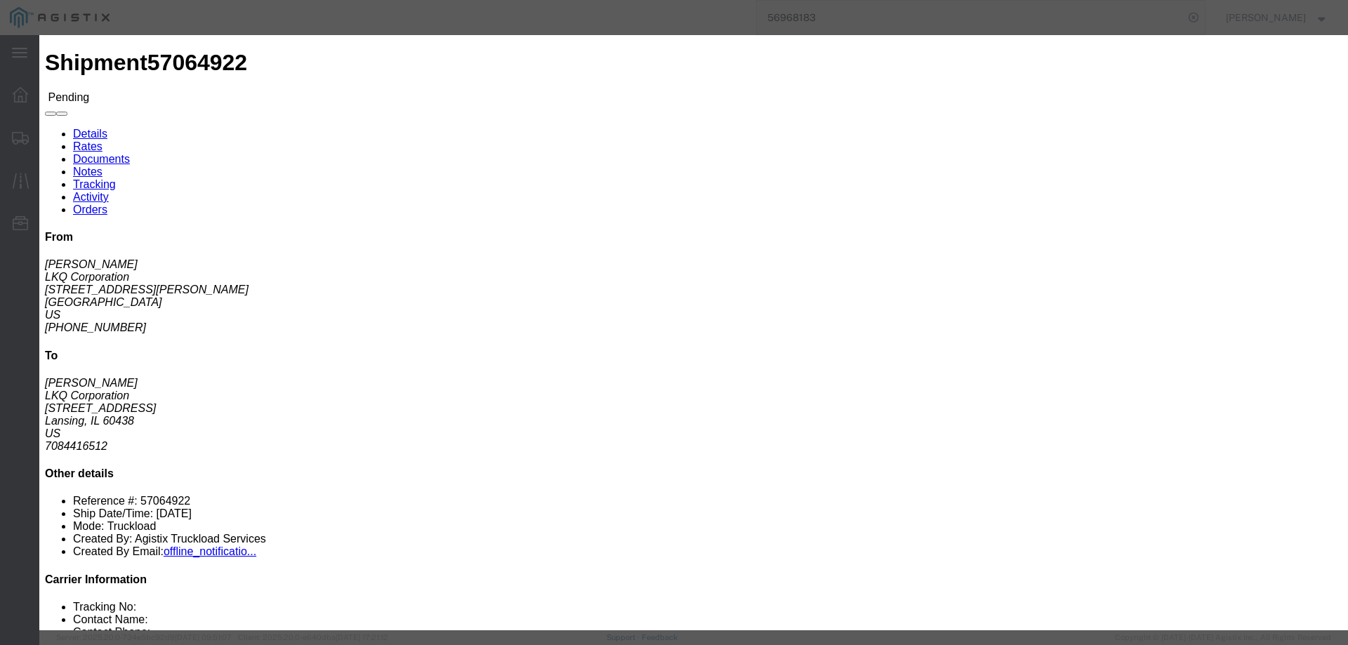
click link "ats - ATS Logistics - Truckload"
drag, startPoint x: 934, startPoint y: 288, endPoint x: 850, endPoint y: 288, distance: 83.6
click div "Select 2 Day Service 3 Axle Winch Truck 3 to 5 Day Service 96L Domestic Flat Ra…"
type input "3045"
click button "Submit"
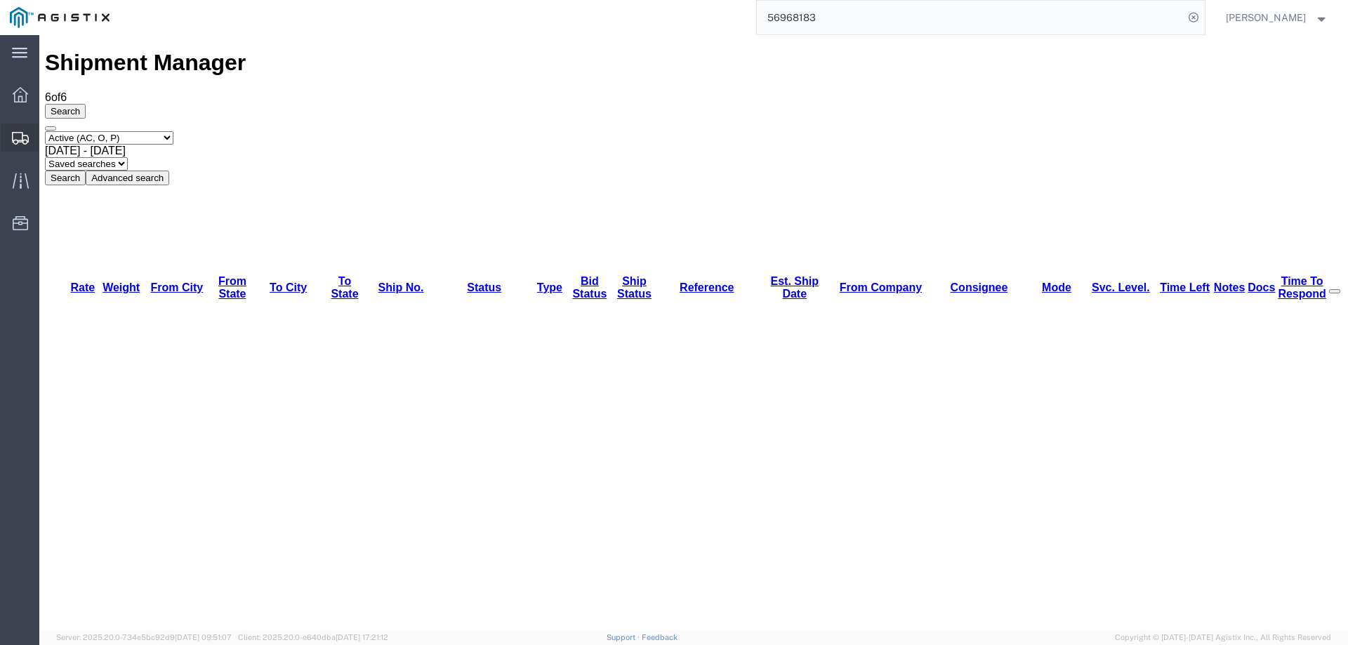
click at [19, 132] on icon at bounding box center [20, 138] width 17 height 13
click at [8, 143] on div at bounding box center [20, 137] width 39 height 25
click at [18, 143] on icon at bounding box center [21, 138] width 17 height 13
click at [22, 132] on icon at bounding box center [21, 138] width 17 height 13
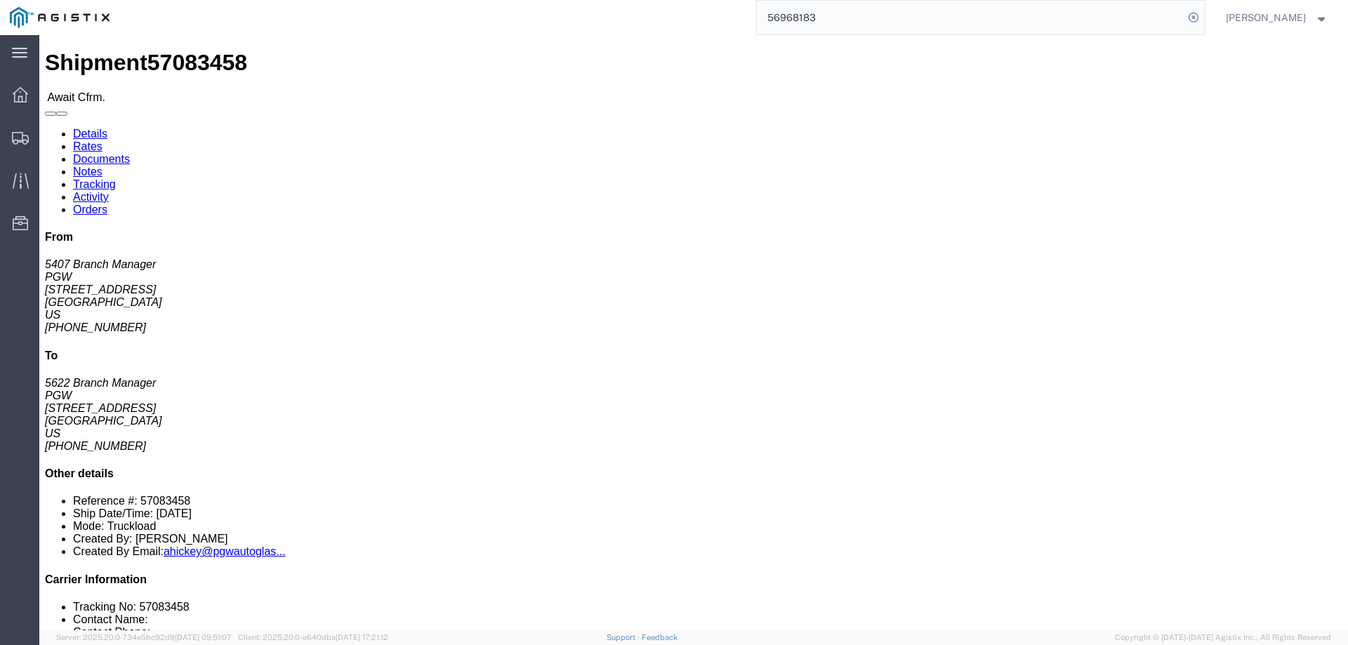
click b "57083458"
copy b "57083458"
click link "Confirm"
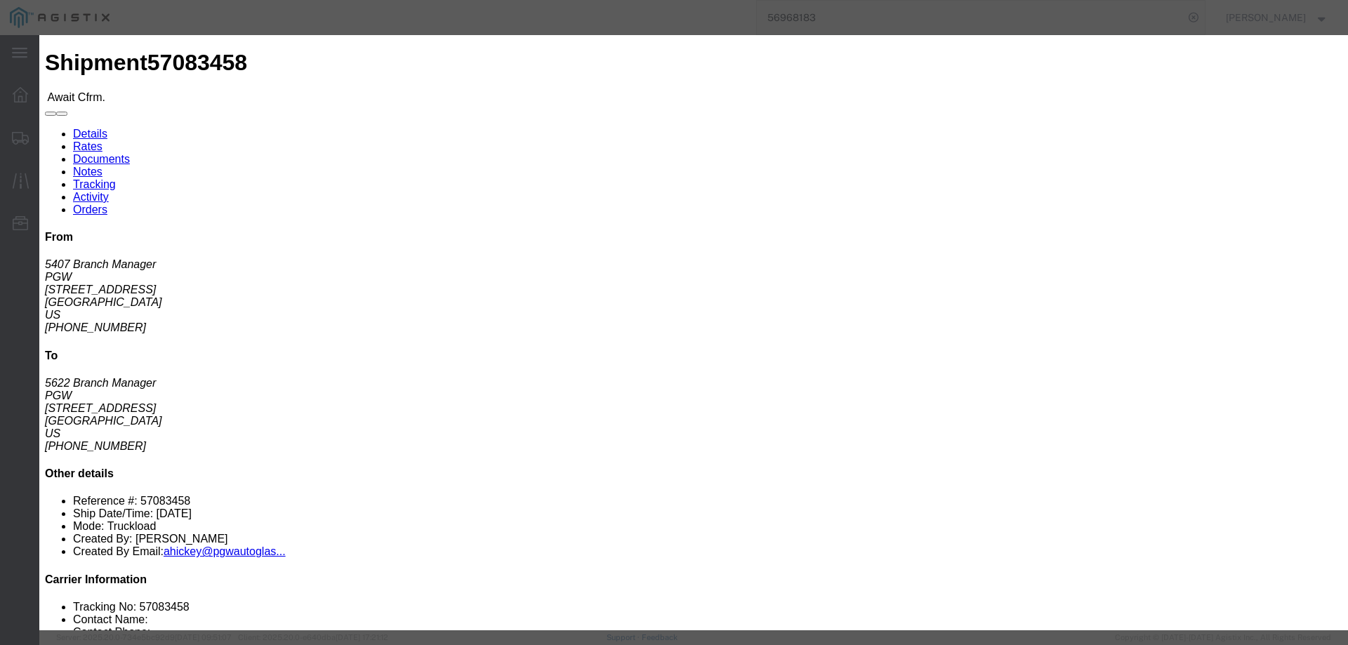
click label
click input "checkbox"
checkbox input "true"
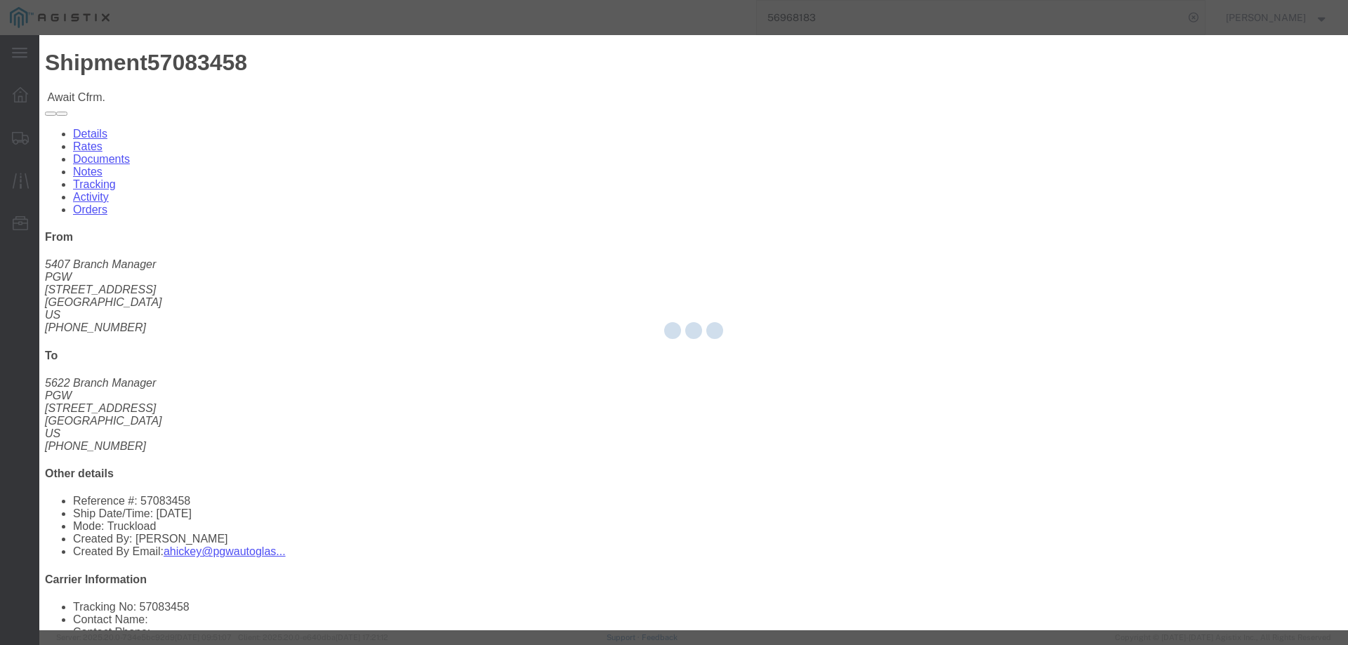
type input "Jesse Jordan"
type input "3204977237"
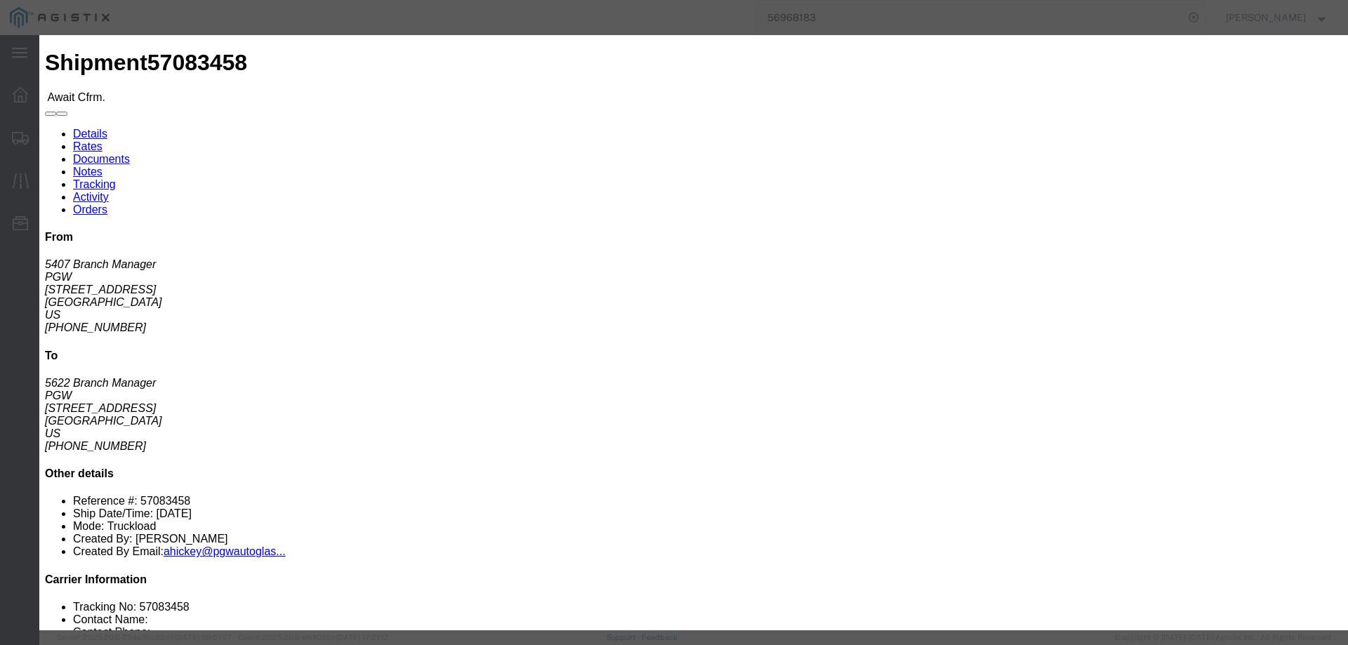
click input "text"
paste input "57083458"
type input "57083458"
click button "Submit"
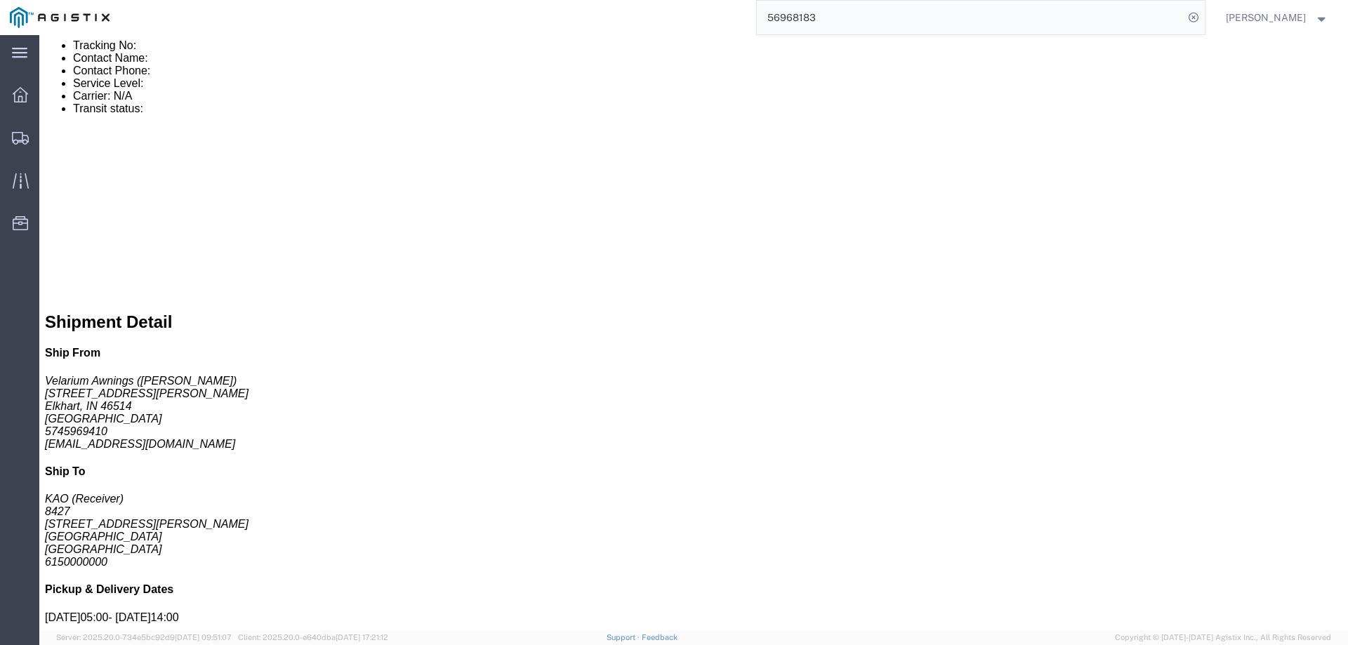
scroll to position [929, 0]
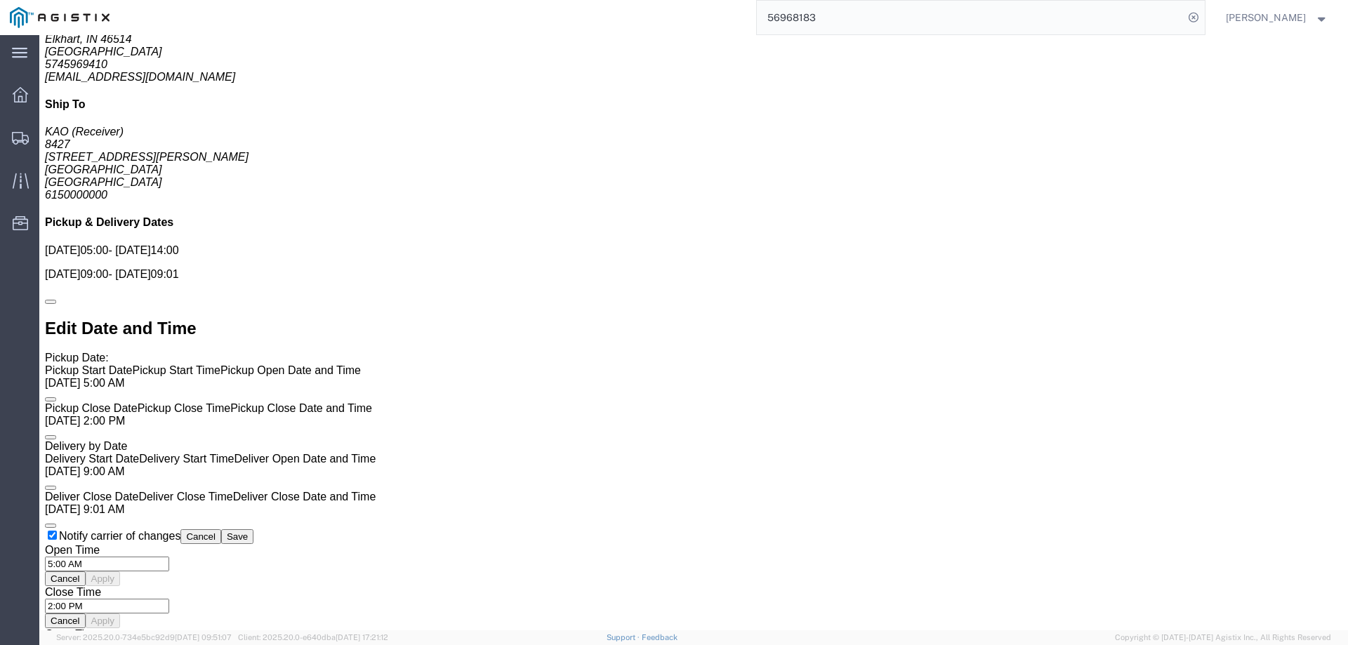
click link "Enter / Modify Bid"
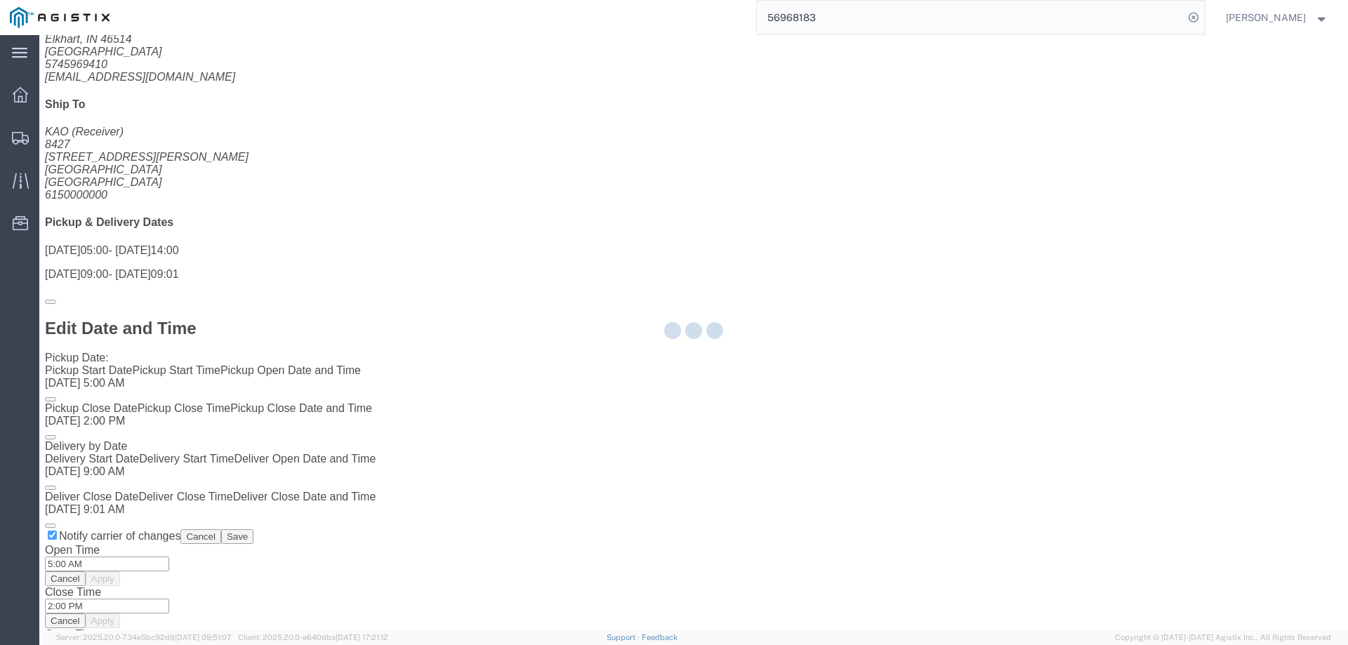
select select "146"
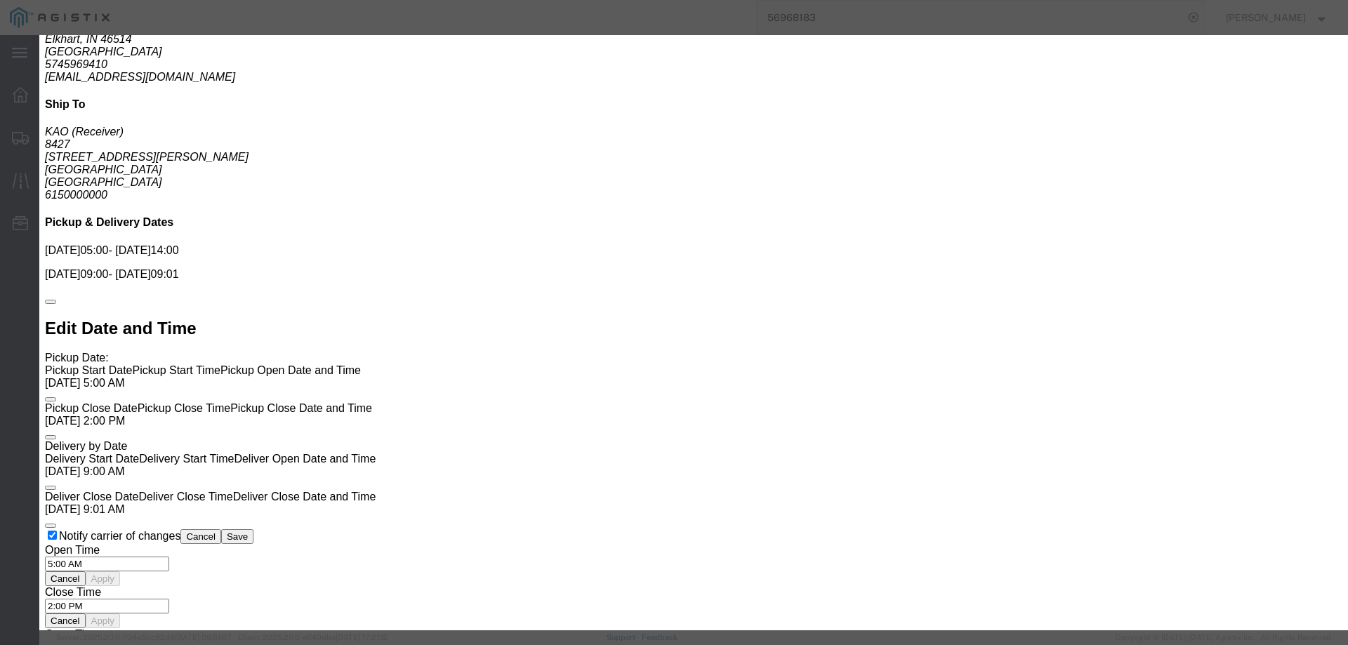
click select "Select CONESTOGA DFRM/STEP Economy TL Flatbed Intermodal LTL Standard Next Day …"
select select "25032"
click select "Select CONESTOGA DFRM/STEP Economy TL Flatbed Intermodal LTL Standard Next Day …"
click input "text"
type input "ats"
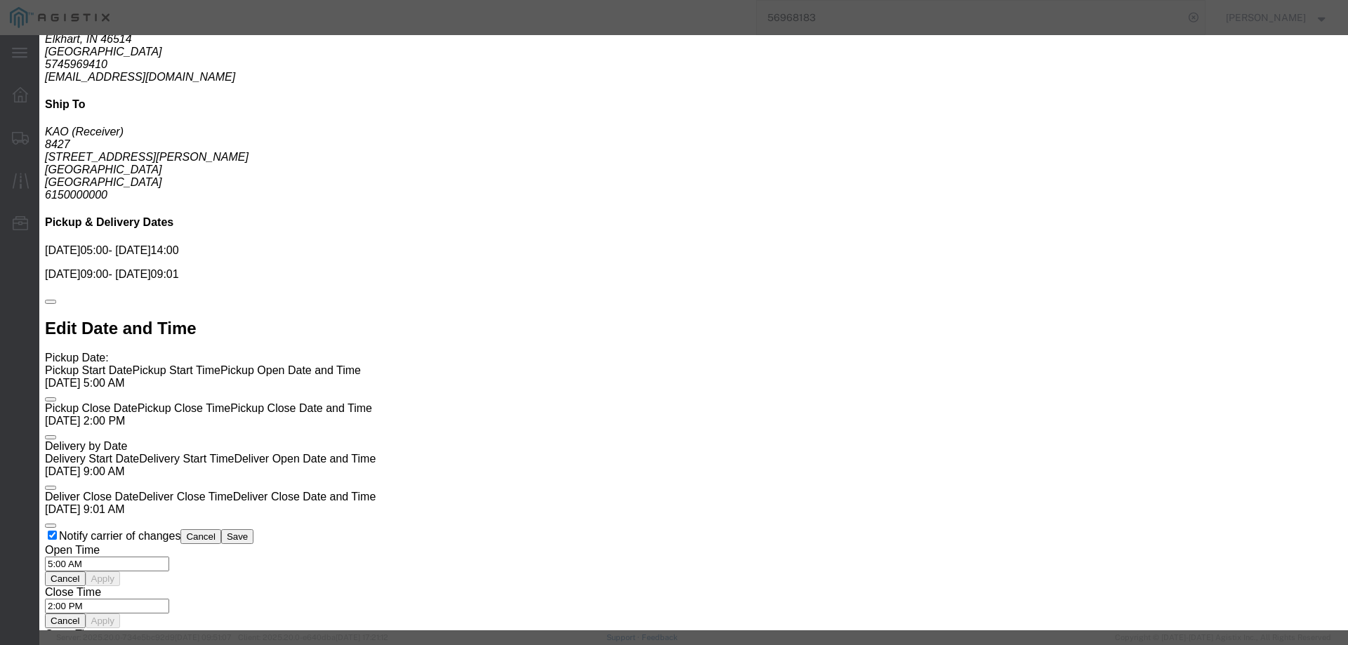
click input "number"
drag, startPoint x: 942, startPoint y: 282, endPoint x: 890, endPoint y: 279, distance: 52.0
click div "Bid amount 1 675"
type input "725"
click button "Submit"
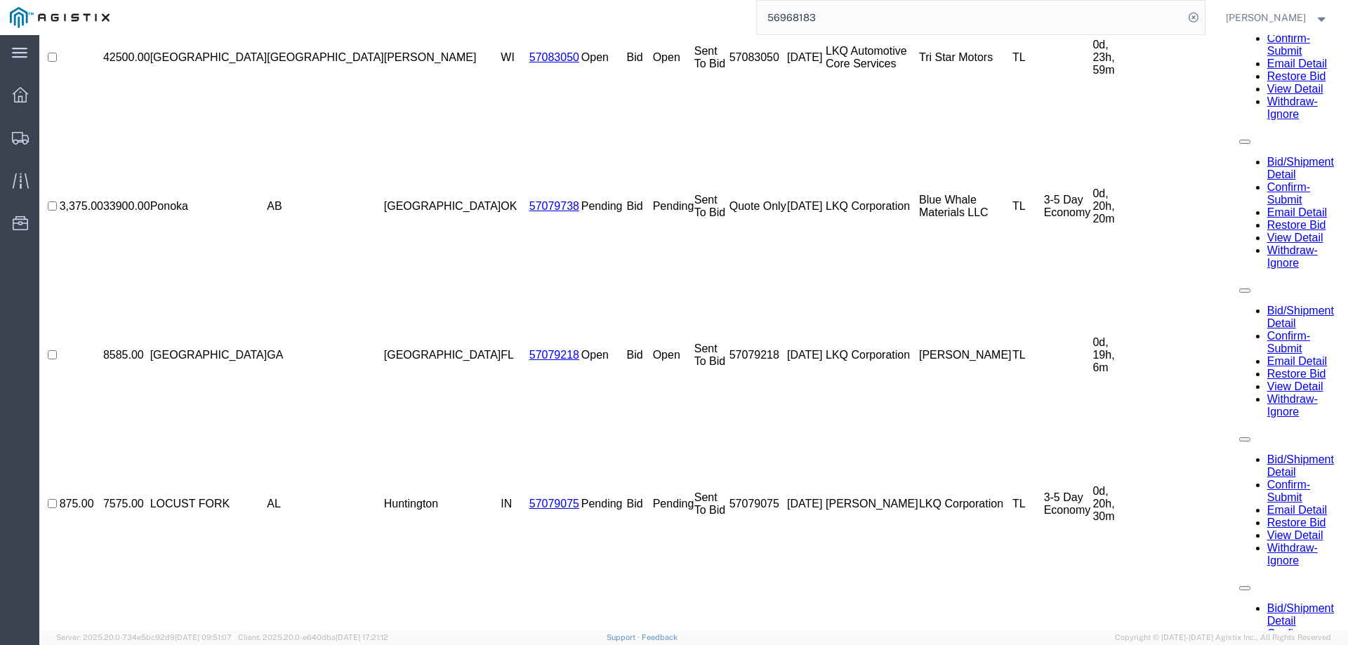
scroll to position [0, 0]
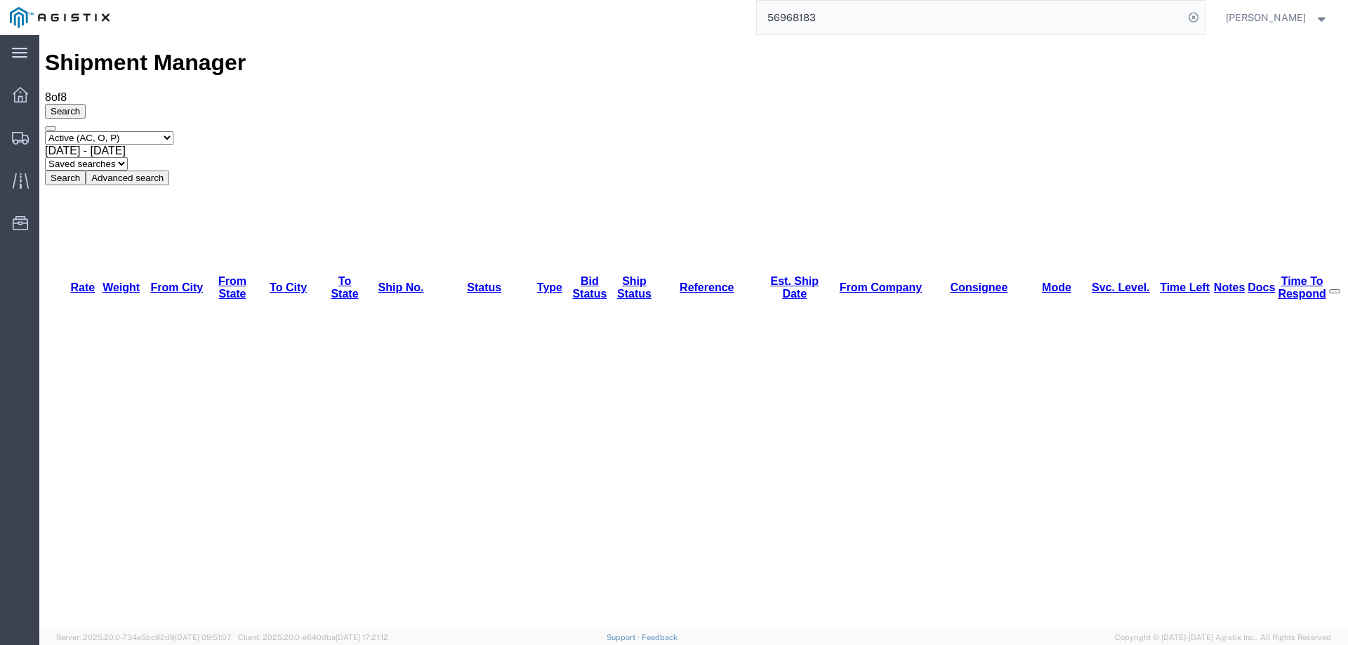
click at [20, 136] on icon at bounding box center [20, 138] width 17 height 13
click at [18, 176] on icon at bounding box center [21, 181] width 16 height 16
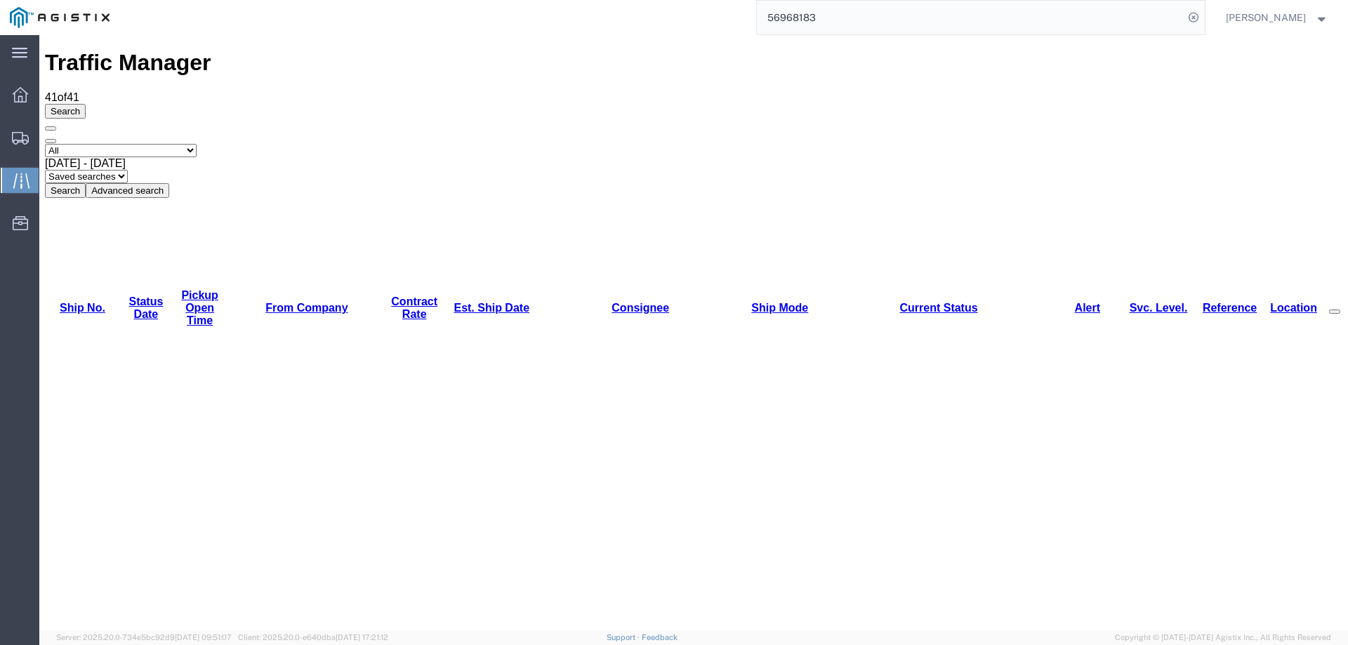
click at [454, 302] on link "Est. Ship Date" at bounding box center [492, 308] width 76 height 12
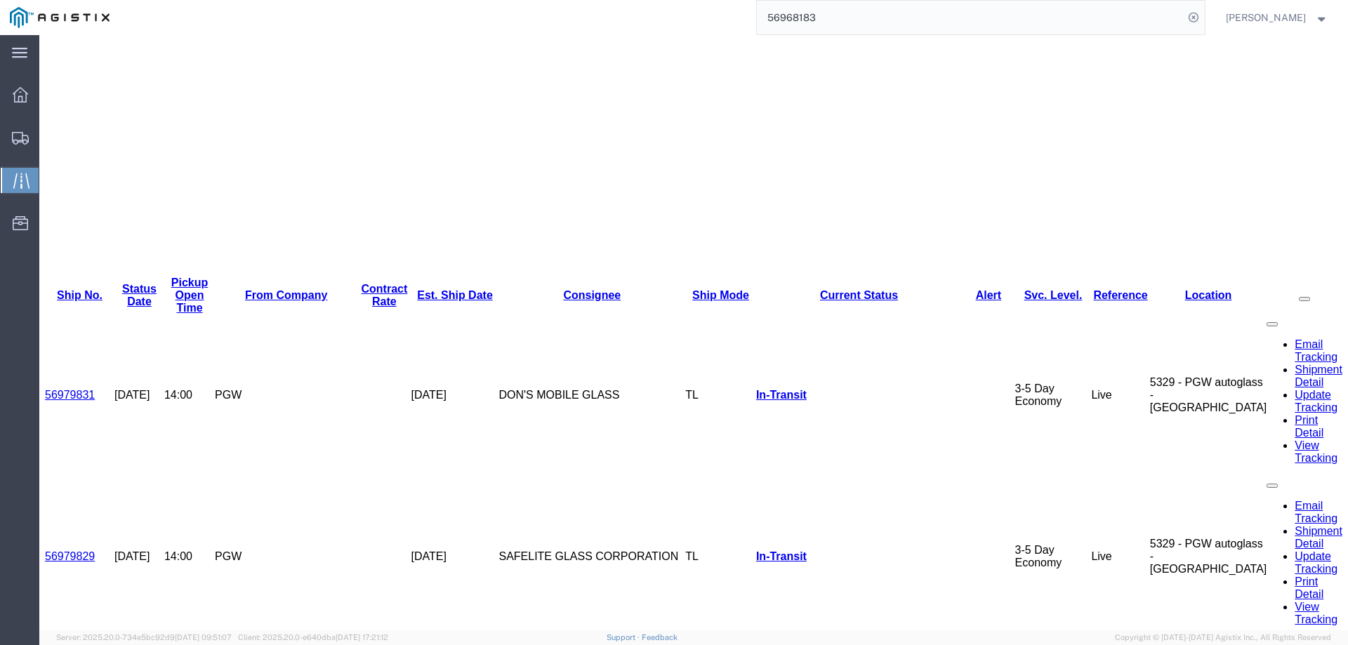
scroll to position [426, 0]
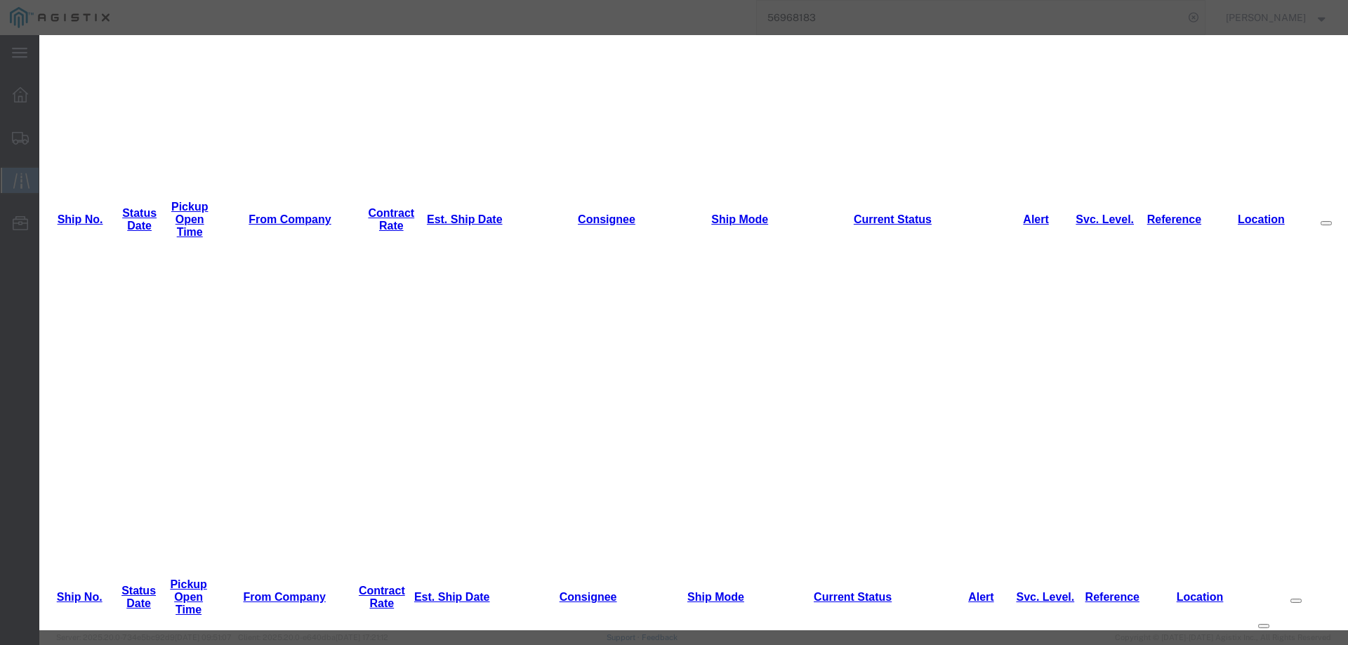
type input "10/09/2025"
type input "2:00 PM"
drag, startPoint x: 456, startPoint y: 204, endPoint x: 454, endPoint y: 211, distance: 7.9
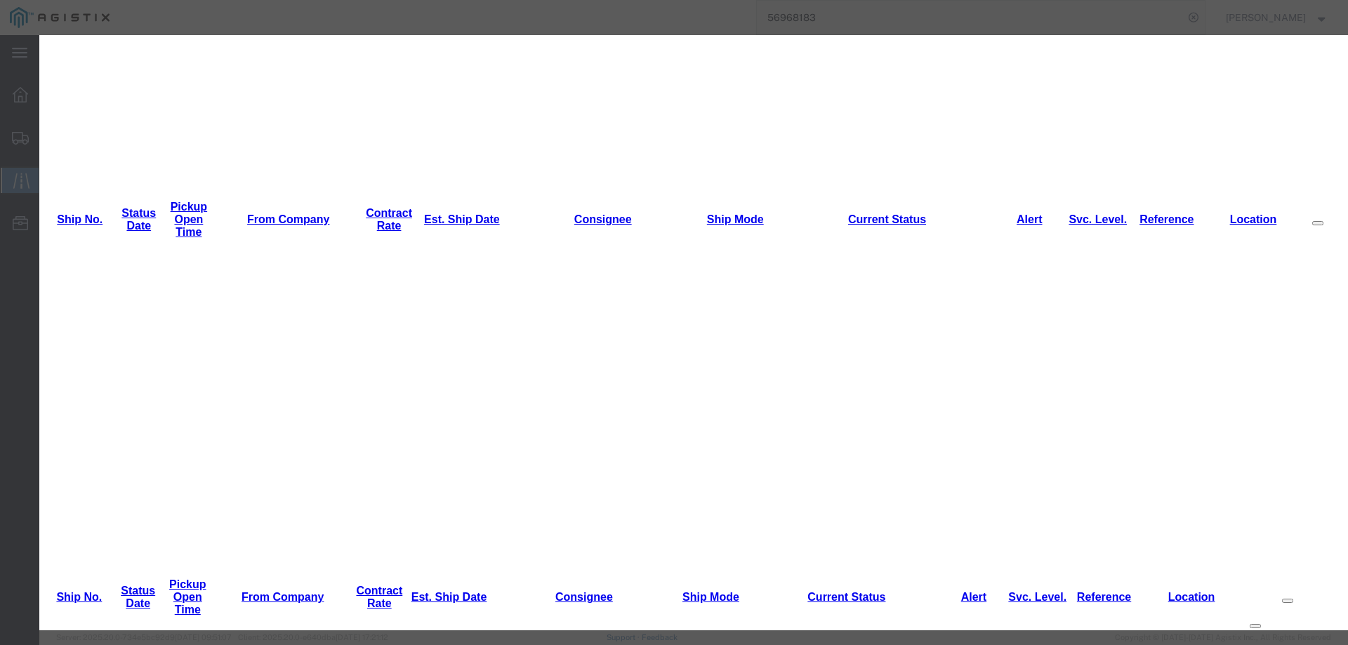
select select "INTRANST"
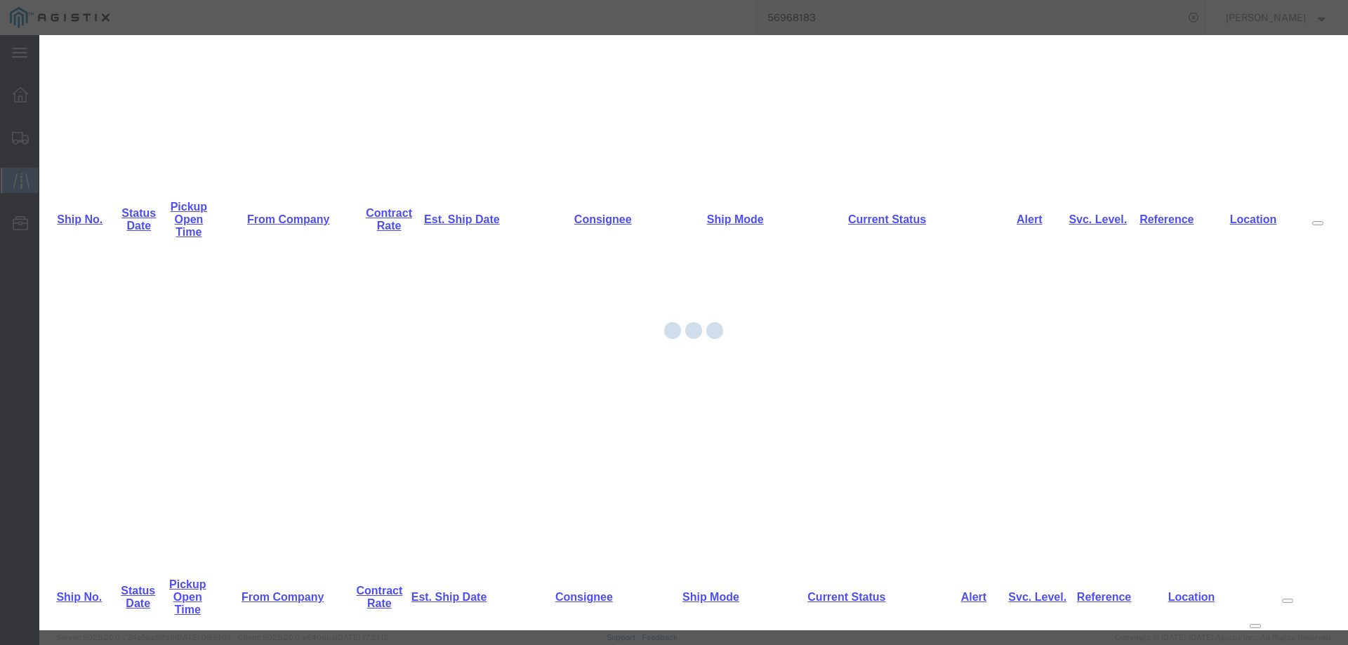
scroll to position [0, 0]
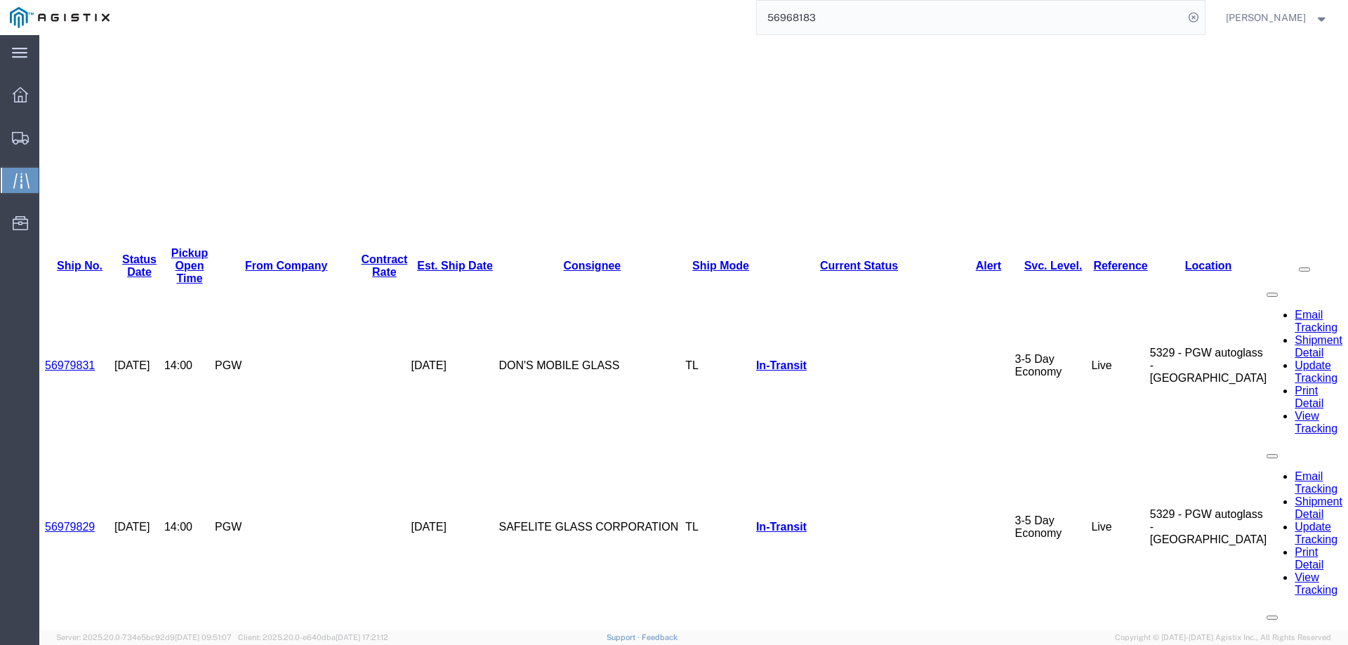
scroll to position [426, 0]
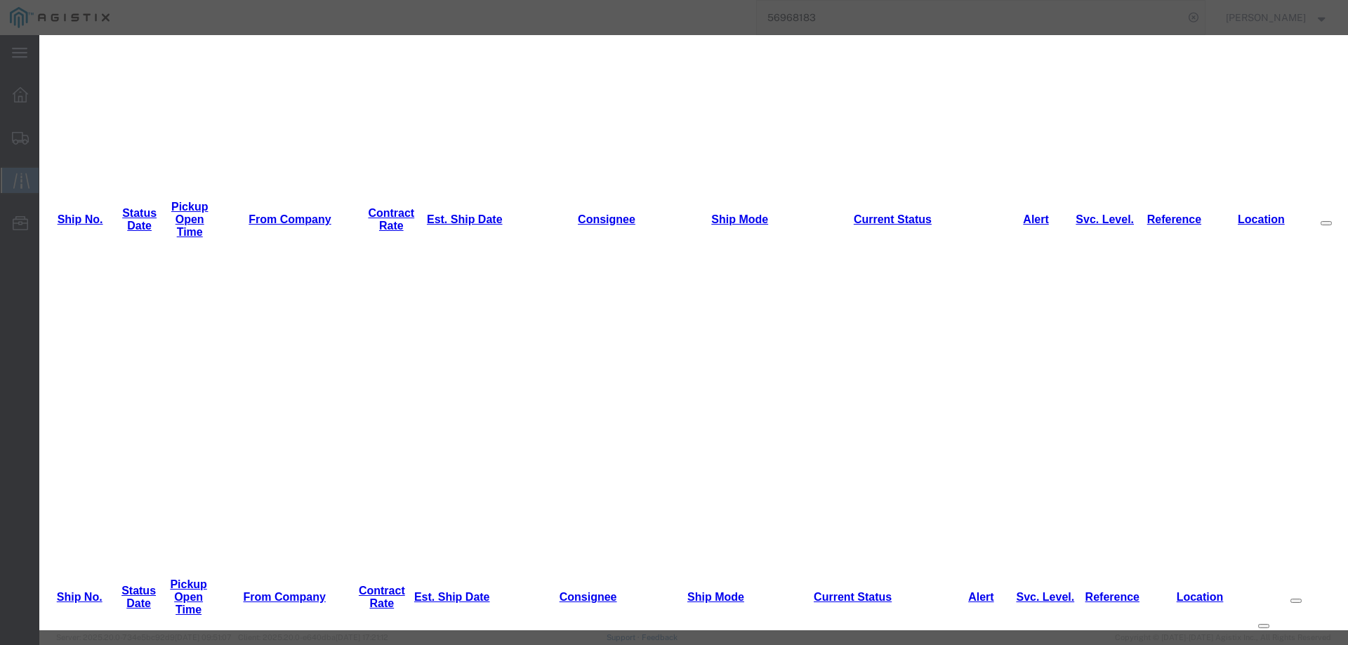
type input "10/09/2025"
type input "2:00 PM"
drag, startPoint x: 472, startPoint y: 199, endPoint x: 468, endPoint y: 211, distance: 13.3
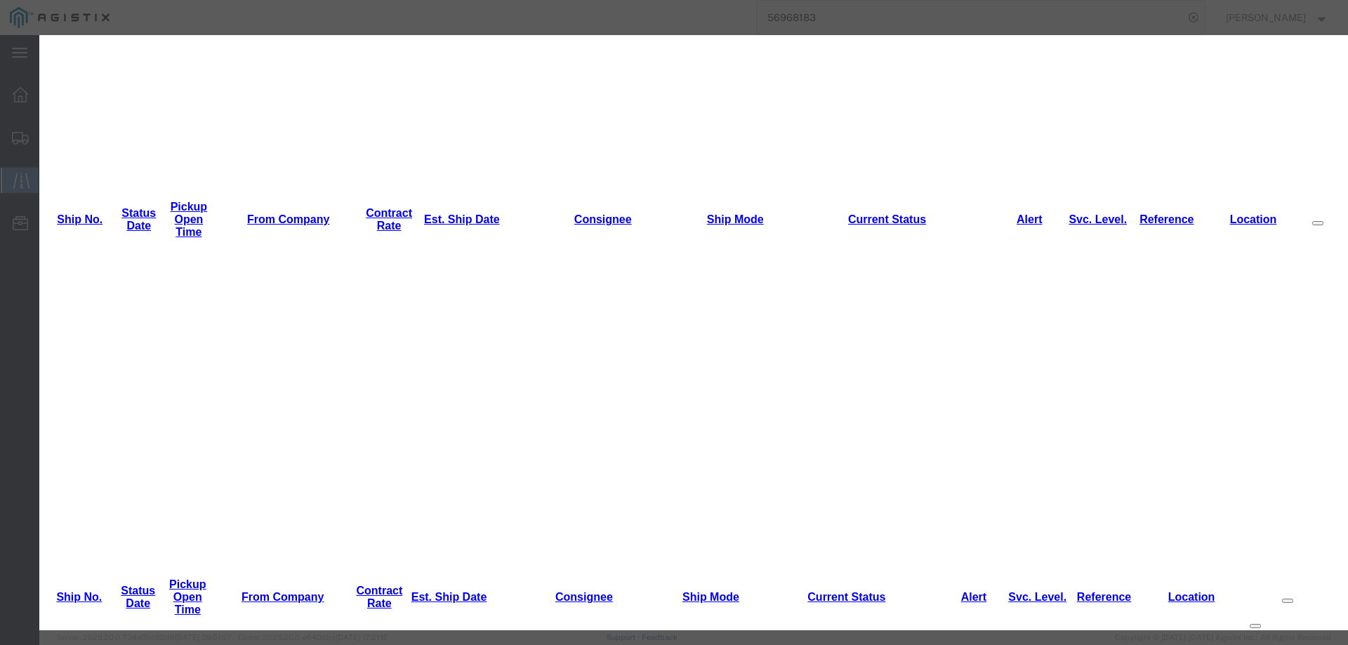
select select "INTRANST"
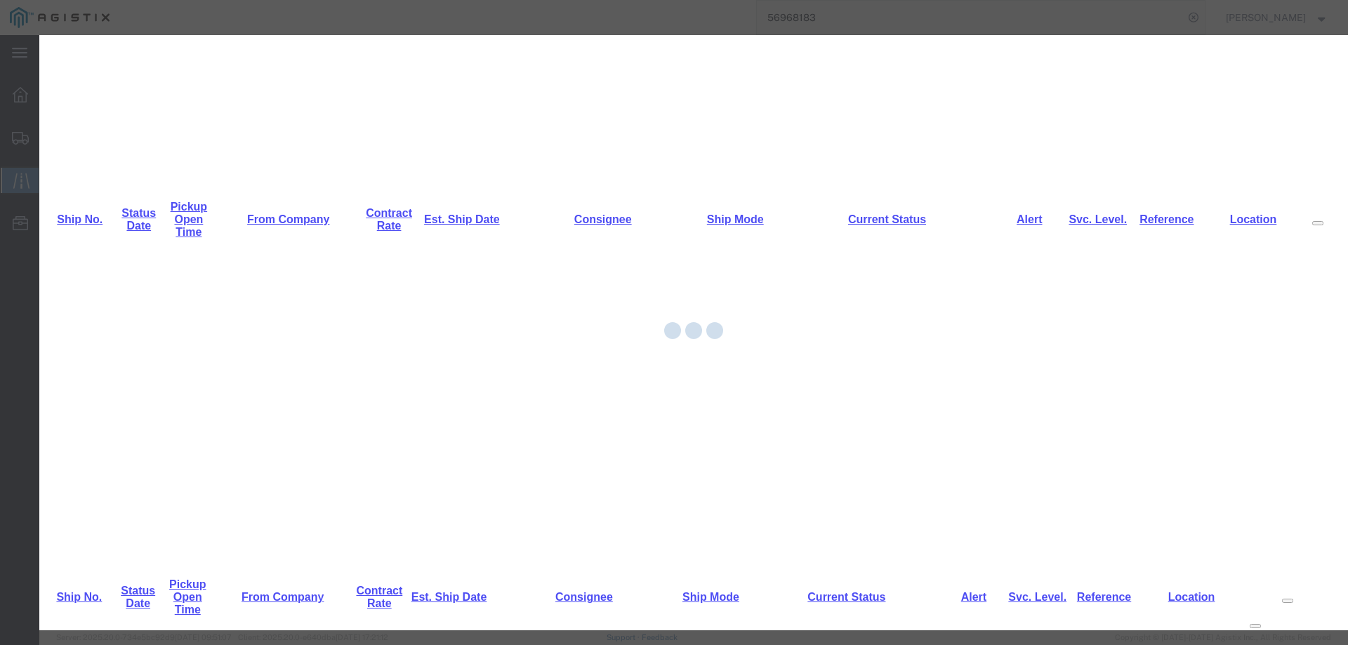
scroll to position [0, 0]
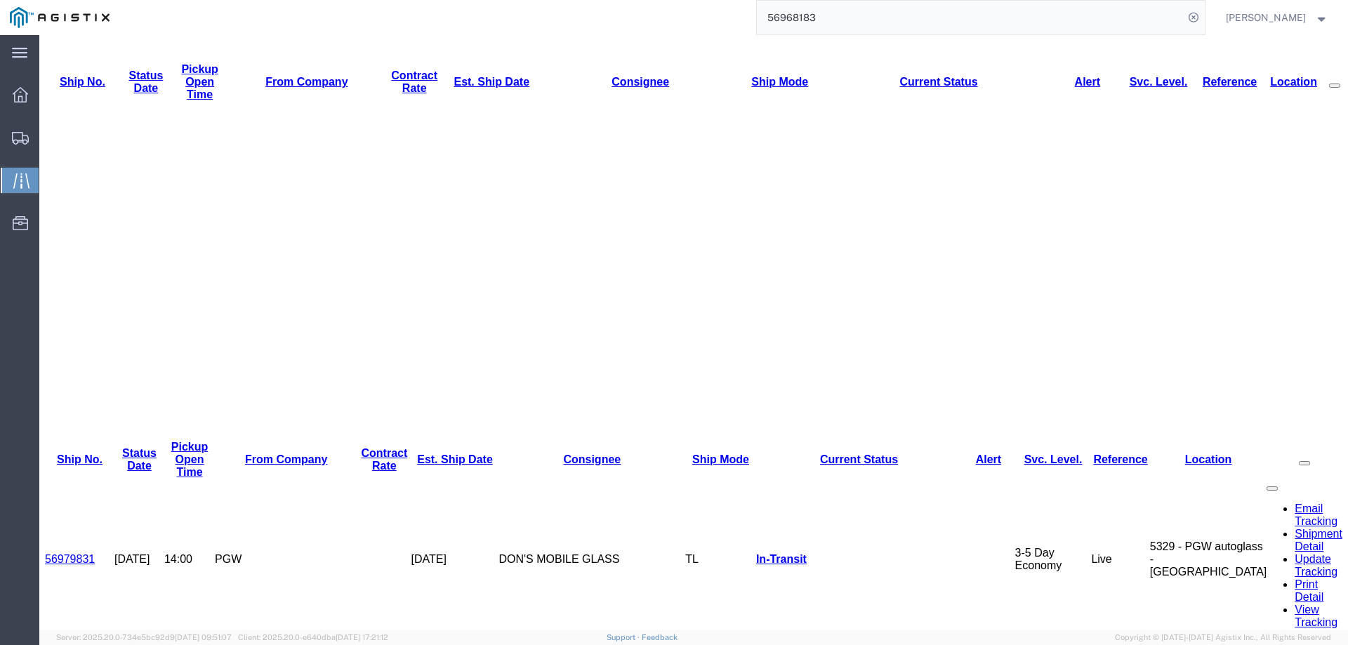
scroll to position [426, 0]
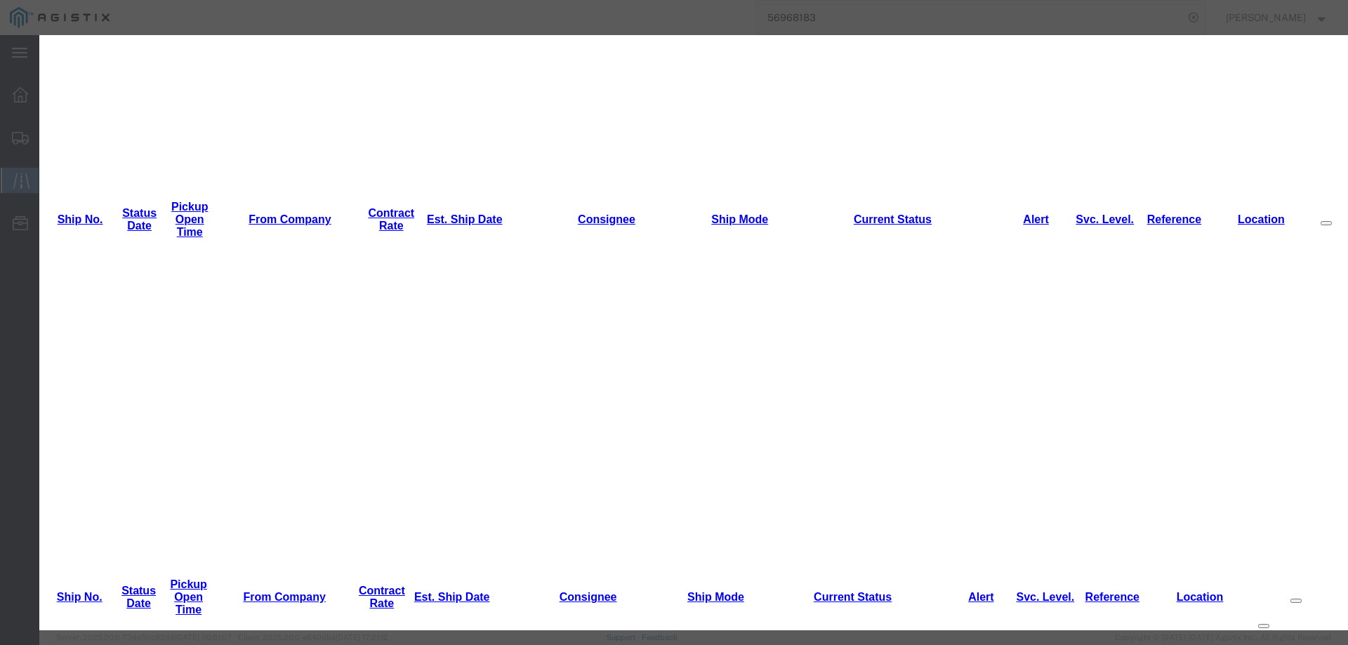
type input "10/09/2025"
type input "2:00 PM"
select select "INTRANST"
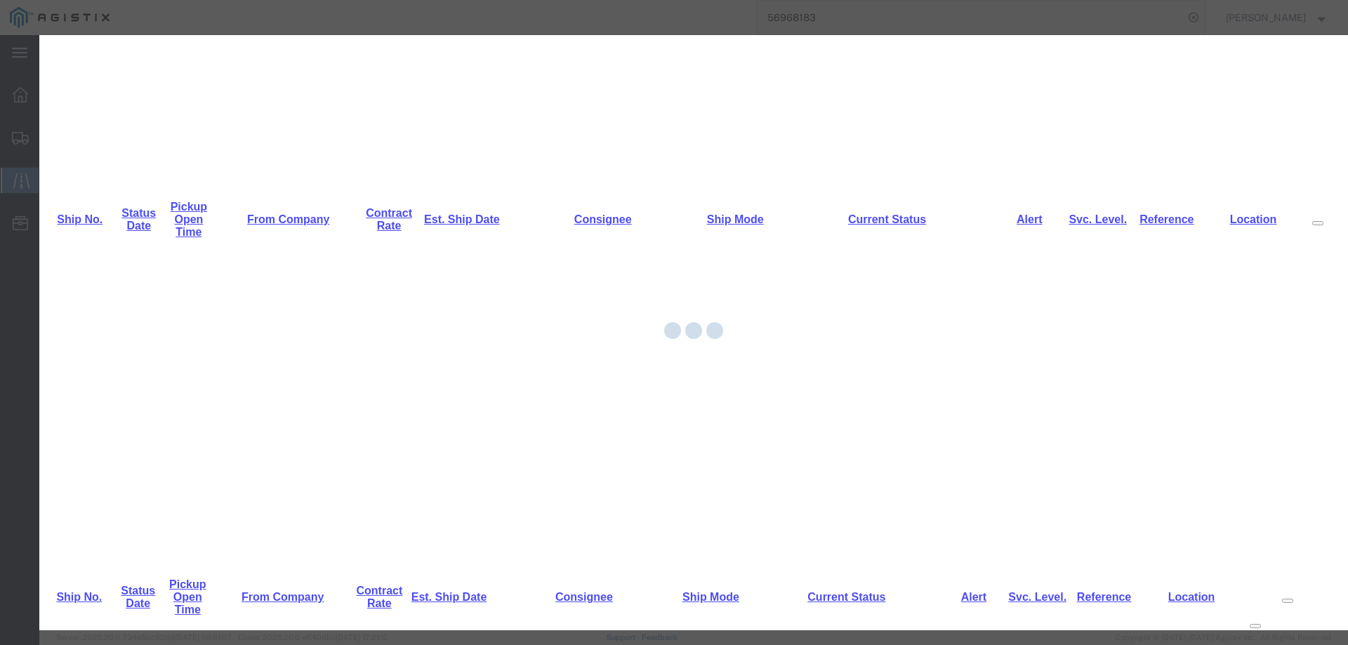
scroll to position [0, 0]
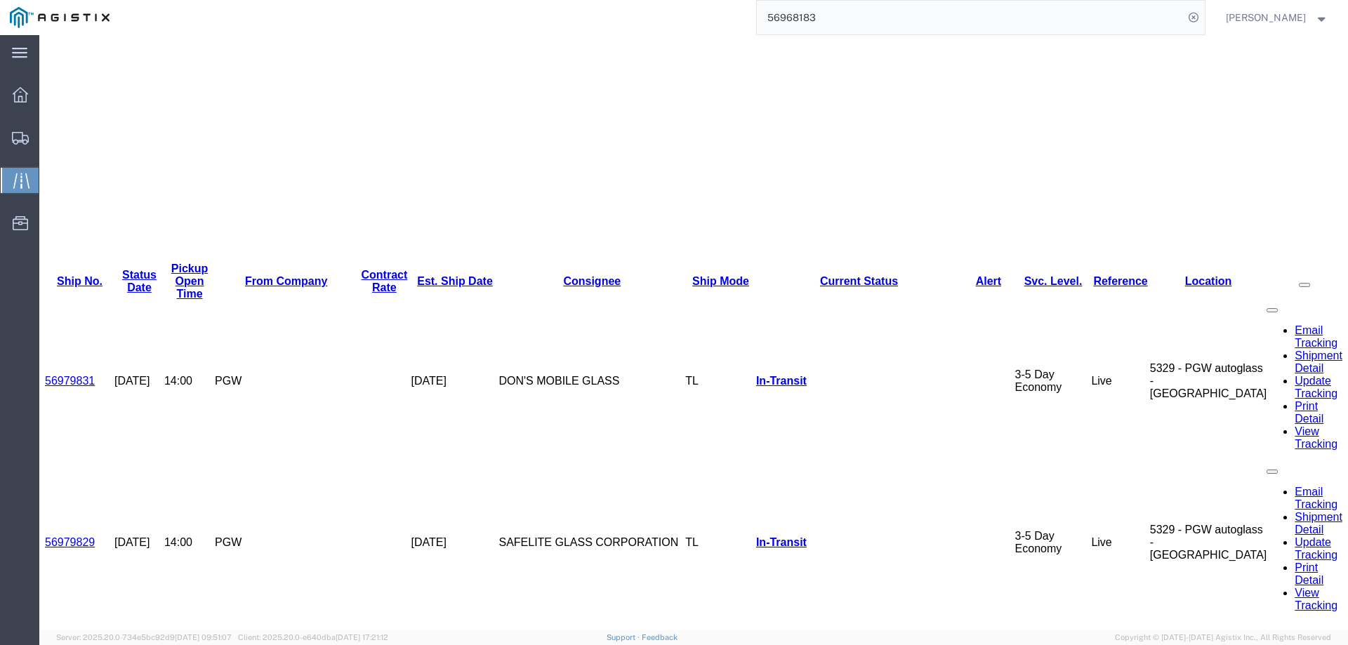
scroll to position [426, 0]
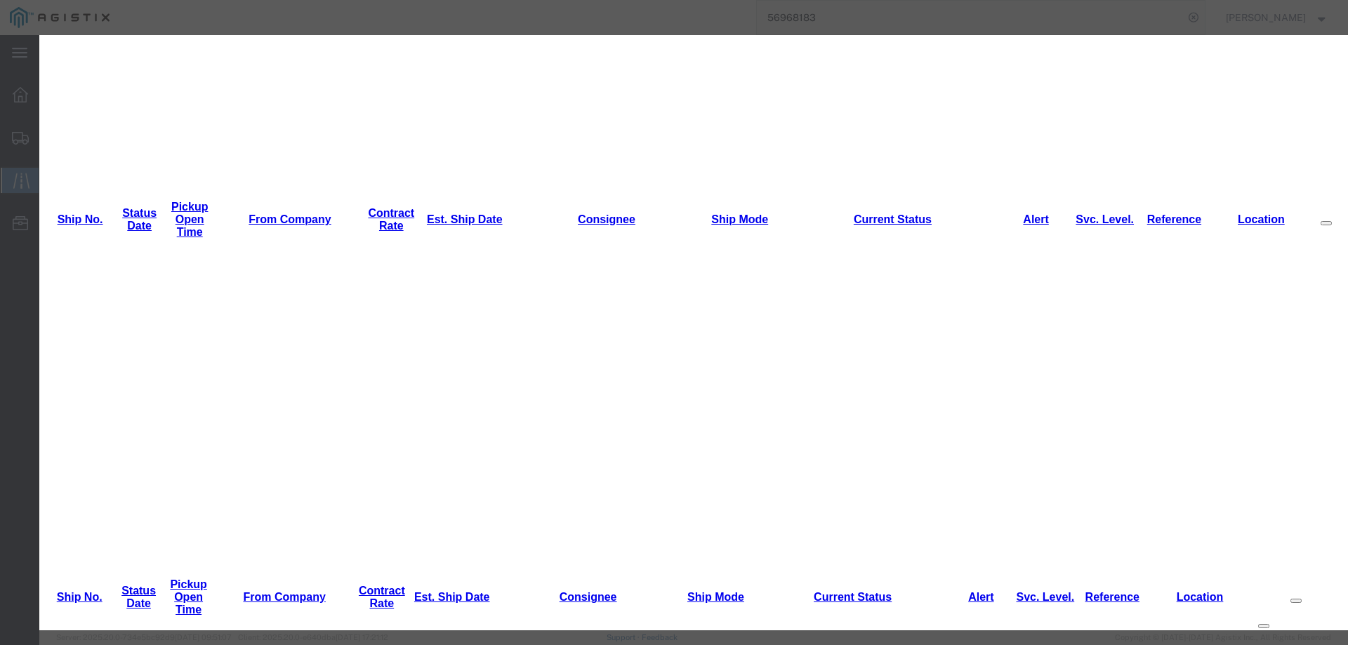
type input "10/09/2025"
type input "2:00 PM"
select select "INTRANST"
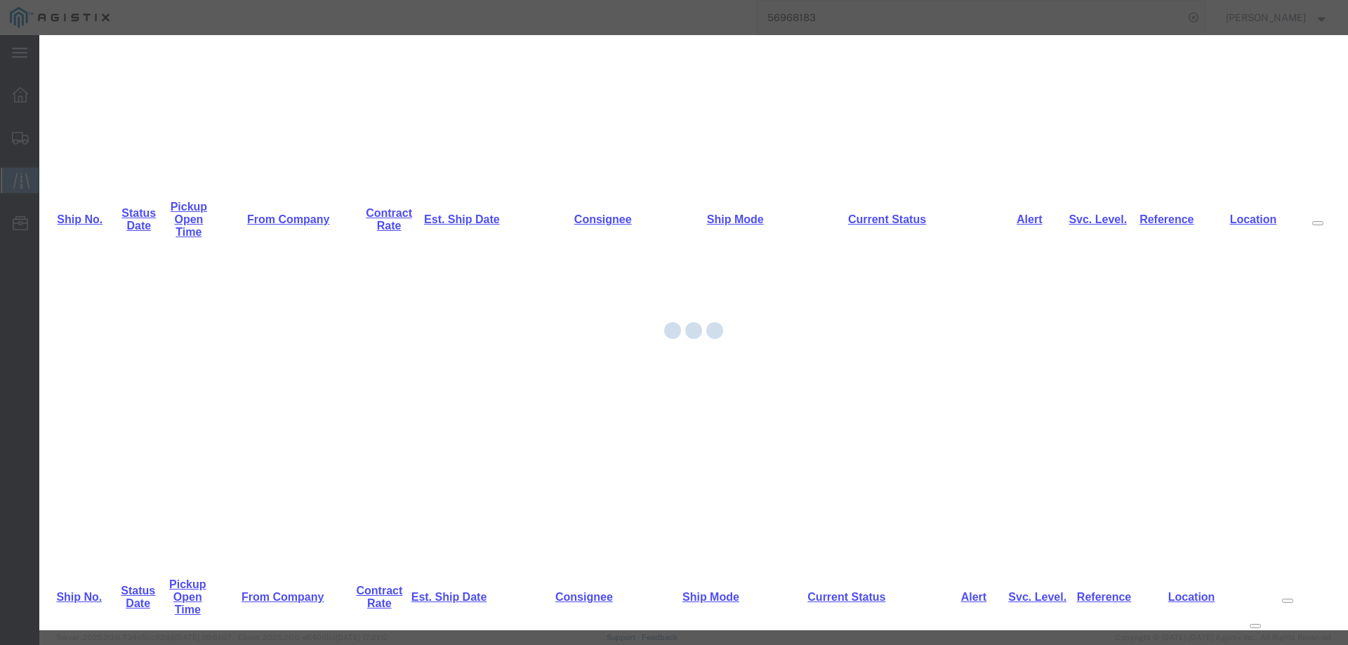
scroll to position [0, 0]
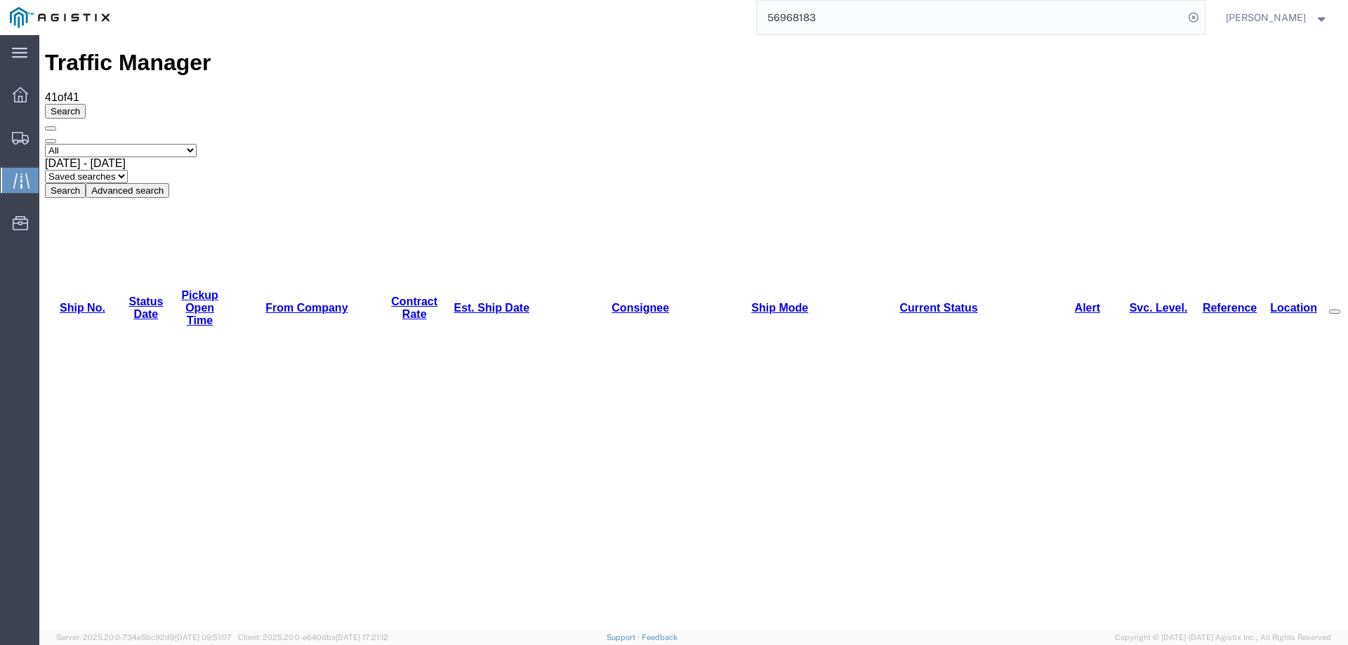
scroll to position [421, 0]
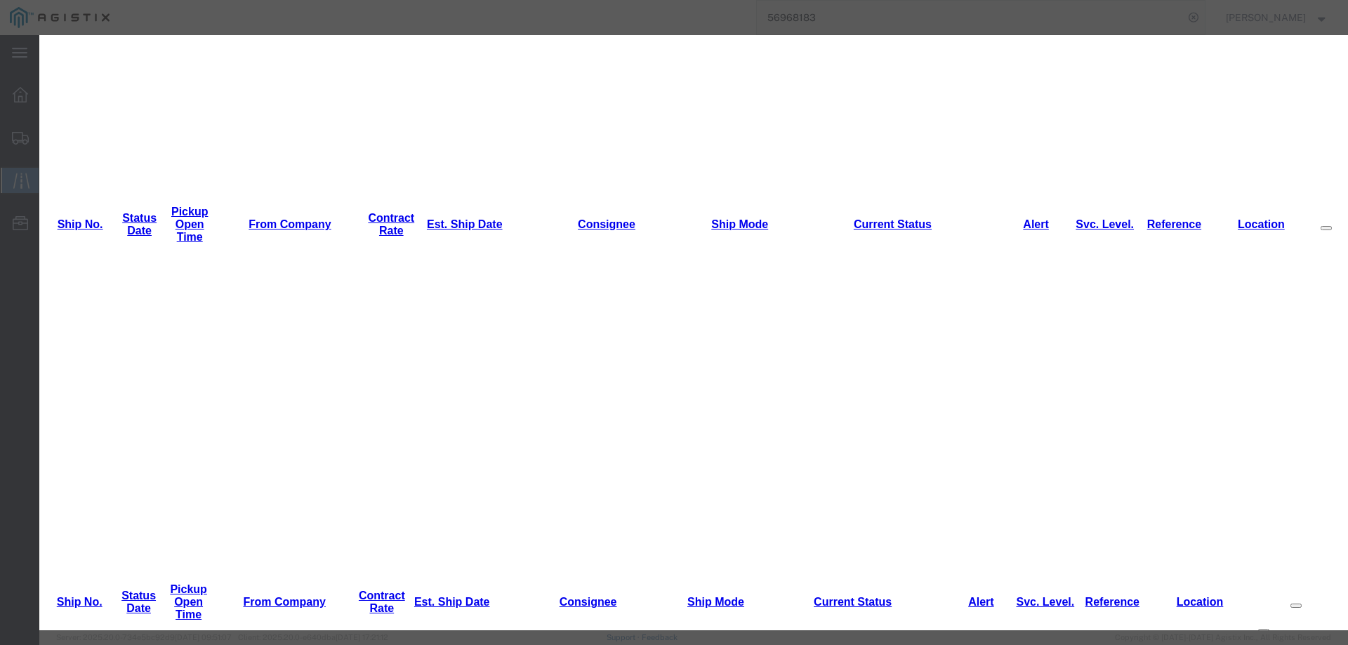
type input "10/09/2025"
type input "2:00 PM"
select select "INTRANST"
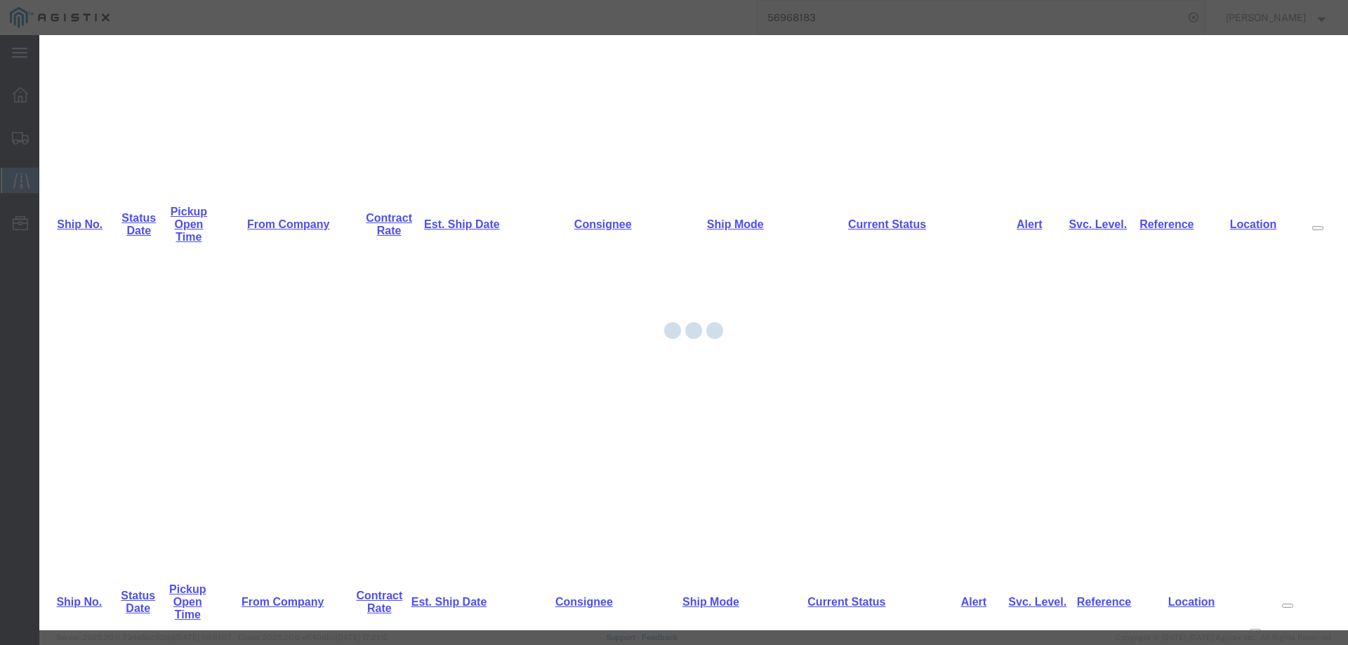
scroll to position [0, 0]
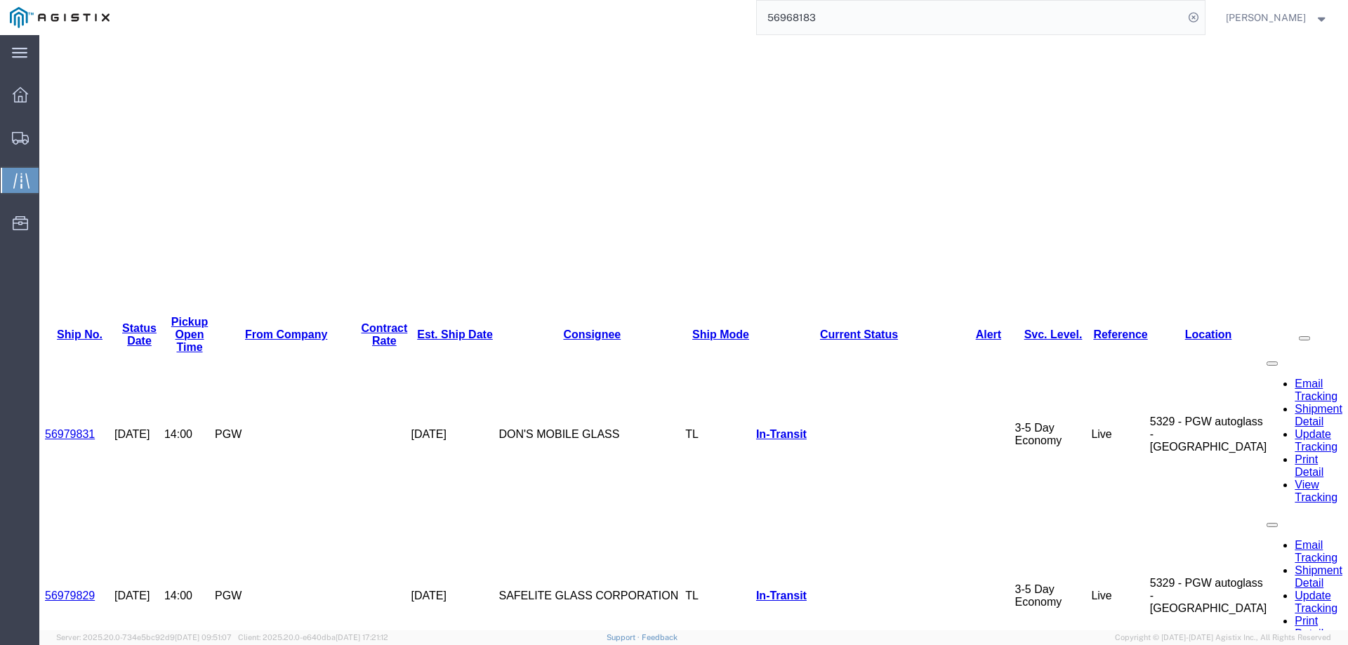
scroll to position [421, 0]
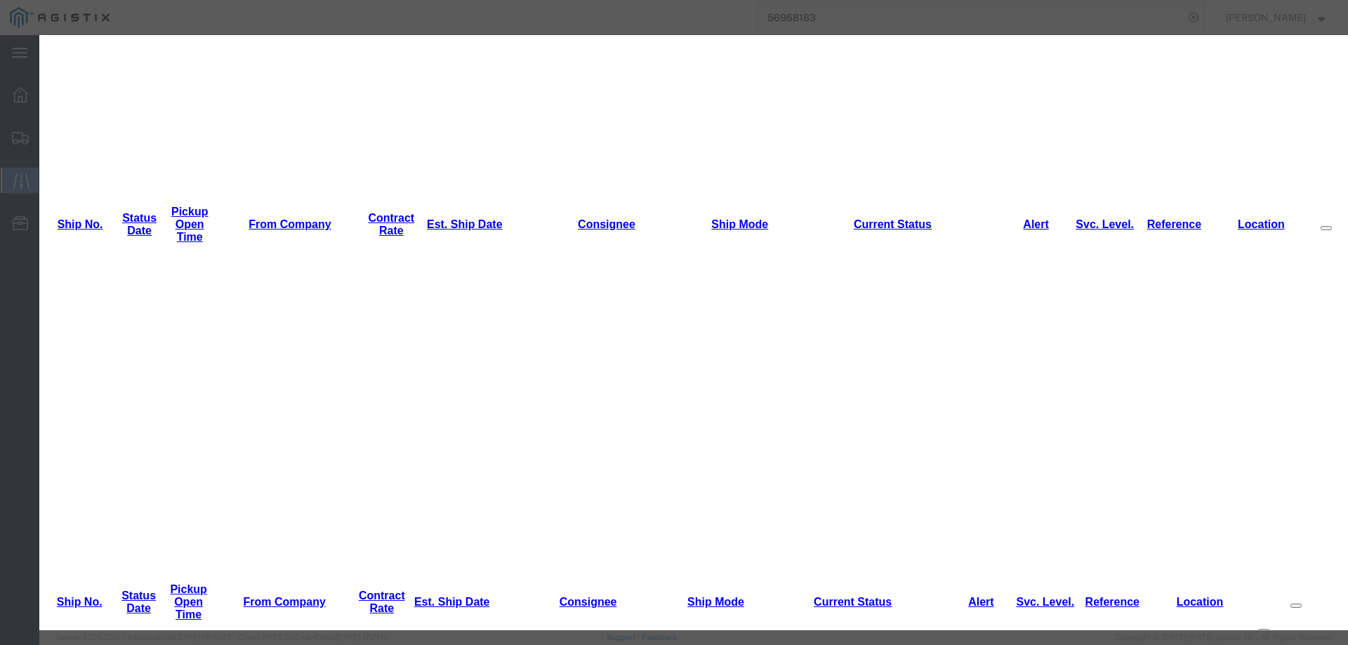
type input "10/09/2025"
type input "2:00 PM"
select select "INTRANST"
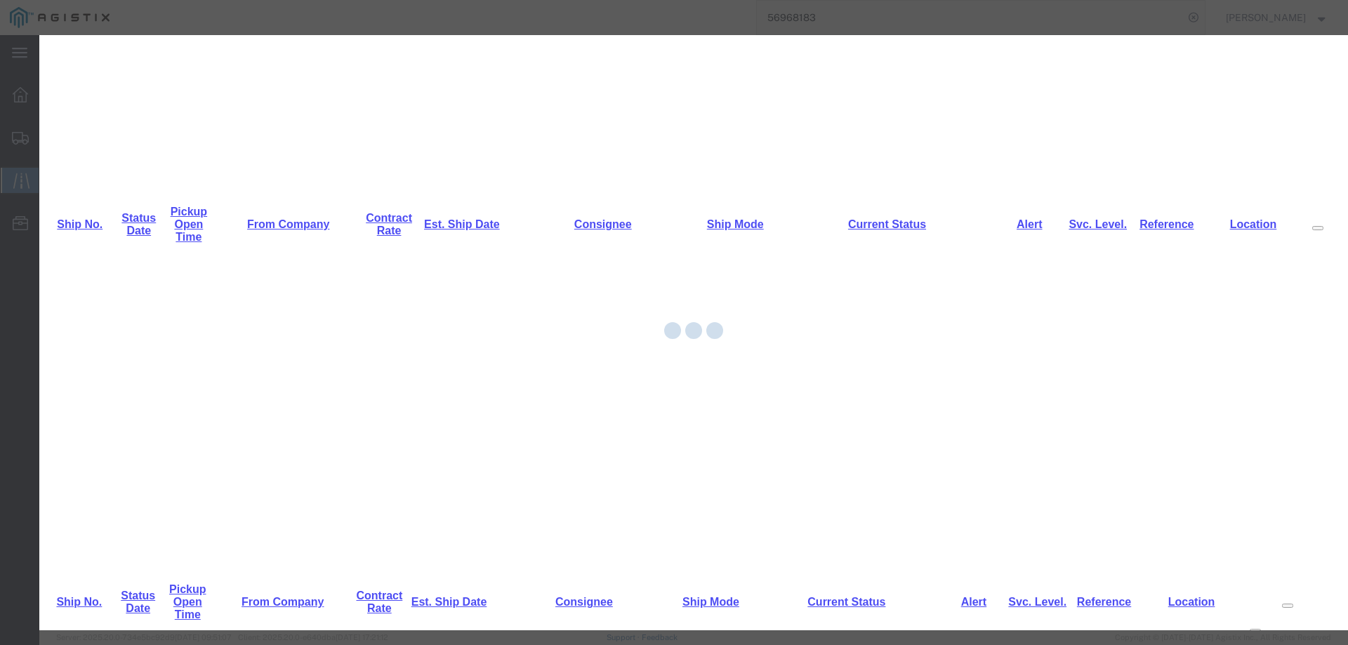
scroll to position [0, 0]
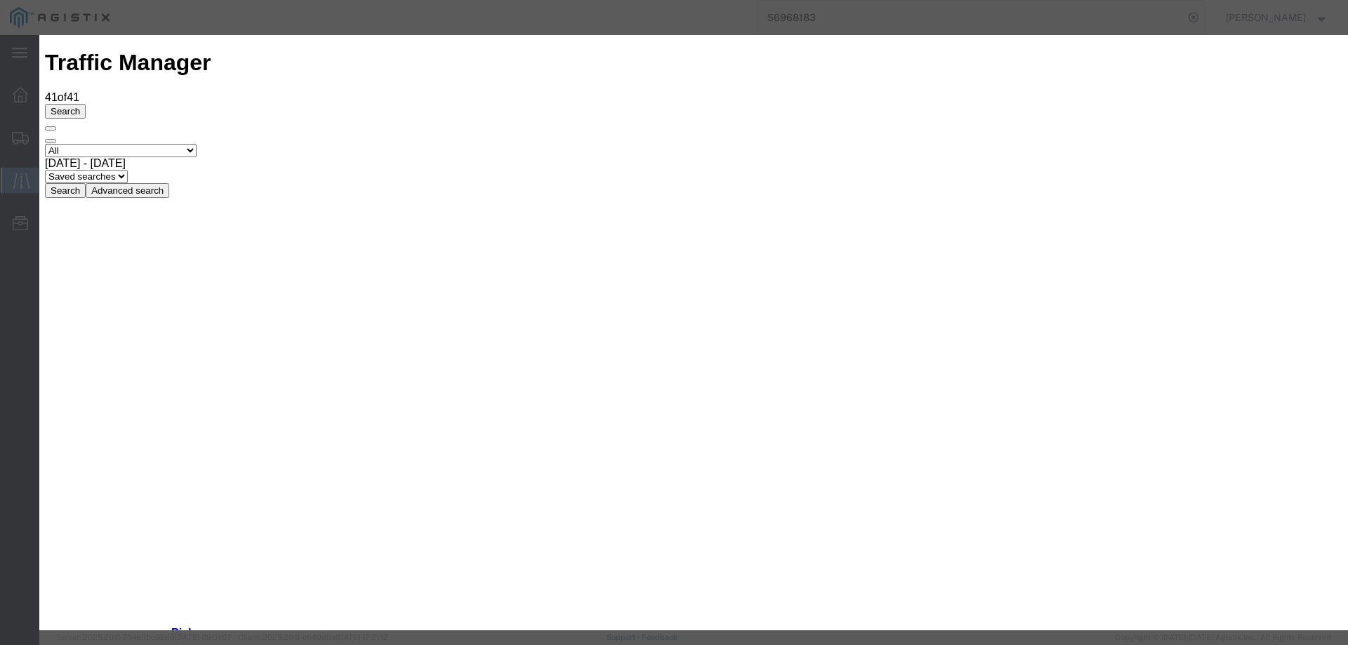
type input "10/09/2025"
type input "2:00 PM"
select select "DELIVRED"
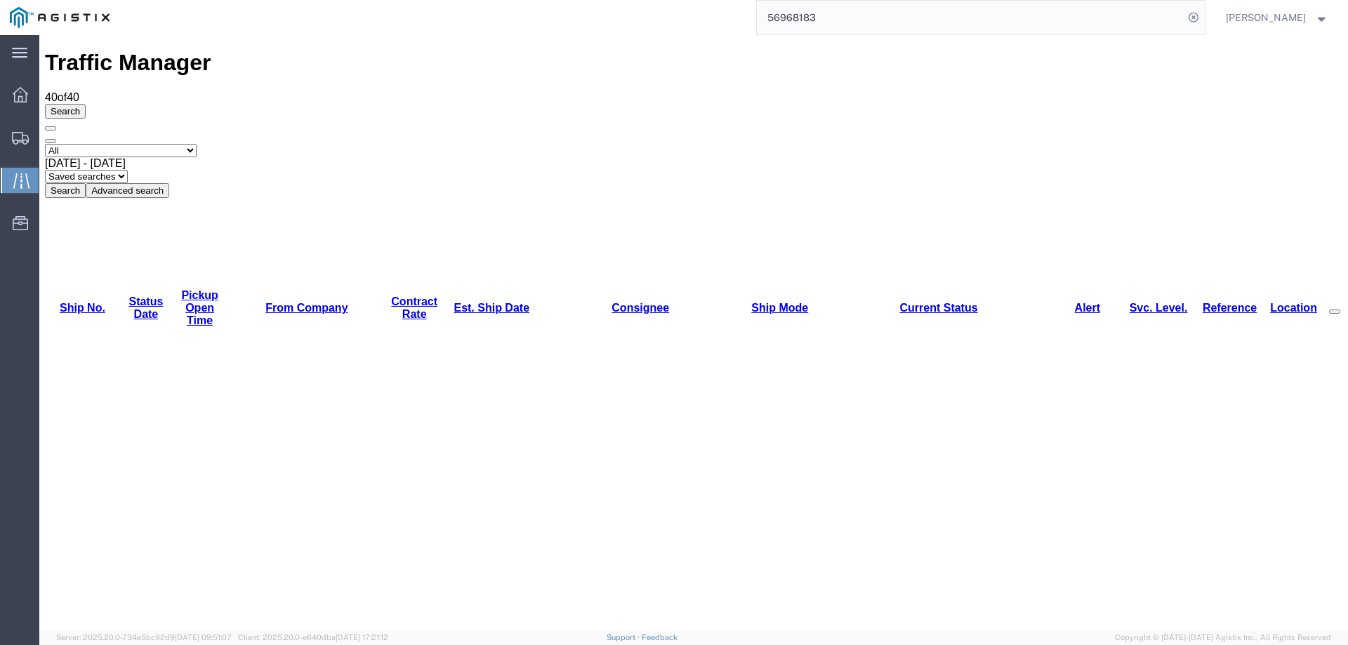
copy li "57011075"
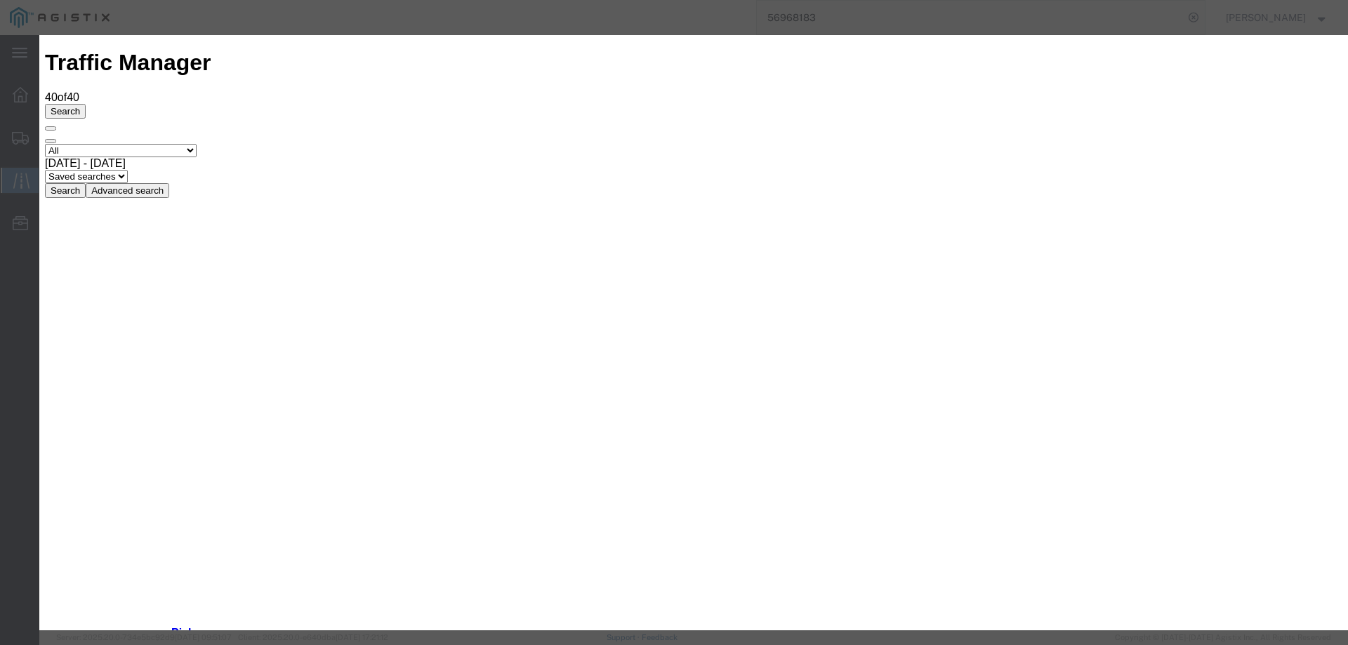
type input "10/09/2025"
type input "2:00 PM"
select select "DELIVRED"
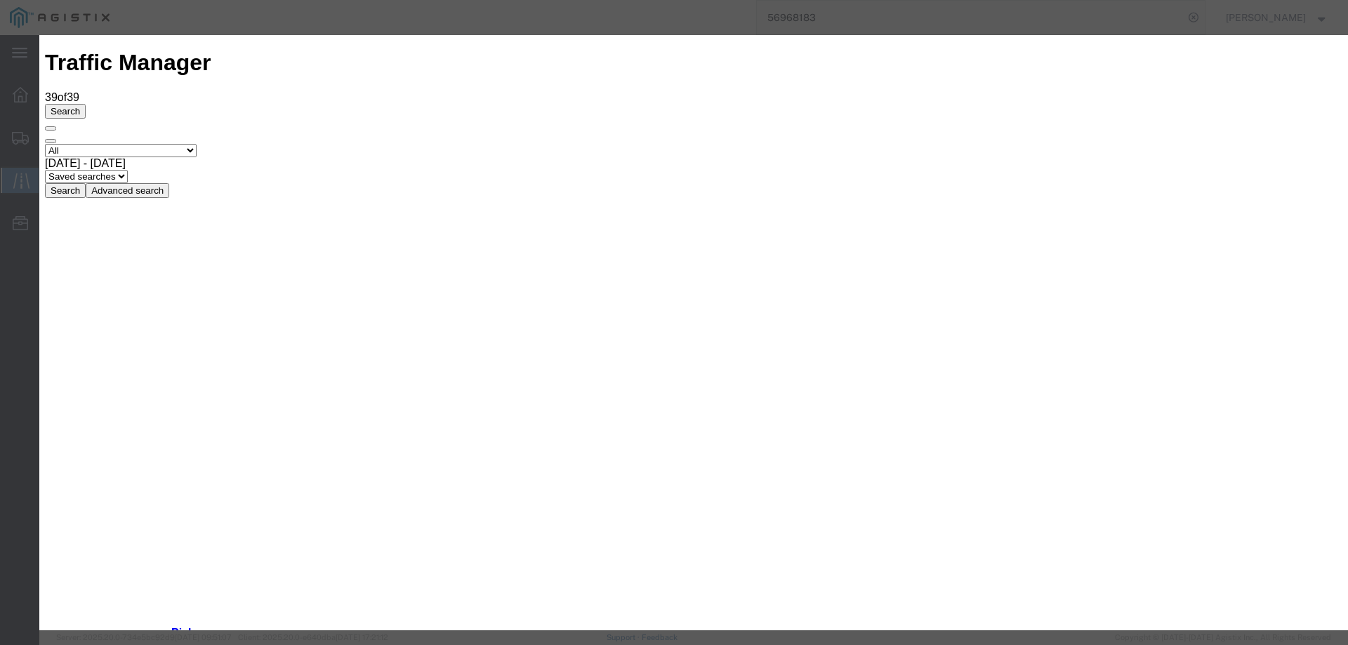
type input "10/09/2025"
type input "2:00 PM"
select select "DELIVRED"
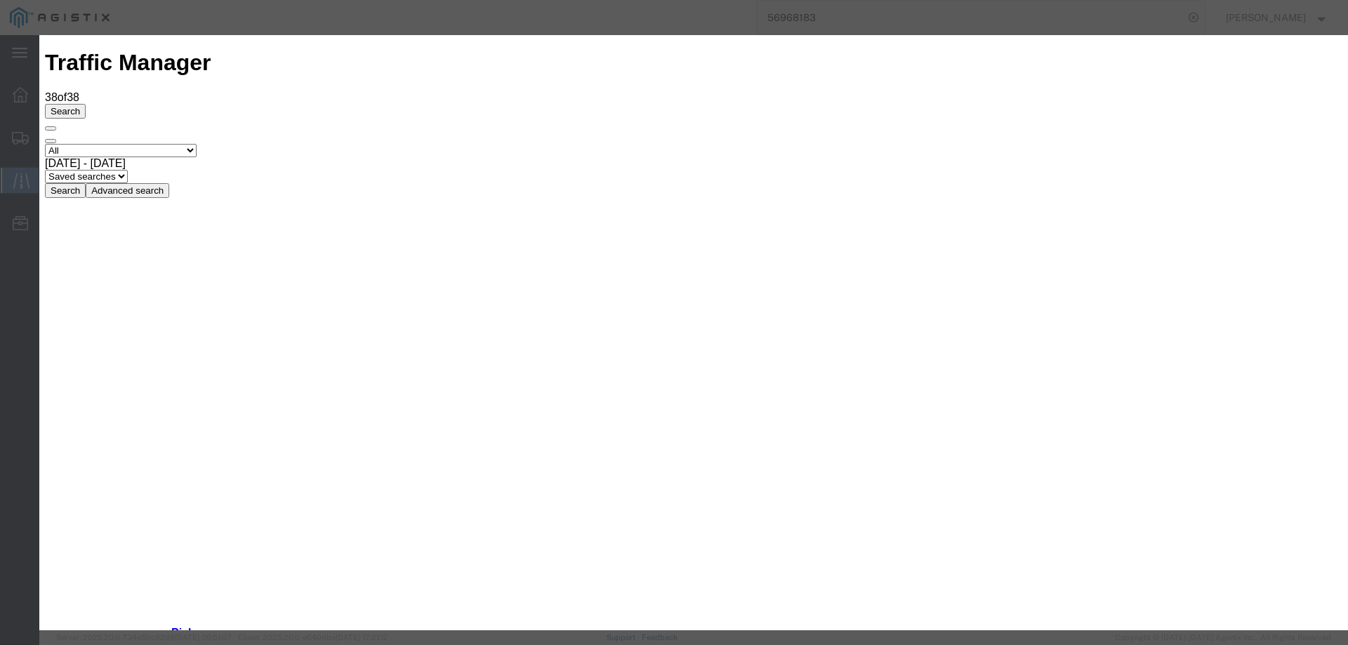
type input "10/09/2025"
type input "2:00 PM"
select select "DELIVRED"
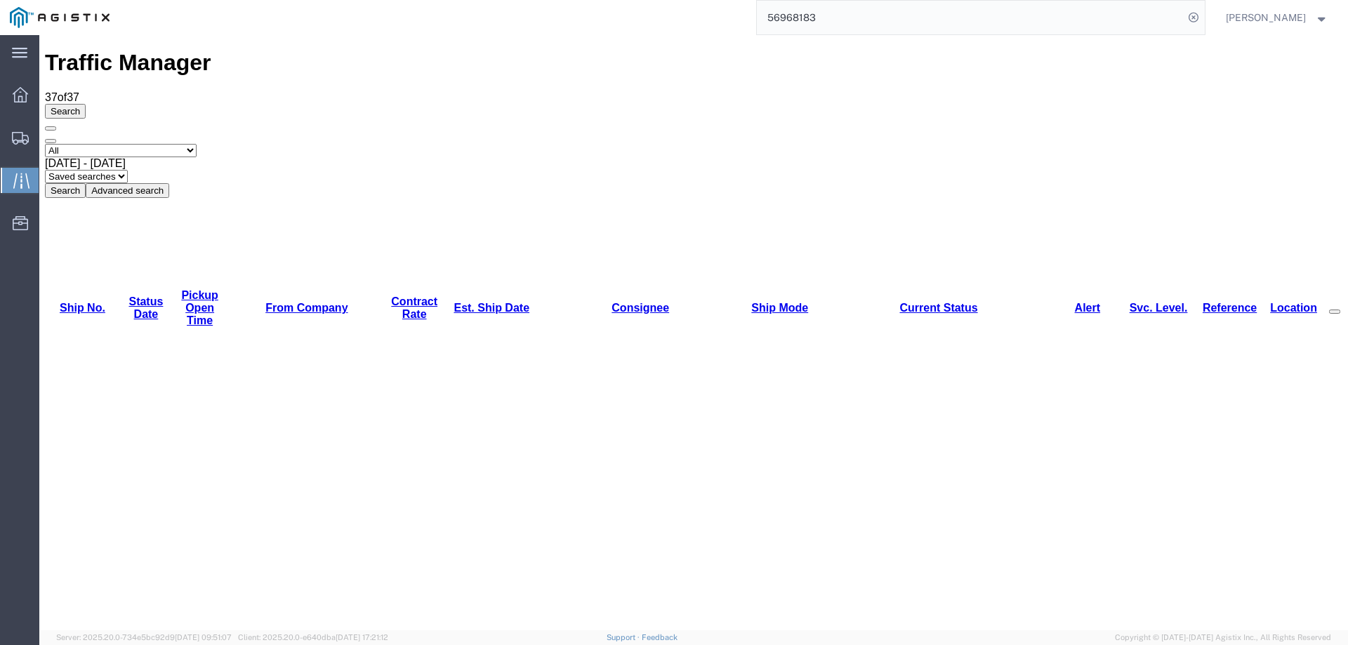
copy li "57027091"
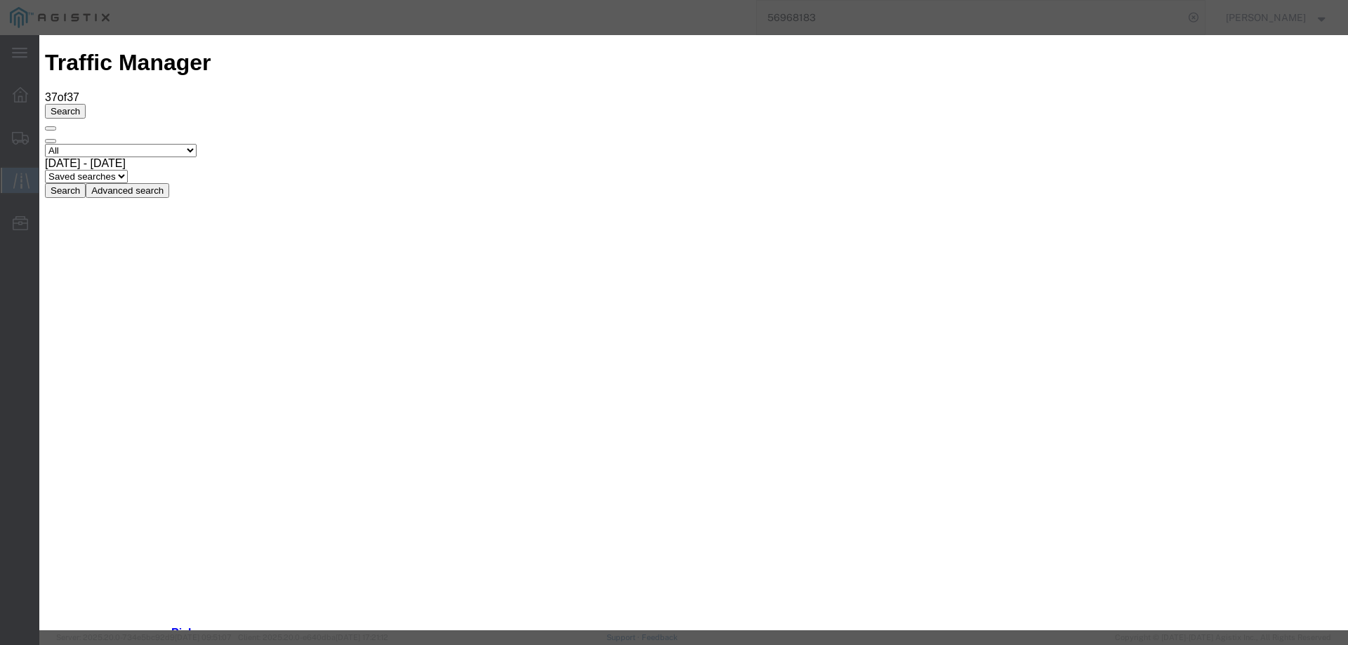
type input "10/09/2025"
type input "2:00 PM"
drag, startPoint x: 461, startPoint y: 201, endPoint x: 461, endPoint y: 212, distance: 11.2
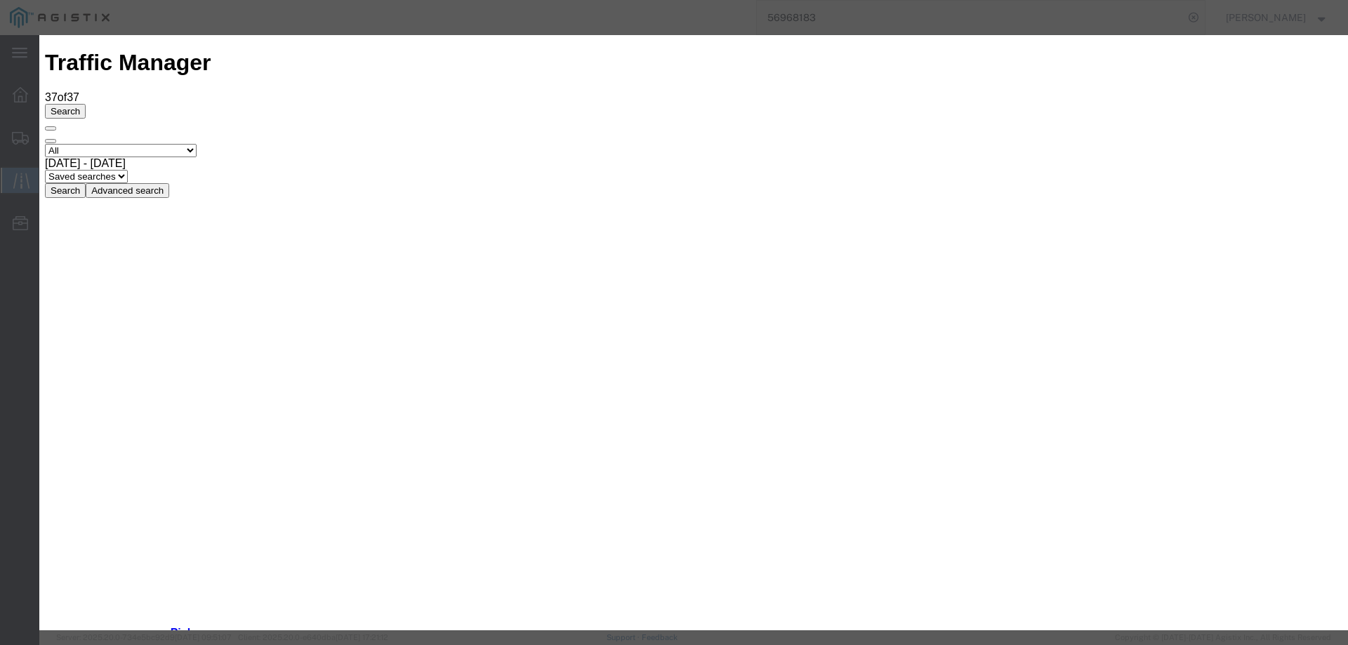
select select "DELIVRED"
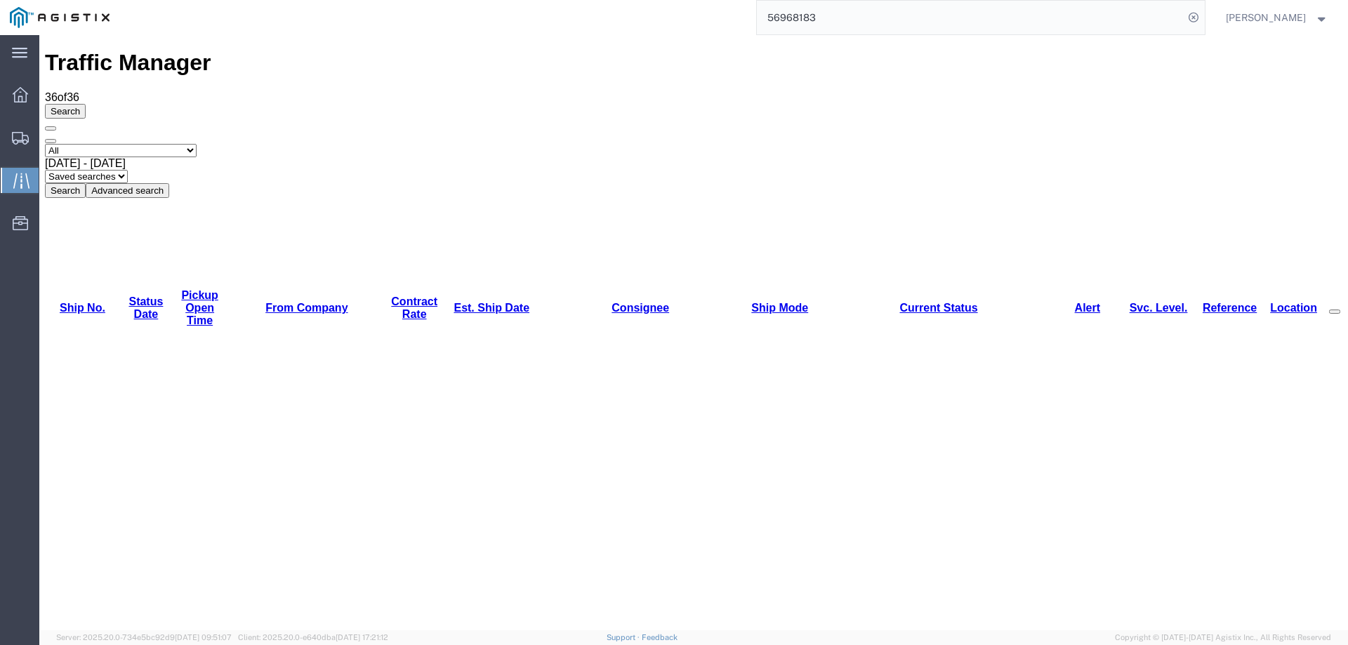
copy li "57025254"
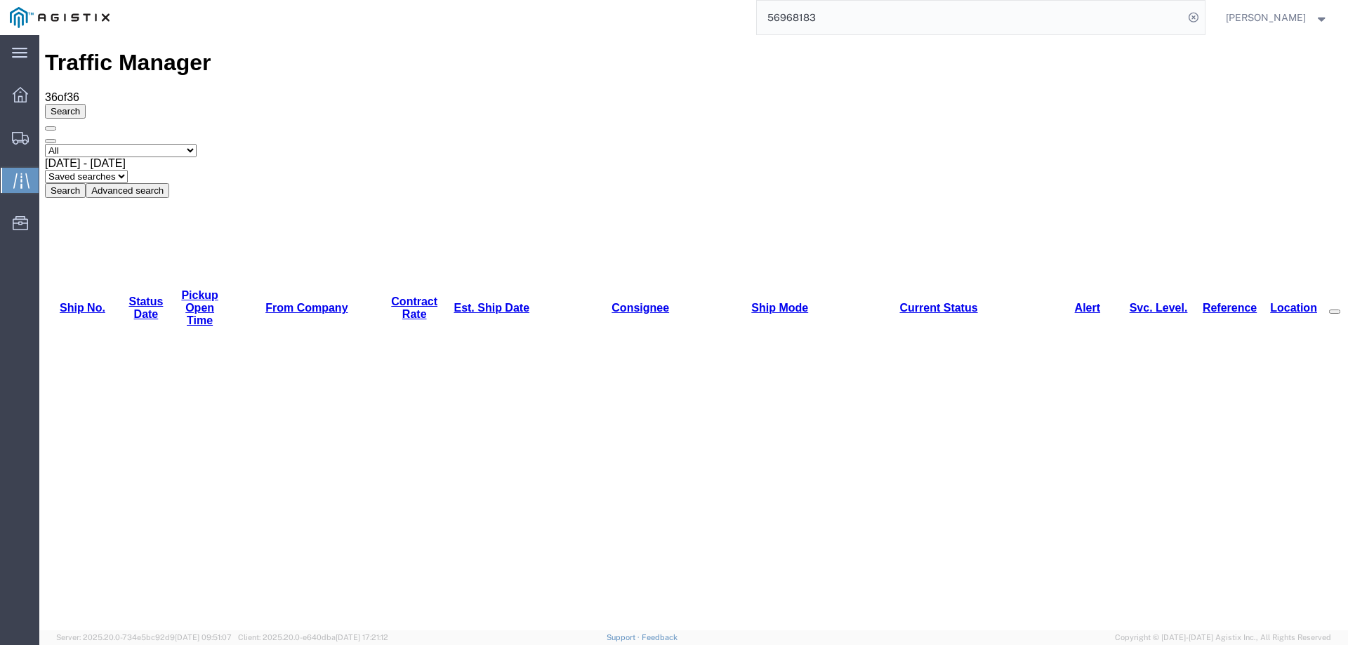
copy li "57011117"
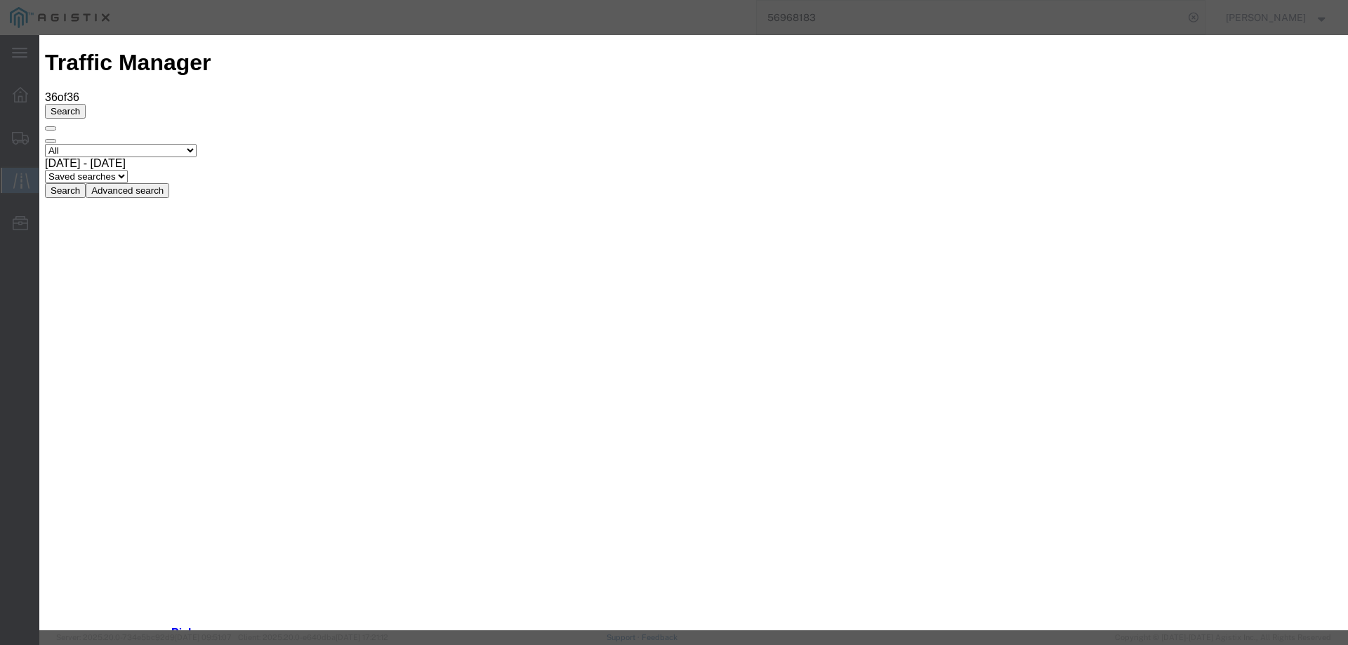
type input "10/09/2025"
type input "2:00 PM"
select select "DELIVRED"
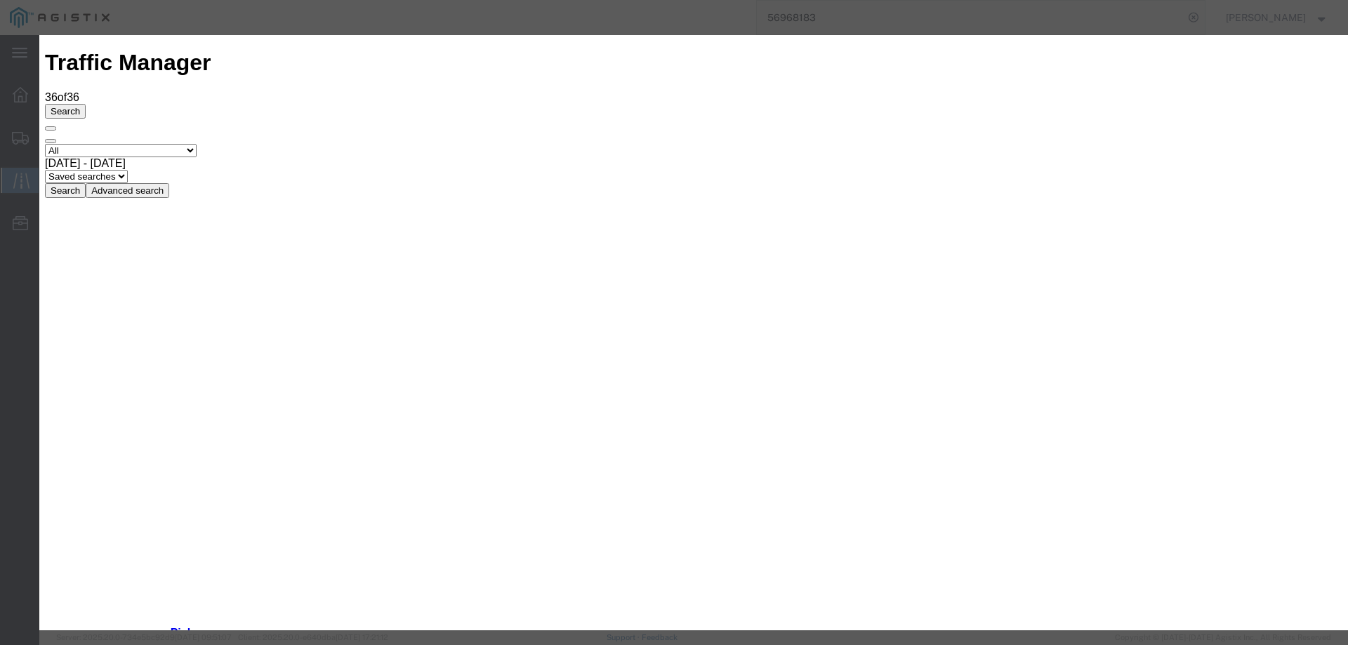
drag, startPoint x: 1029, startPoint y: 496, endPoint x: 1007, endPoint y: 495, distance: 22.5
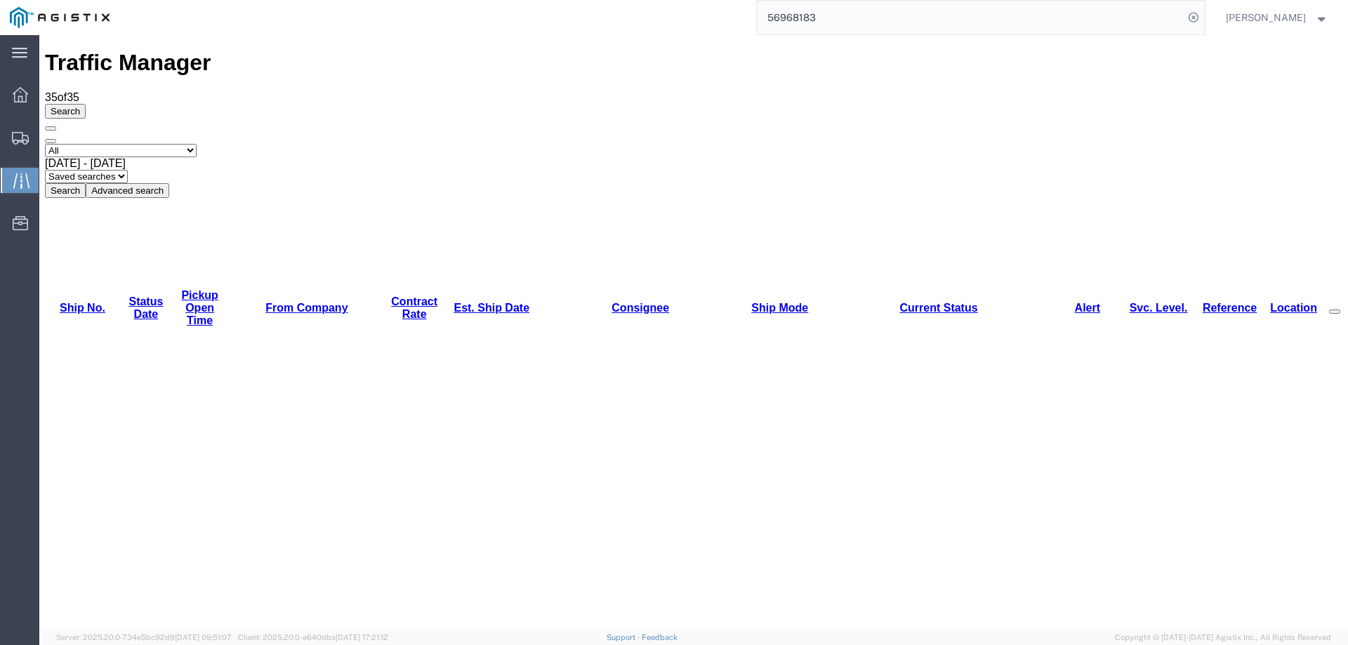
copy li "57052398"
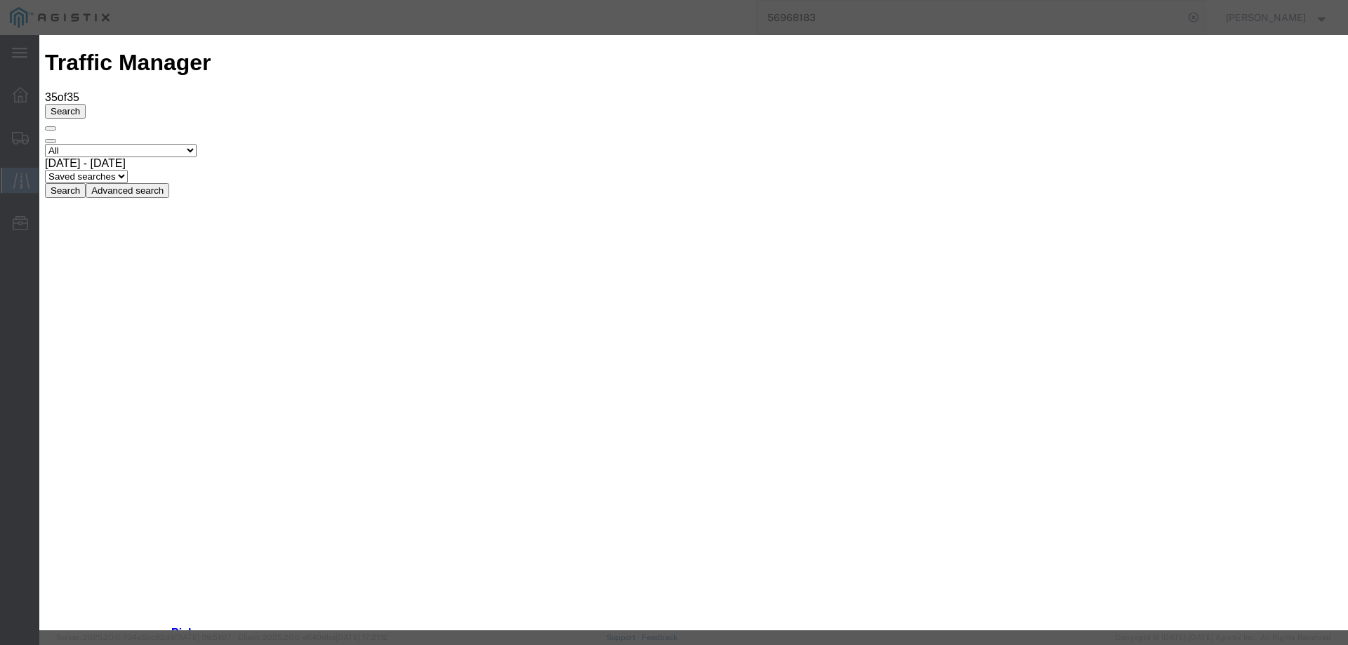
type input "10/09/2025"
type input "2:00 PM"
select select "DELIVRED"
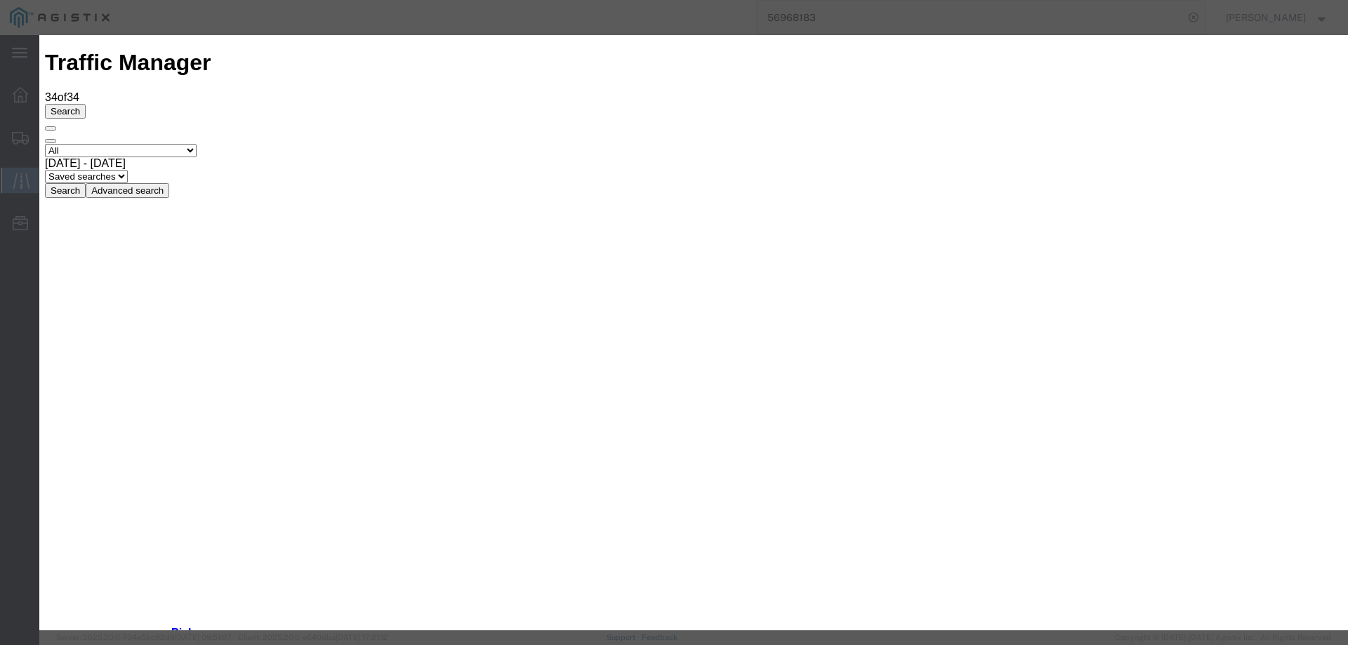
type input "10/09/2025"
type input "2:00 PM"
select select "DELIVRED"
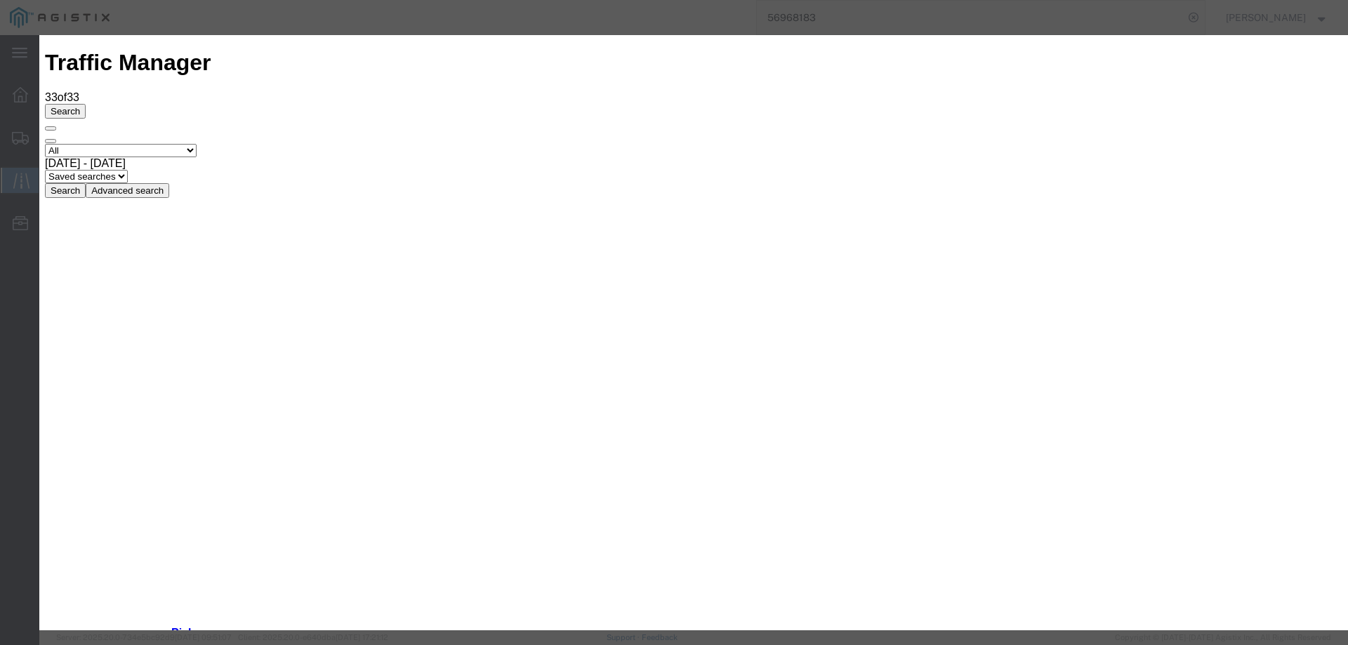
type input "10/09/2025"
type input "2:00 PM"
select select "DELIVRED"
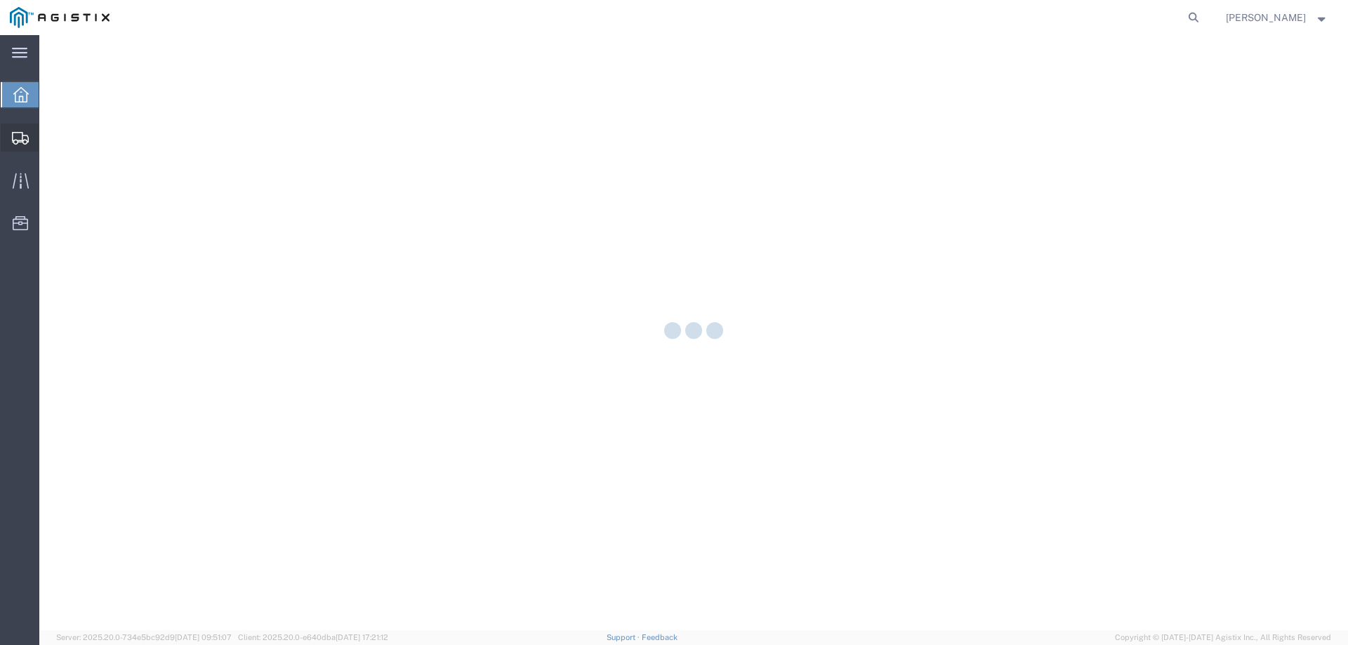
click at [22, 131] on svg-icon at bounding box center [20, 138] width 17 height 14
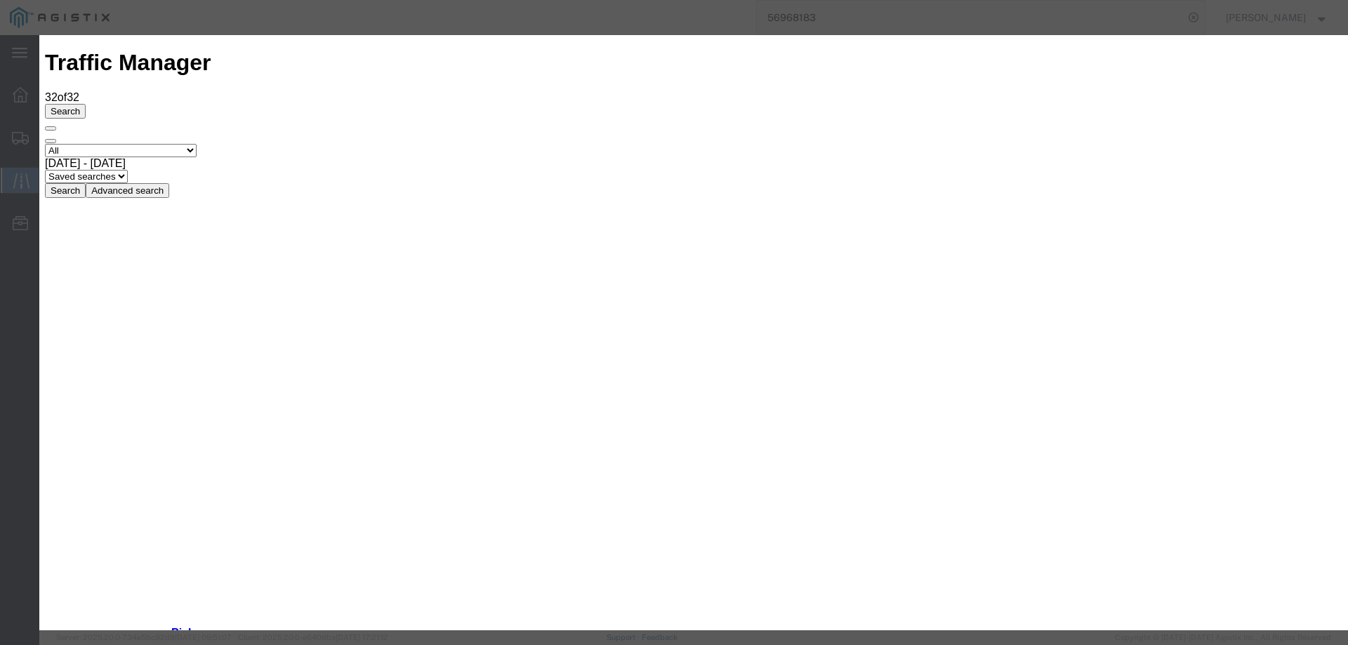
type input "[DATE]"
type input "2:00 PM"
drag, startPoint x: 475, startPoint y: 202, endPoint x: 474, endPoint y: 211, distance: 9.2
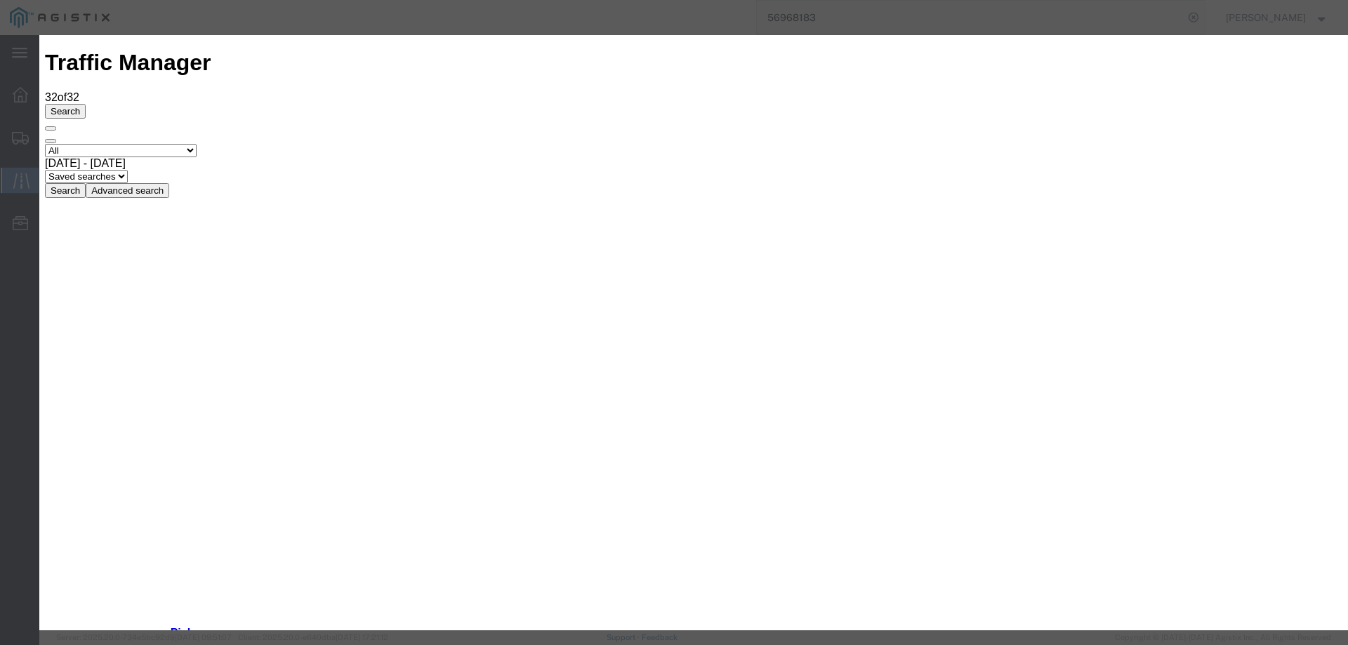
select select "DELIVRED"
drag, startPoint x: 1028, startPoint y: 494, endPoint x: 1006, endPoint y: 501, distance: 22.9
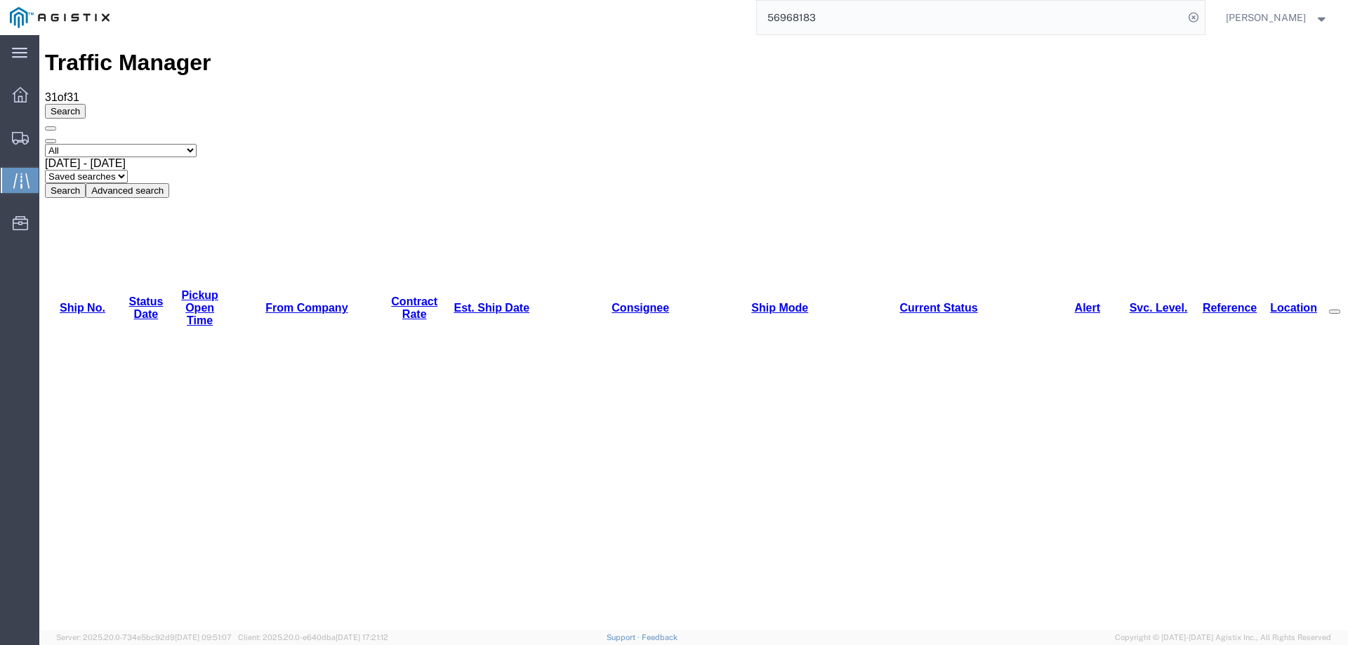
copy li "57048607"
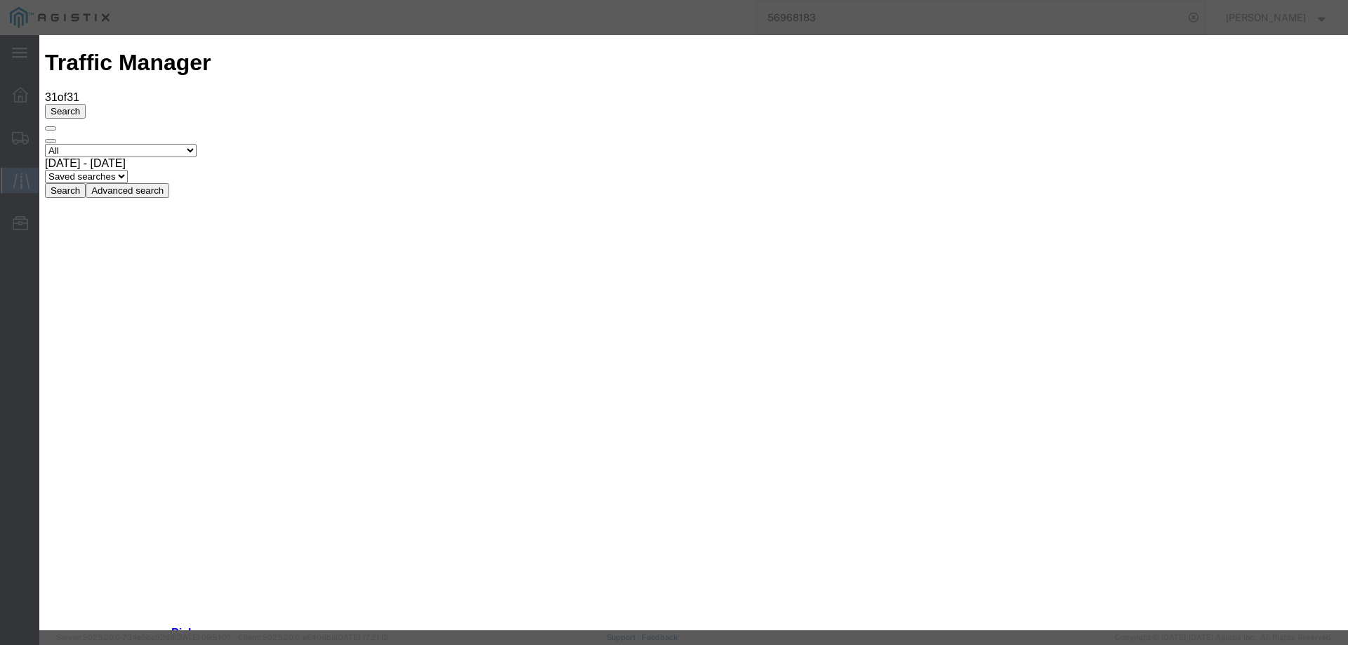
type input "10/09/2025"
type input "2:00 PM"
drag, startPoint x: 442, startPoint y: 199, endPoint x: 442, endPoint y: 206, distance: 7.7
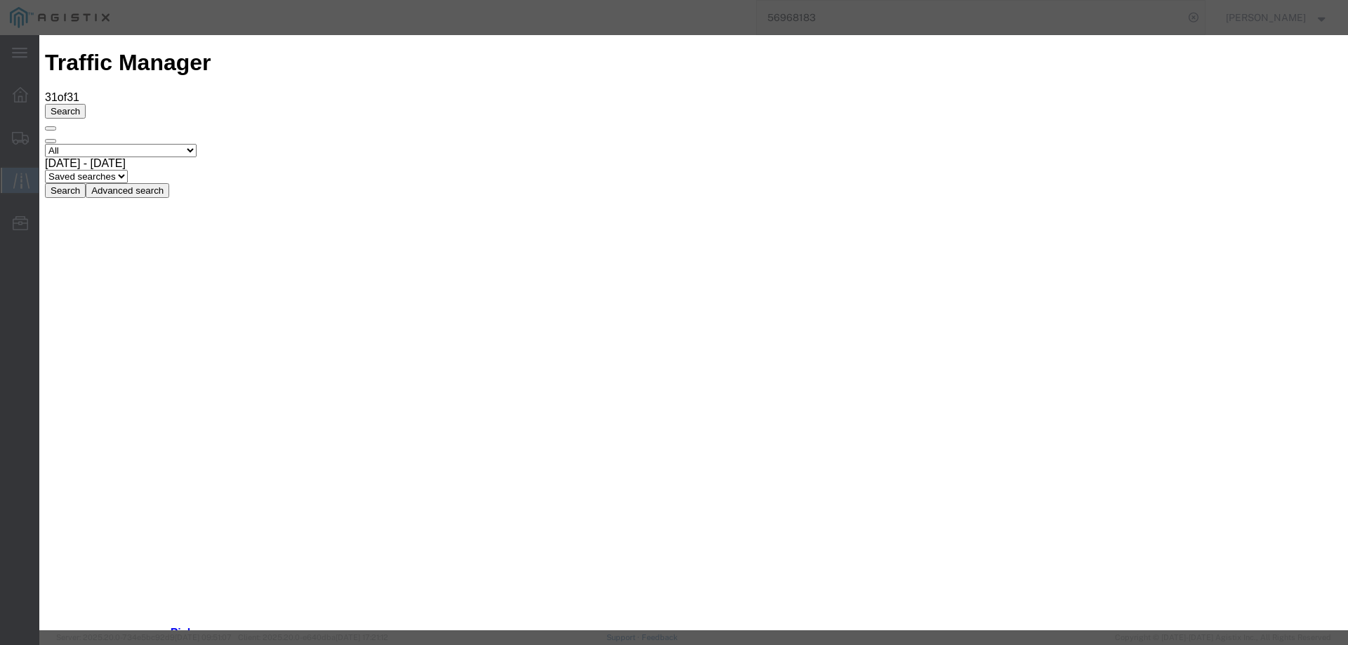
select select "INTRANST"
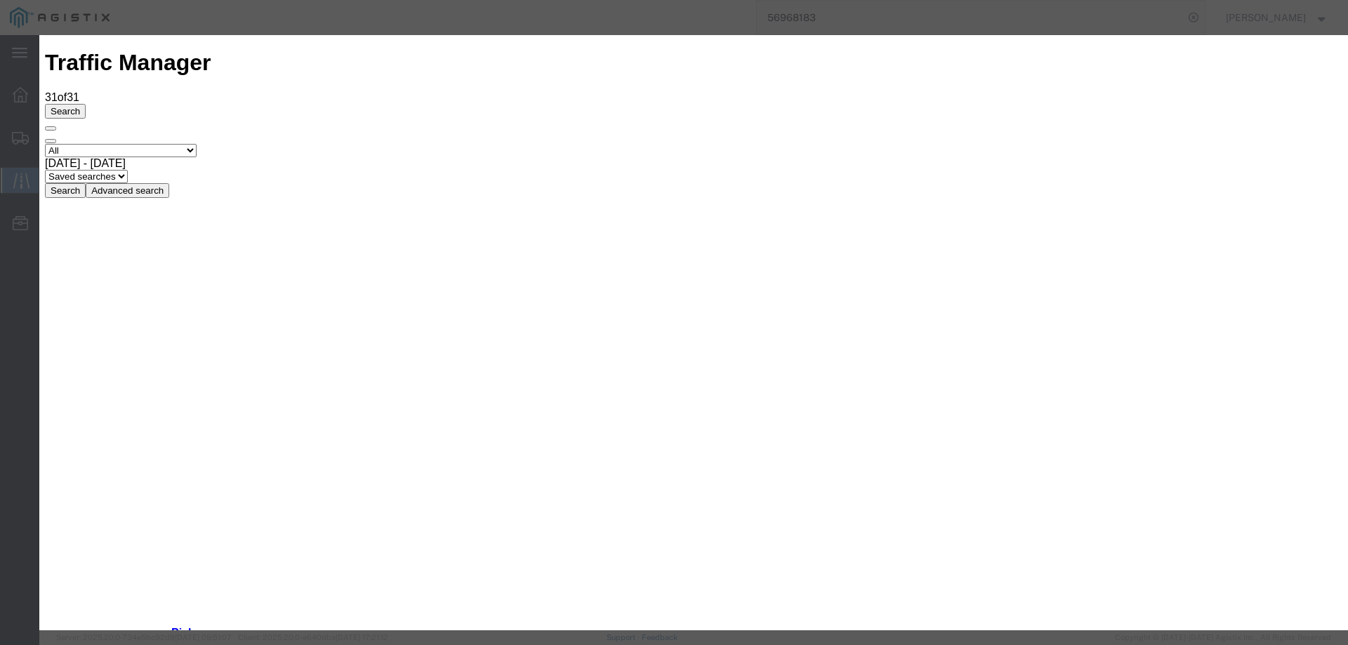
type input "10/09/2025"
type input "3:00 PM"
select select "INTRANST"
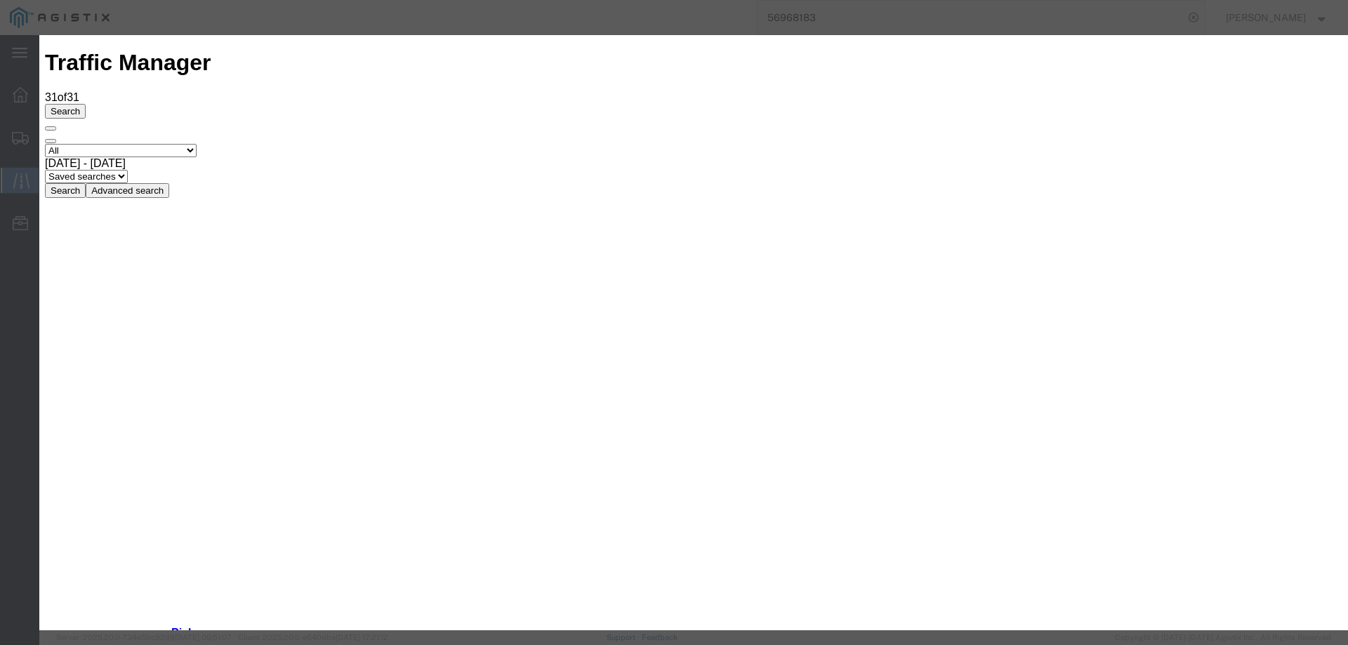
type input "10/09/2025"
type input "3:00 PM"
select select "DELIVRED"
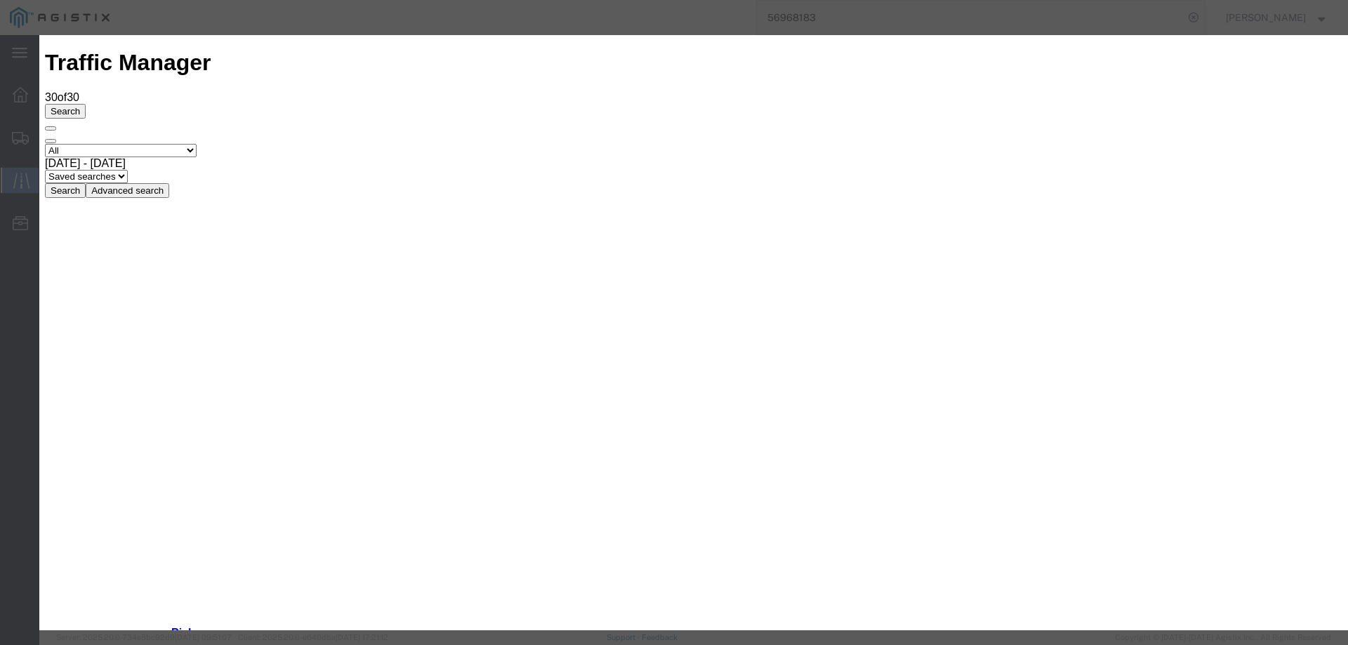
type input "10/09/2025"
type input "3:00 PM"
select select "DELIVRED"
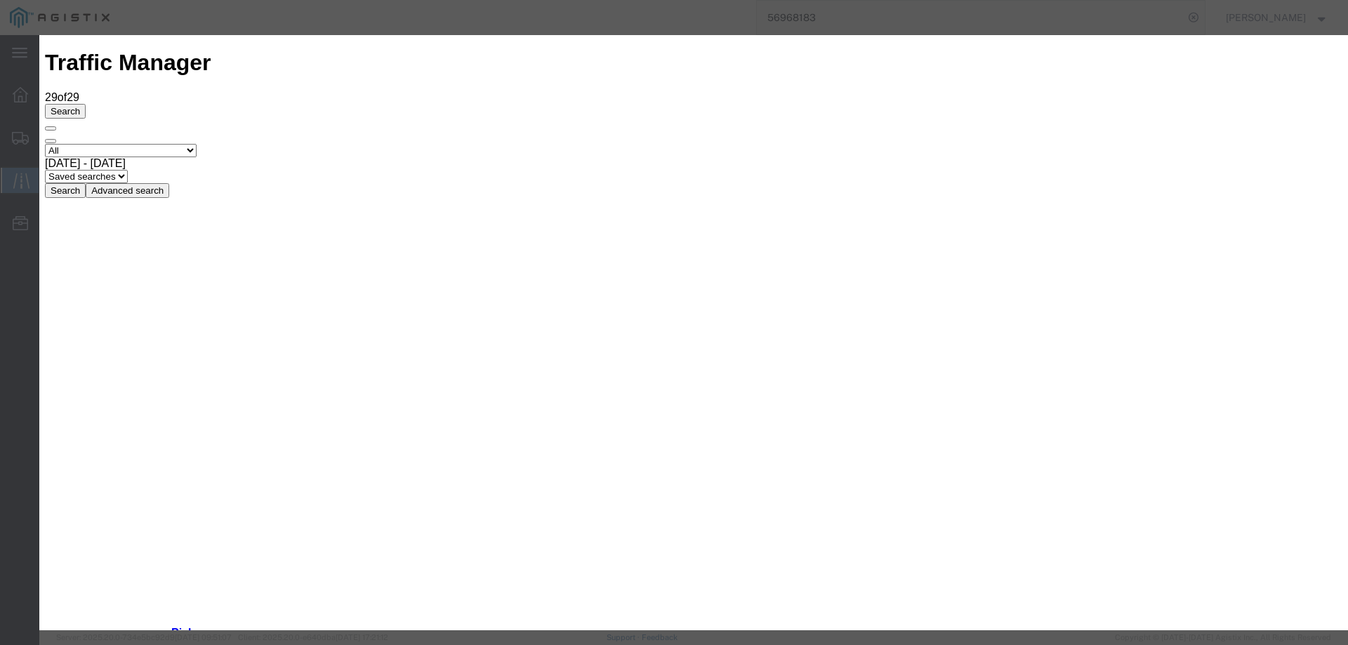
type input "10/09/2025"
type input "3:00 PM"
select select "DELIVRED"
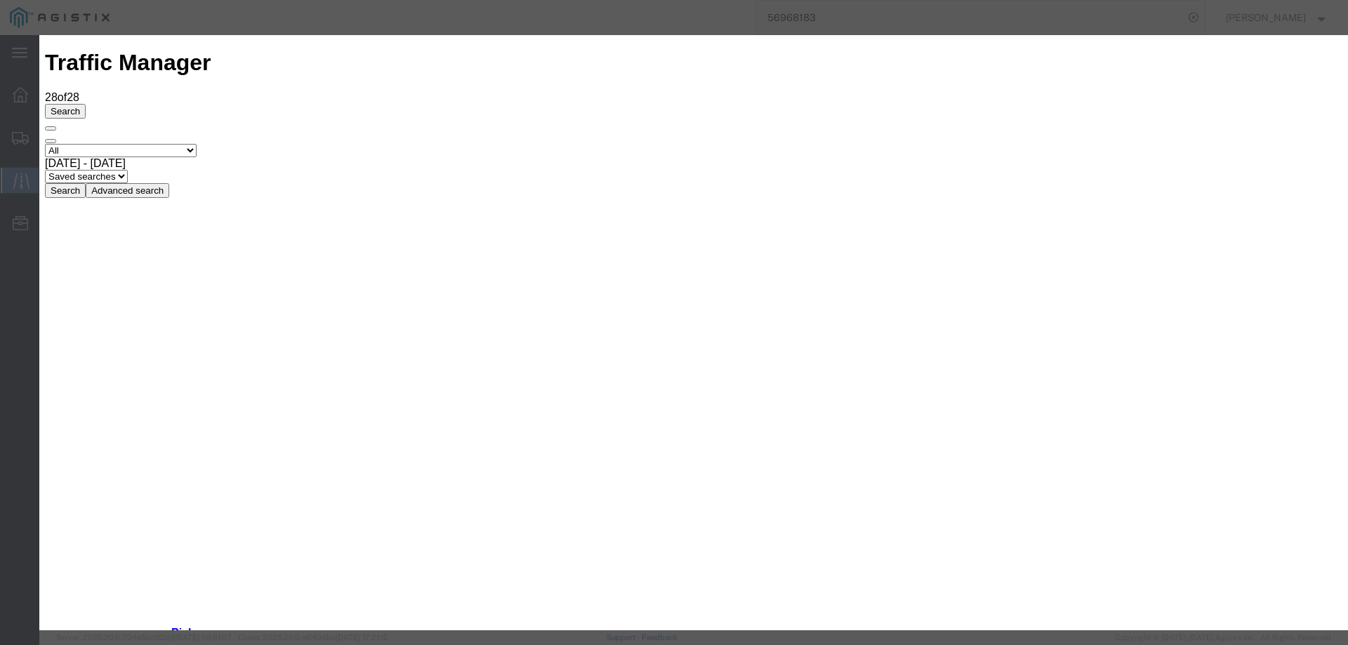
type input "10/09/2025"
type input "3:00 PM"
select select "DELIVRED"
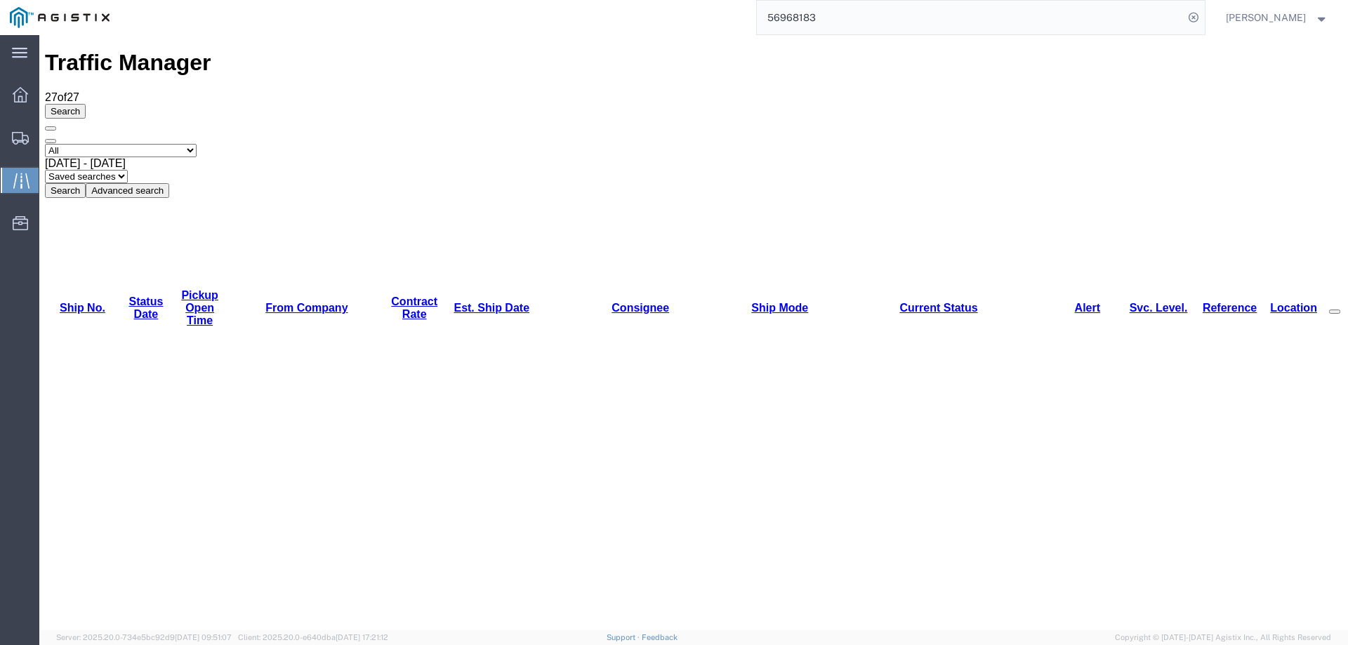
copy li "57037574"
click at [23, 135] on icon at bounding box center [20, 138] width 17 height 13
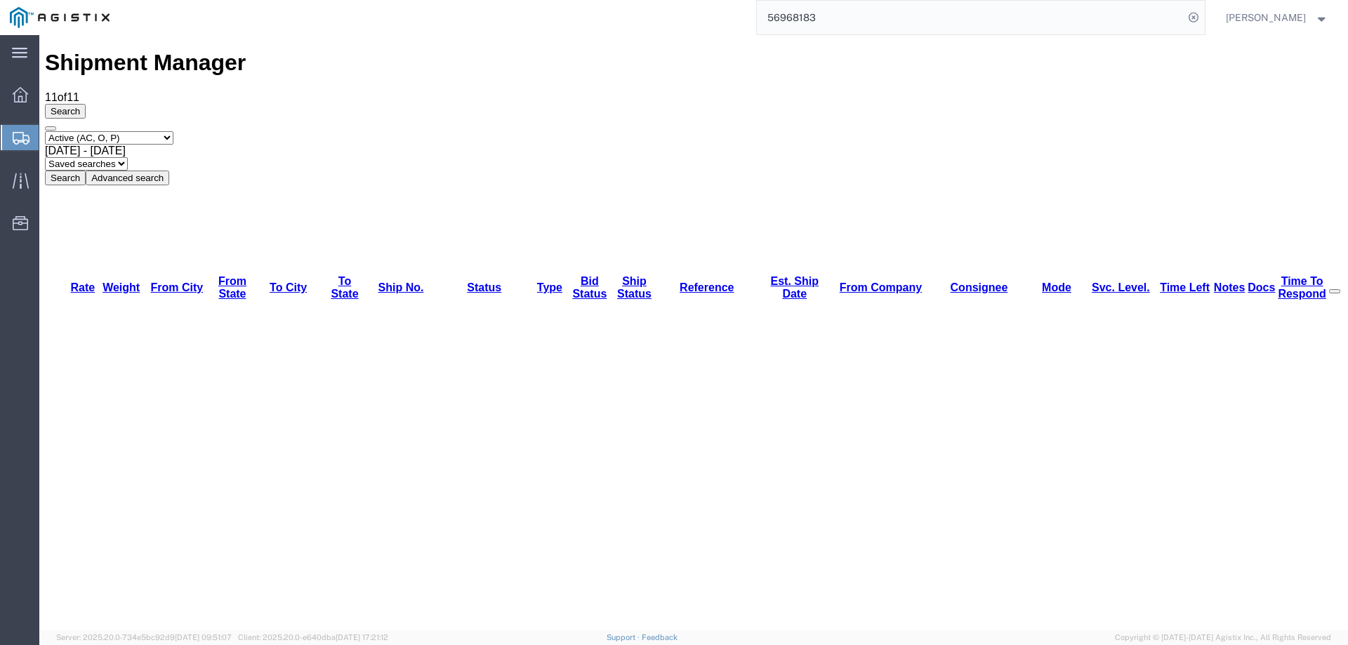
click at [734, 131] on div "Select status Active (AC, O, P) All Approved Awaiting Confirmation (AC) Booked …" at bounding box center [694, 158] width 1298 height 54
click at [6, 126] on div at bounding box center [20, 137] width 39 height 25
click at [11, 132] on div at bounding box center [20, 137] width 39 height 25
click at [659, 104] on div "Search Select status Active (AC, O, P) All Approved Awaiting Confirmation (AC) …" at bounding box center [694, 144] width 1298 height 81
click at [614, 24] on div "56968183" at bounding box center [662, 17] width 1086 height 35
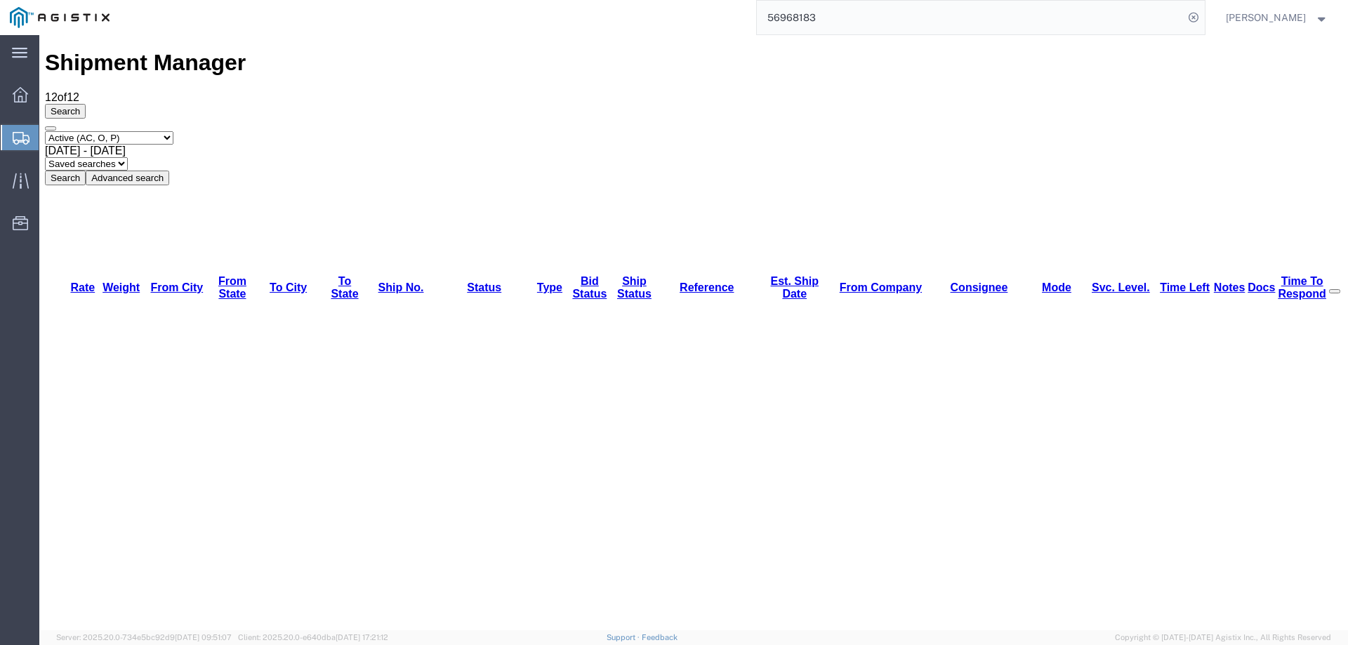
click at [15, 132] on icon at bounding box center [21, 138] width 17 height 13
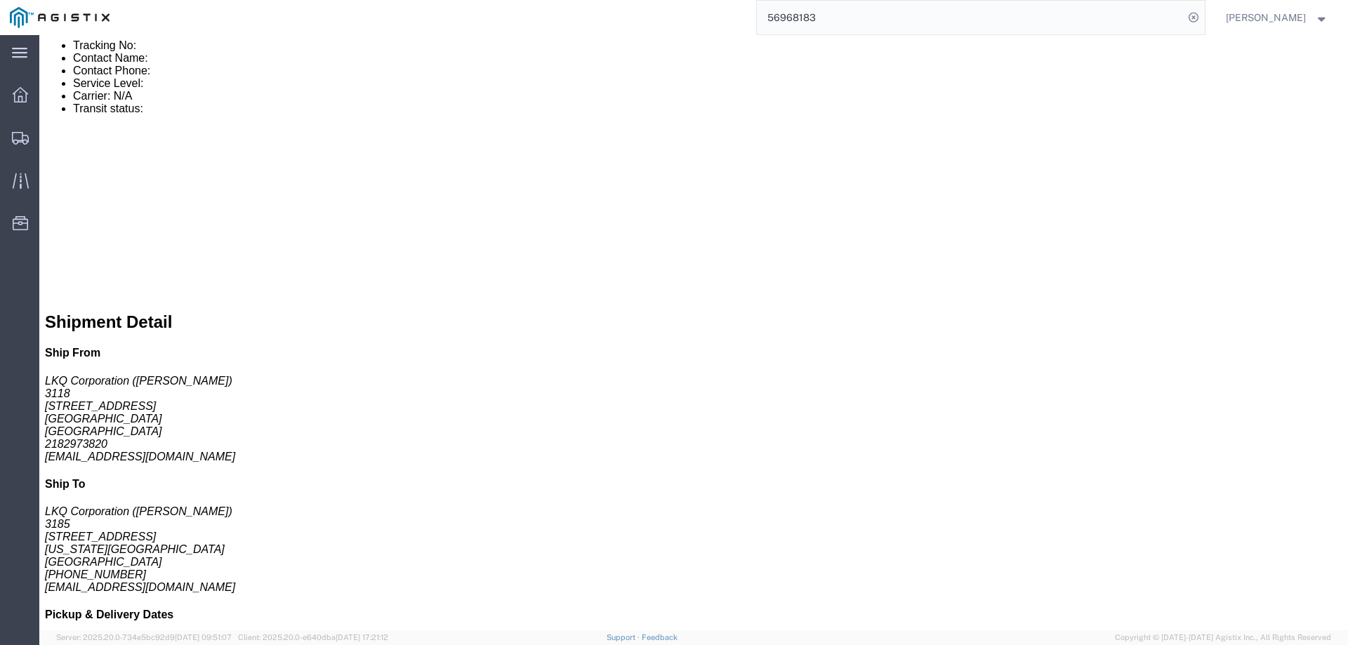
scroll to position [943, 0]
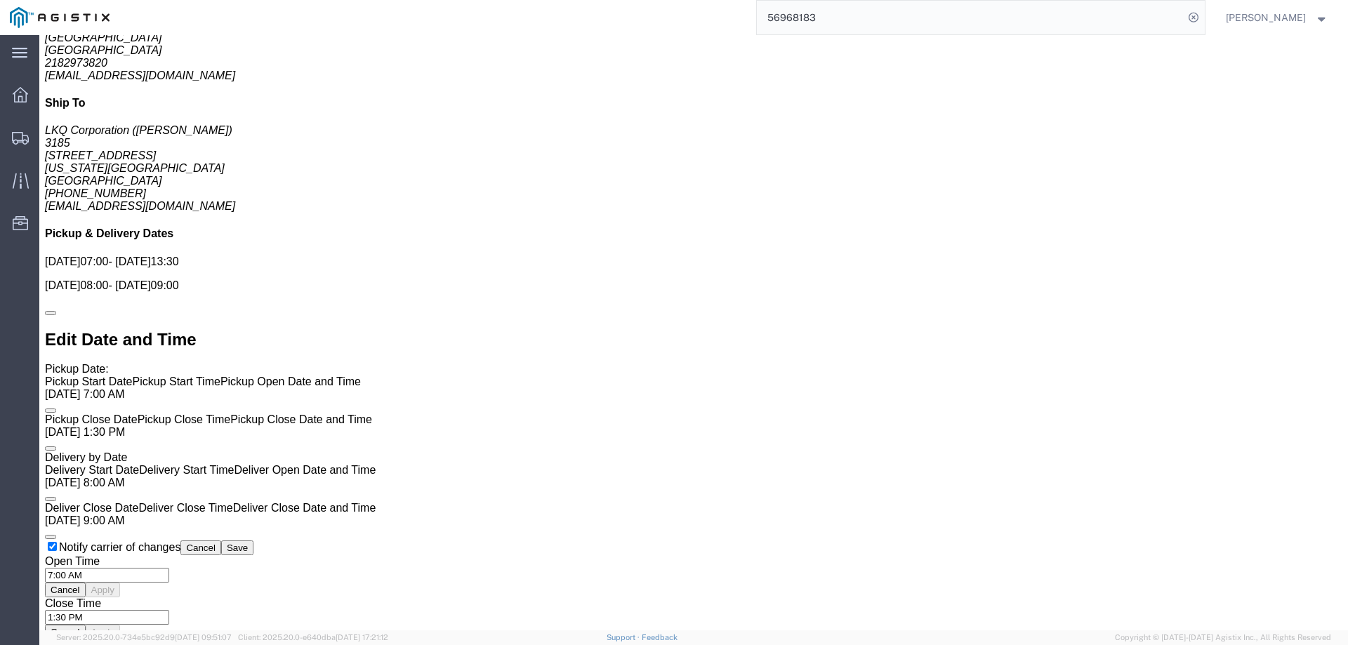
click link "Enter / Modify Bid"
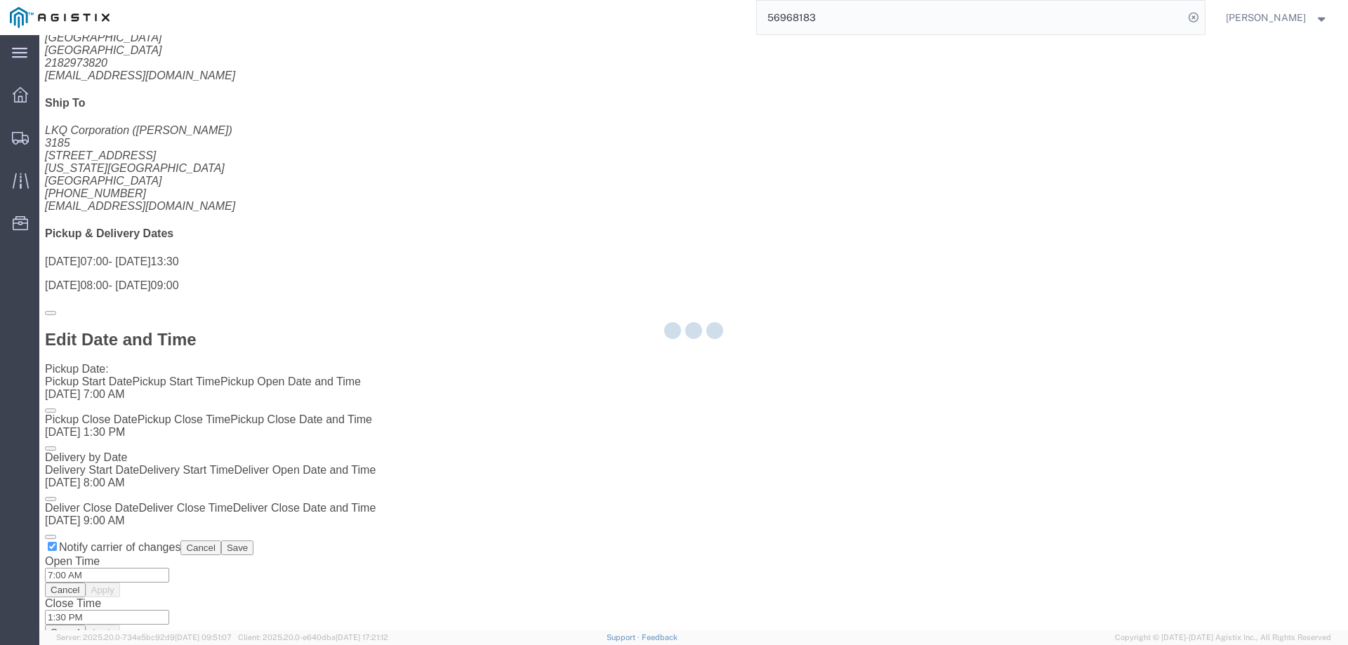
select select "146"
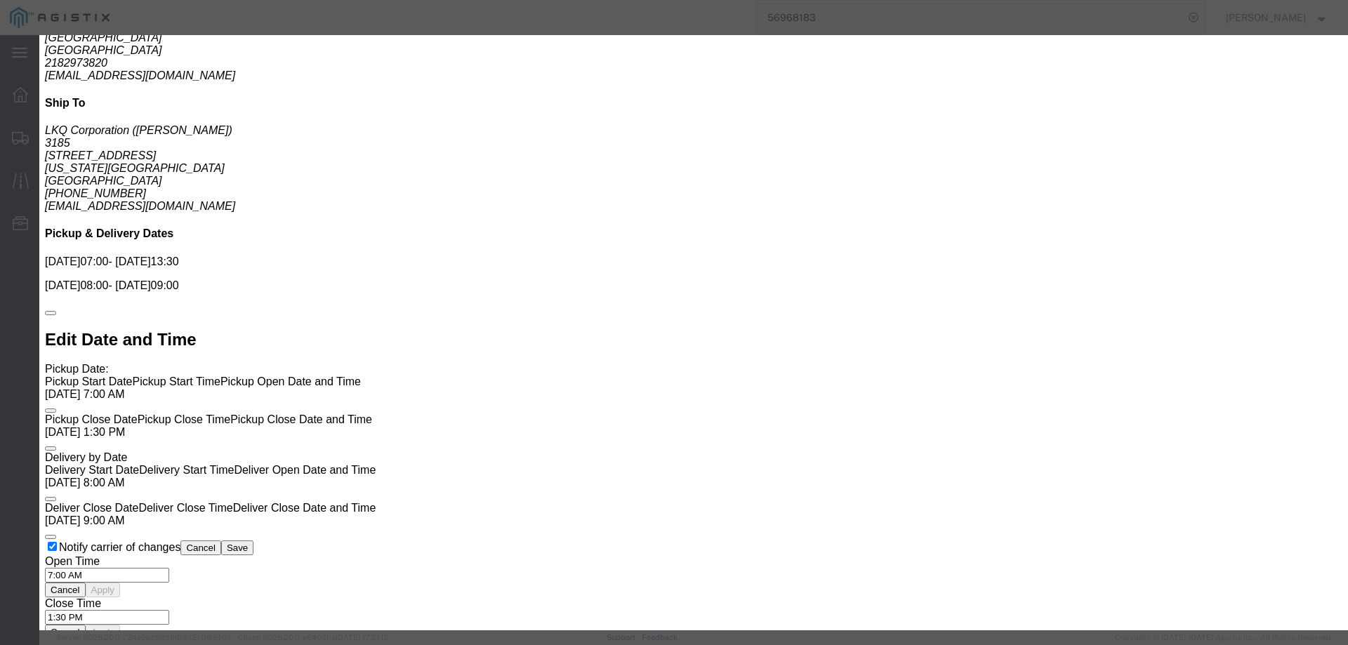
drag, startPoint x: 719, startPoint y: 122, endPoint x: 729, endPoint y: 138, distance: 18.3
click select "Select CONESTOGA DFRM/STEP Economy TL Flatbed Intermodal LTL Standard Next Day …"
select select "25032"
click select "Select CONESTOGA DFRM/STEP Economy TL Flatbed Intermodal LTL Standard Next Day …"
click input "text"
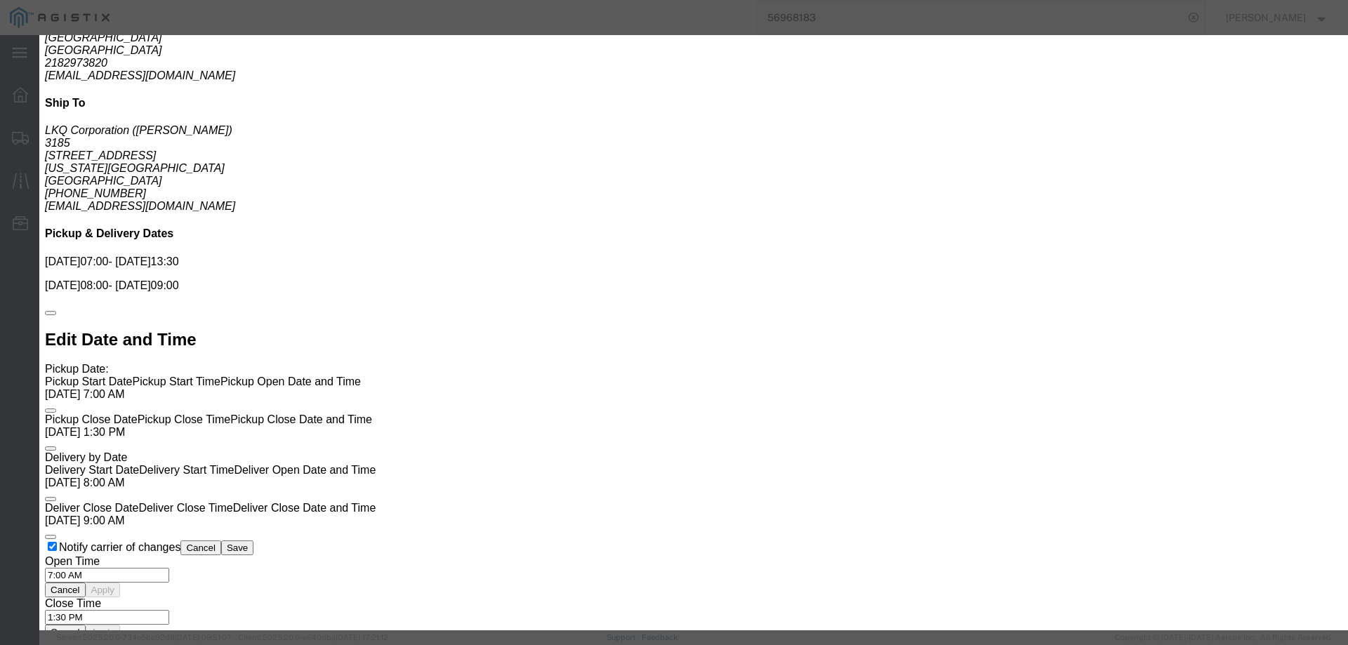
type input "ats"
click input "number"
type input "1725"
click div "Submit Close"
click button "Submit"
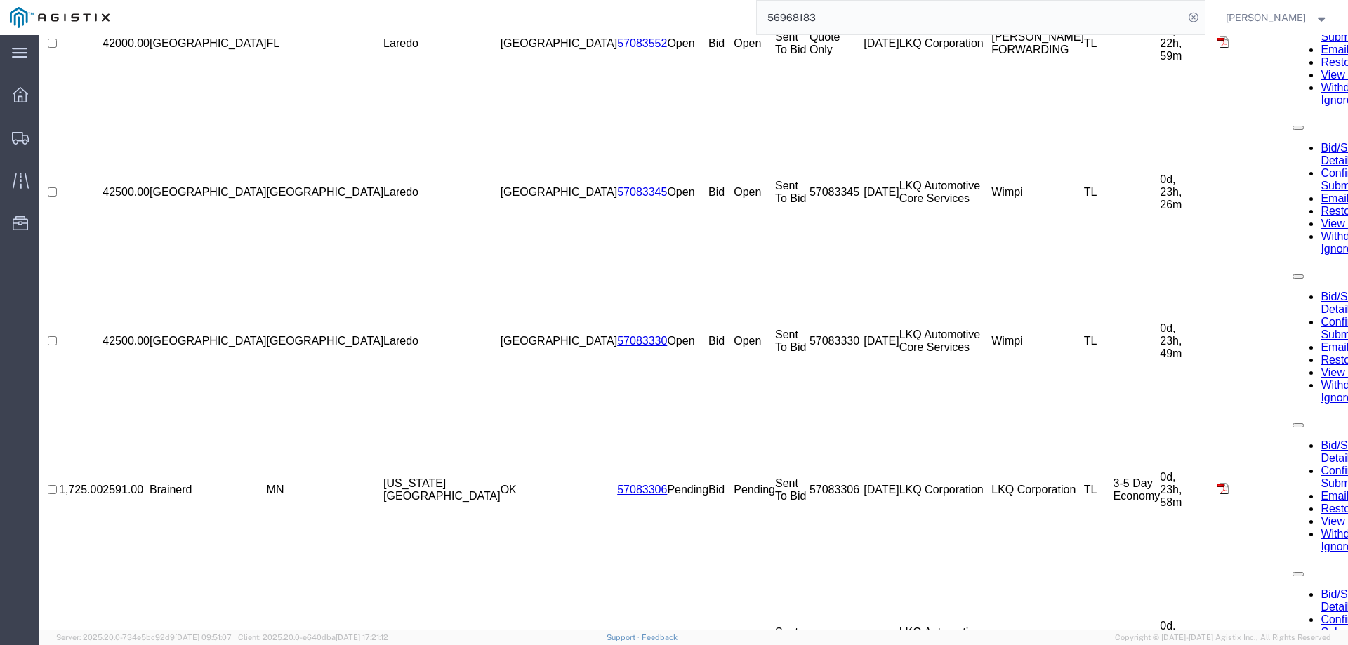
scroll to position [0, 0]
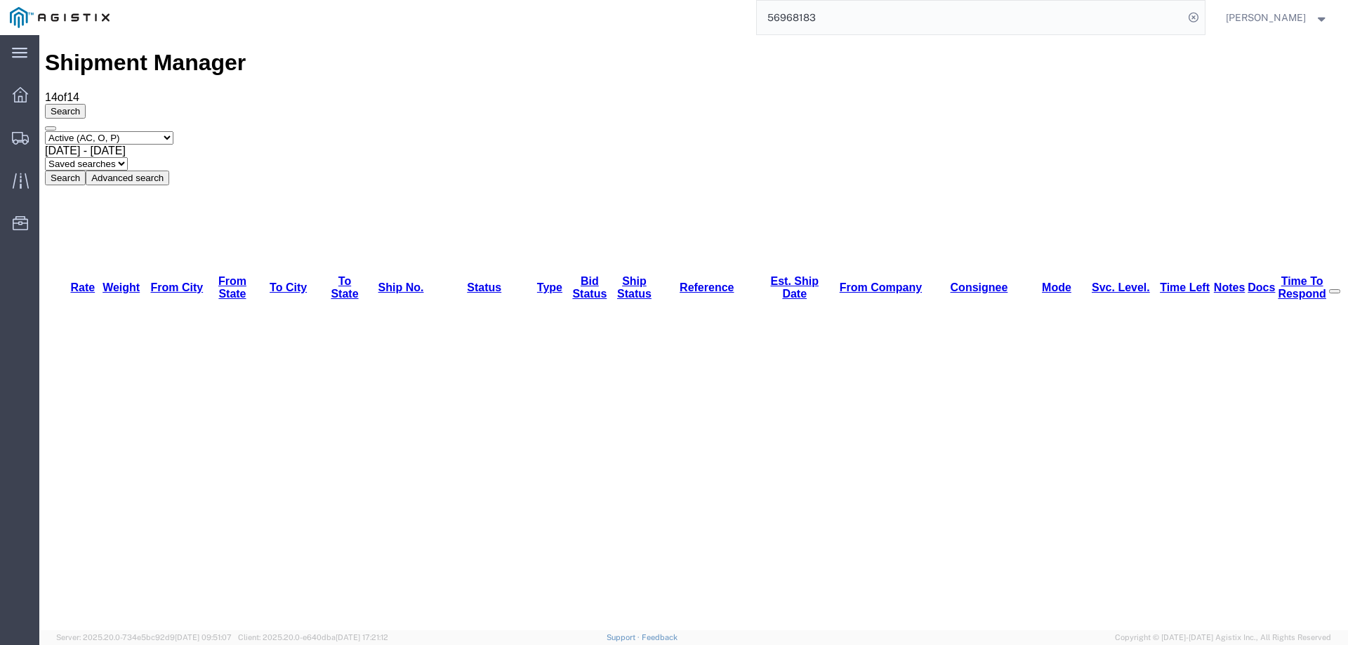
click at [25, 137] on icon at bounding box center [20, 138] width 17 height 13
click at [11, 127] on div at bounding box center [20, 137] width 39 height 25
